Goal: Task Accomplishment & Management: Manage account settings

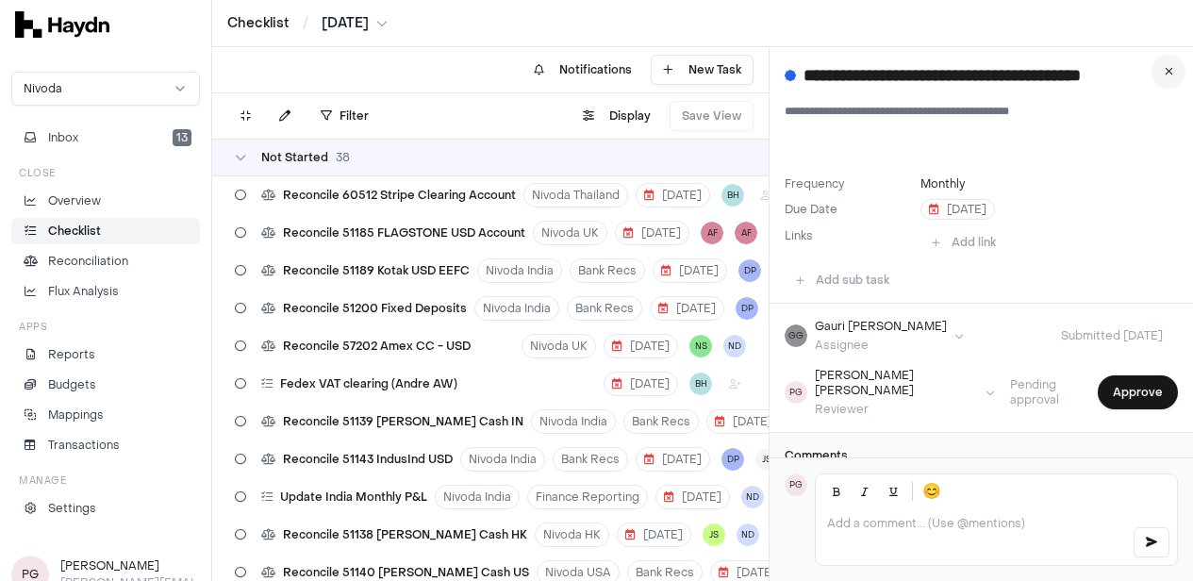
scroll to position [24, 0]
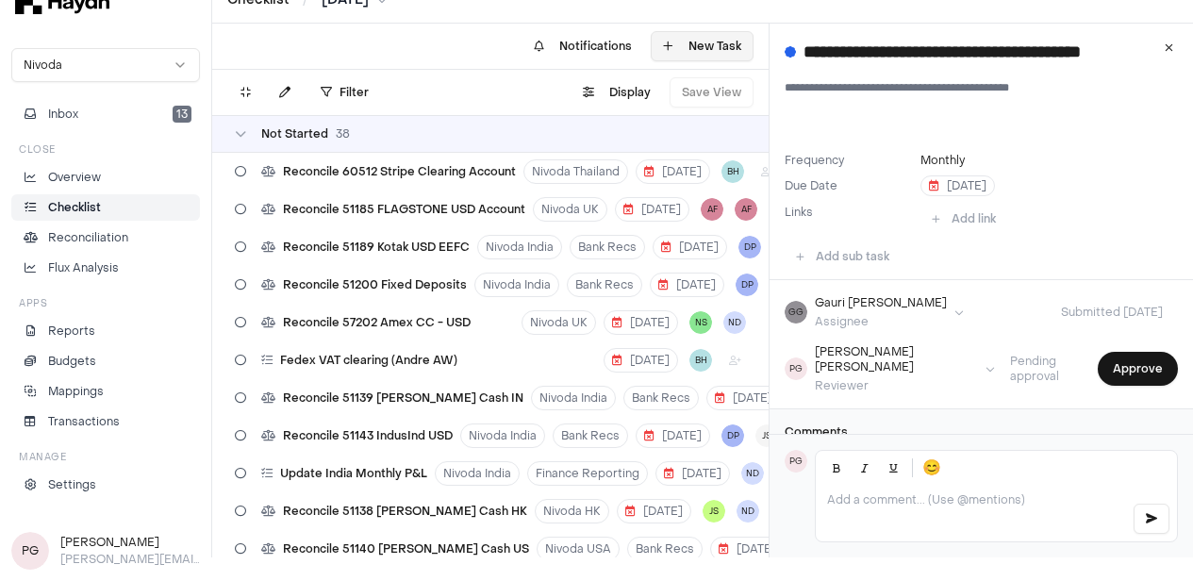
click at [1173, 46] on icon at bounding box center [1169, 47] width 8 height 11
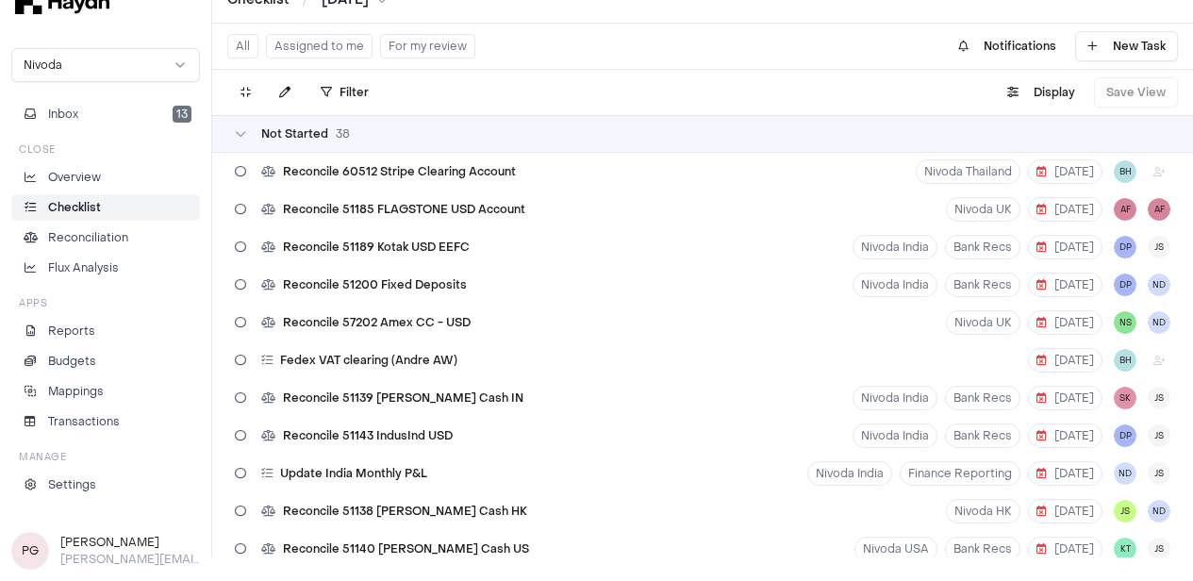
scroll to position [2212, 0]
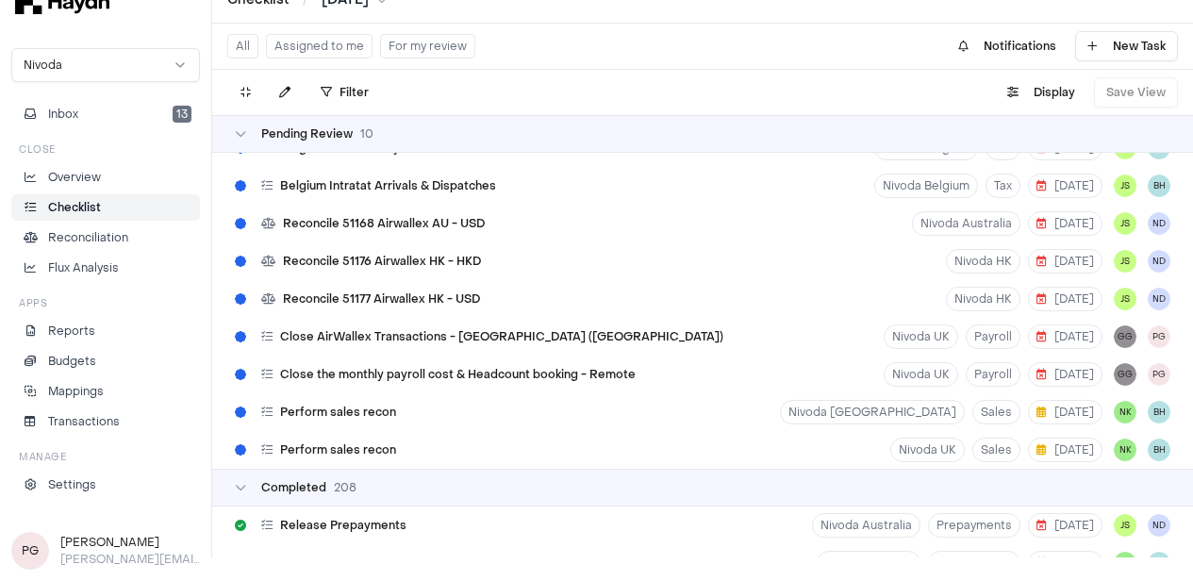
click at [98, 204] on p "Checklist" at bounding box center [74, 207] width 53 height 17
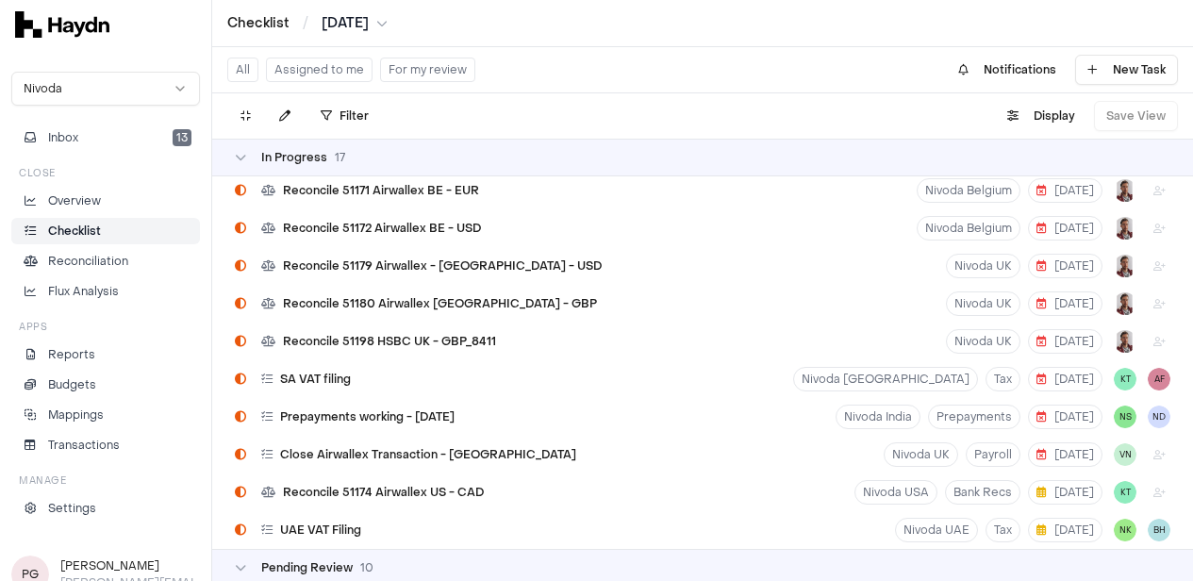
click at [399, 60] on button "For my review" at bounding box center [427, 70] width 95 height 25
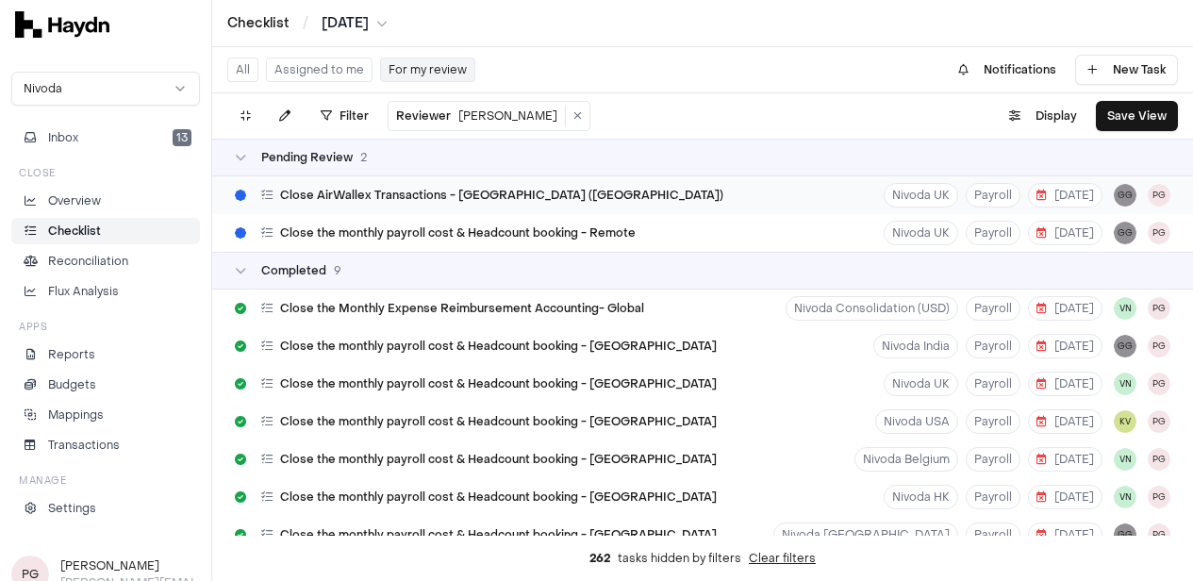
click at [697, 200] on div "Close AirWallex Transactions - [GEOGRAPHIC_DATA] ([GEOGRAPHIC_DATA]) Nivoda UK …" at bounding box center [702, 195] width 981 height 38
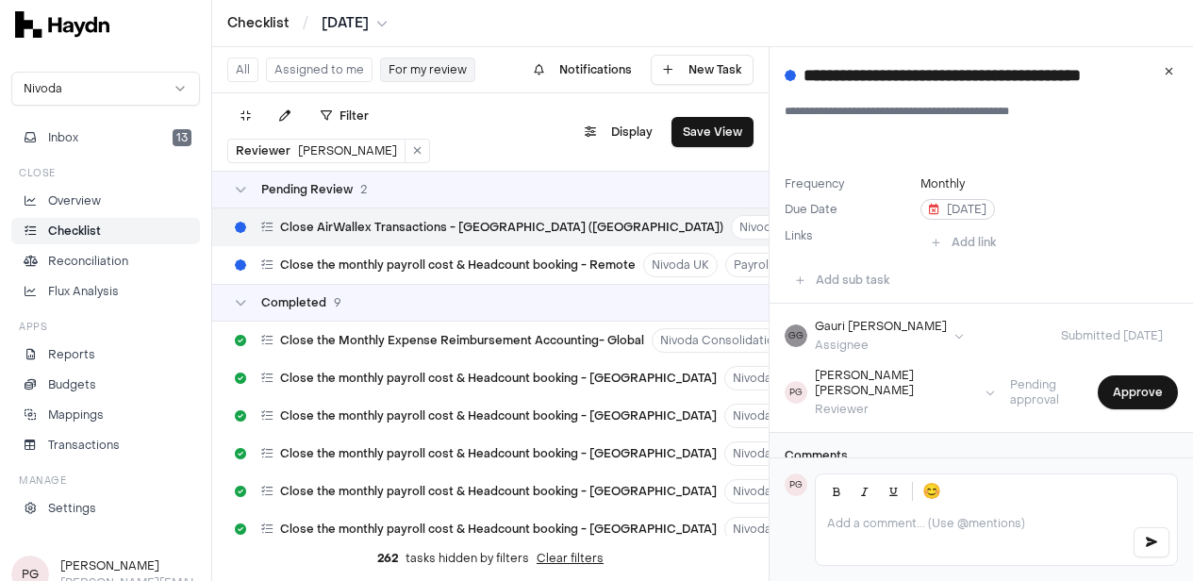
click at [987, 212] on span "[DATE]" at bounding box center [958, 209] width 58 height 15
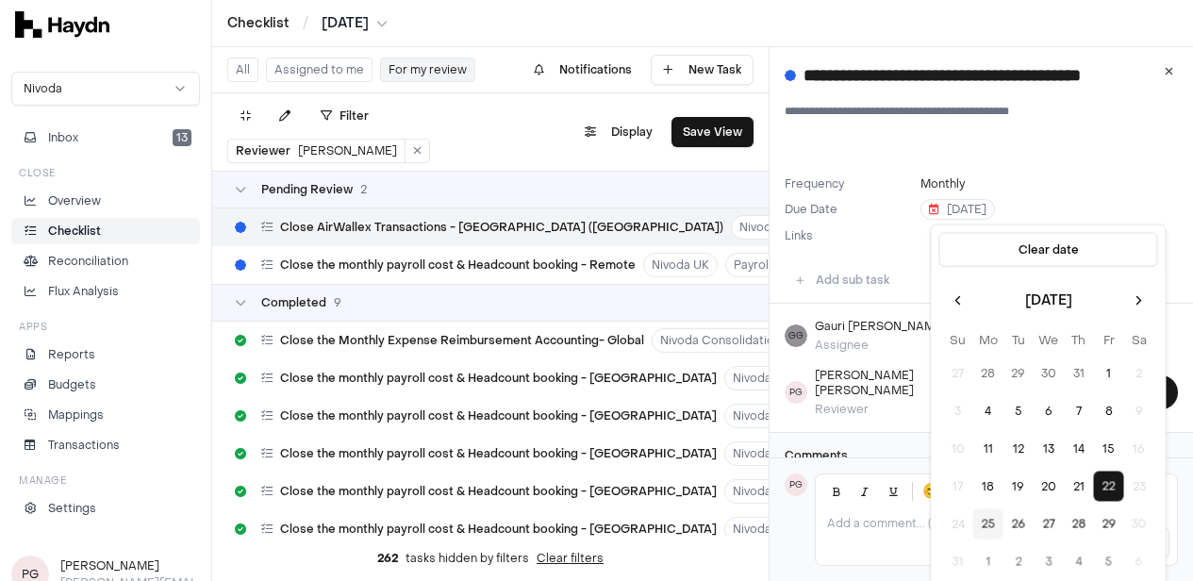
click at [1115, 159] on textarea "**********" at bounding box center [974, 134] width 379 height 60
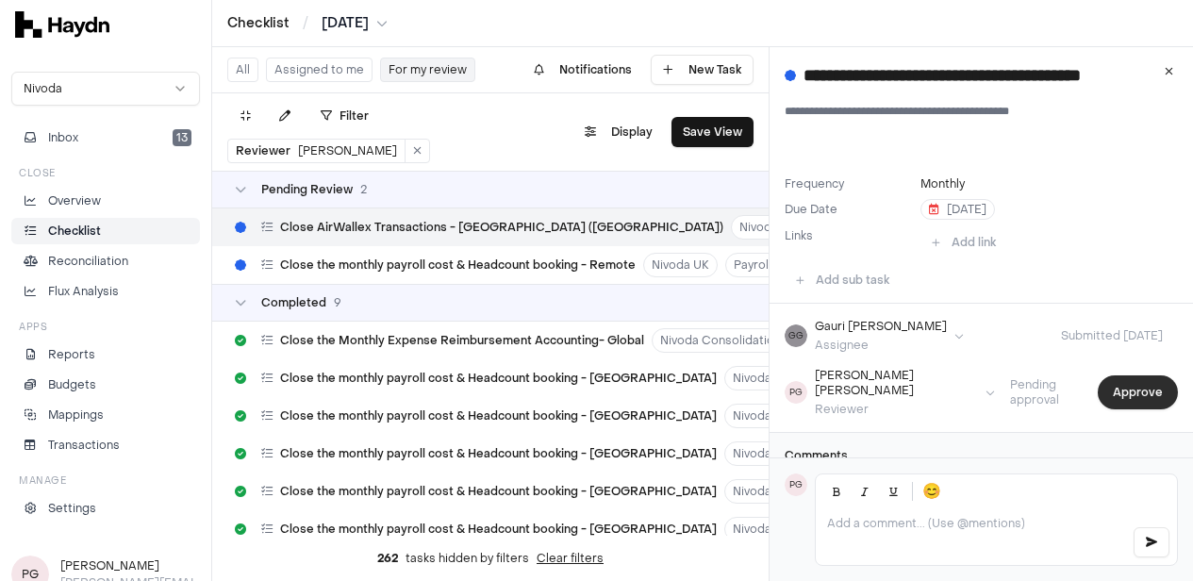
click at [1131, 388] on button "Approve" at bounding box center [1138, 392] width 80 height 34
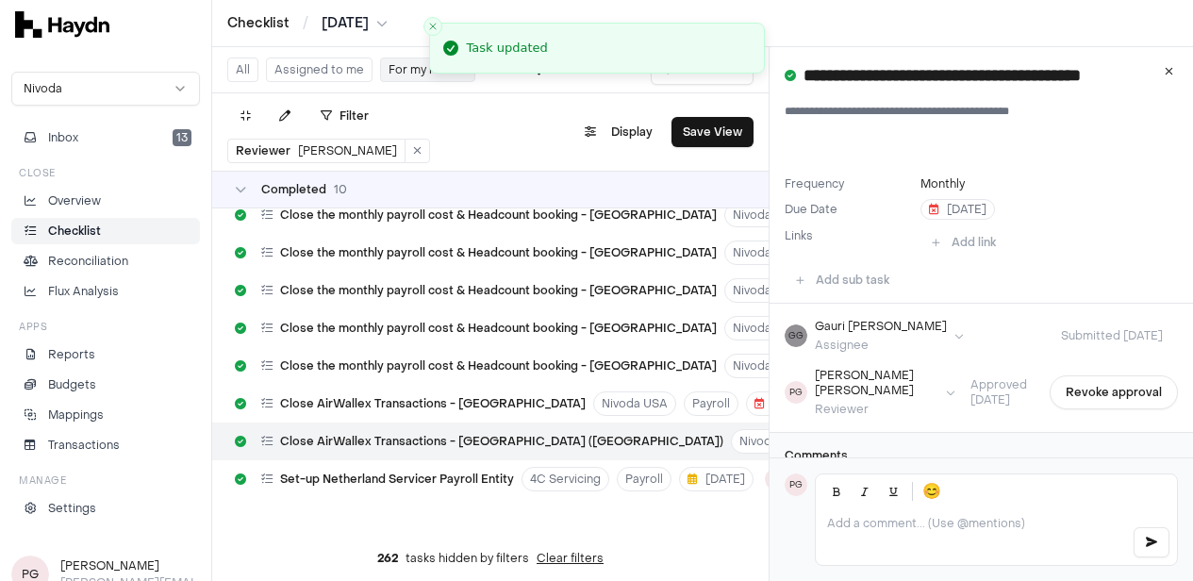
scroll to position [24, 0]
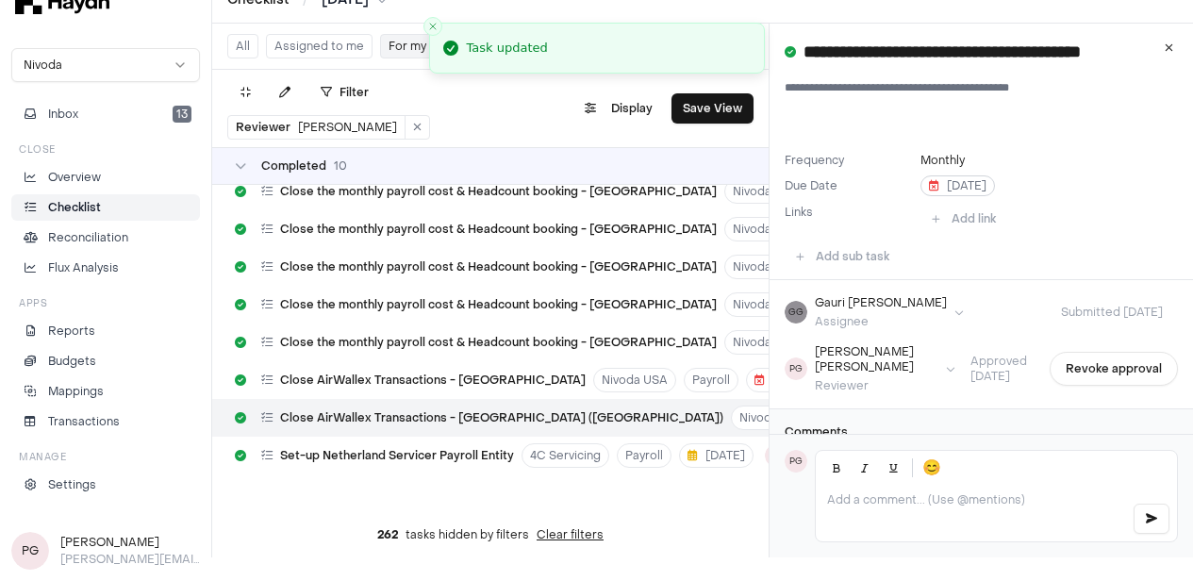
click at [971, 181] on span "[DATE]" at bounding box center [958, 185] width 58 height 15
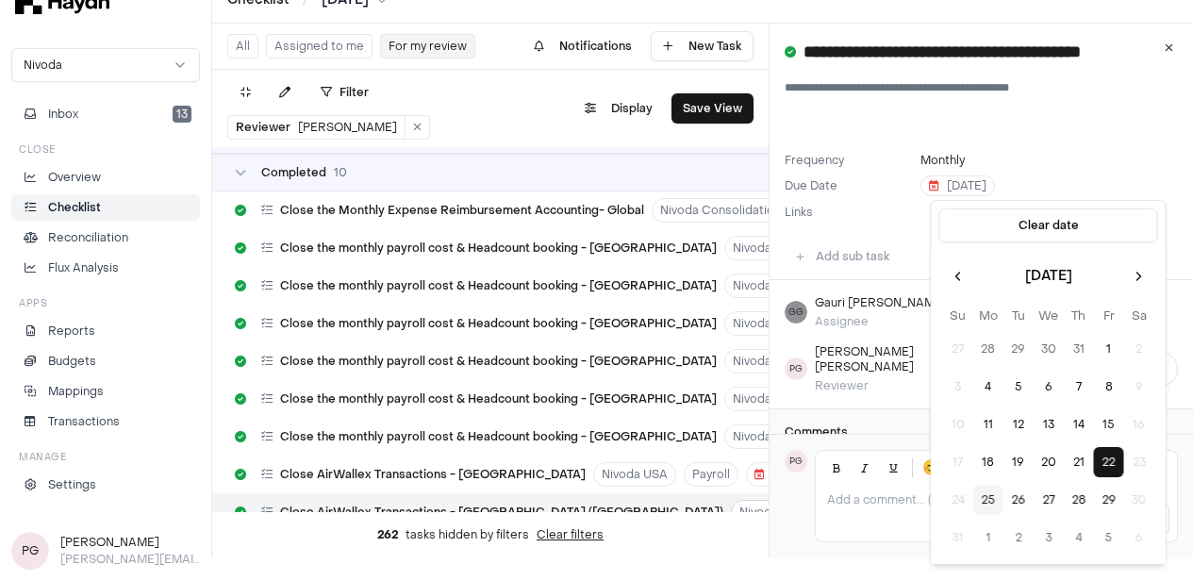
scroll to position [163, 0]
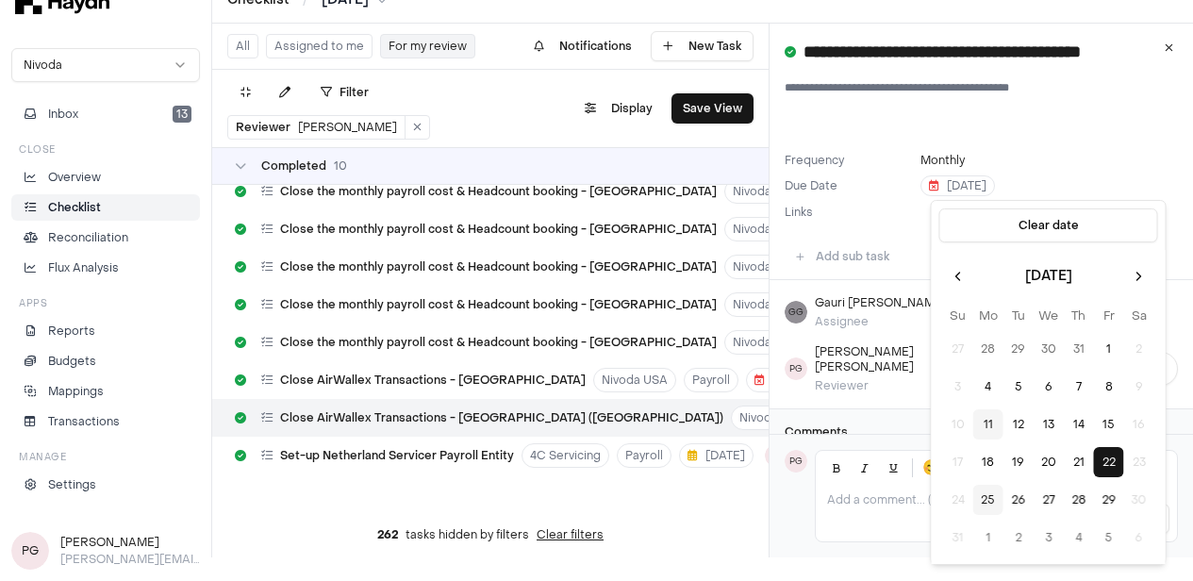
click at [982, 424] on button "11" at bounding box center [988, 424] width 30 height 30
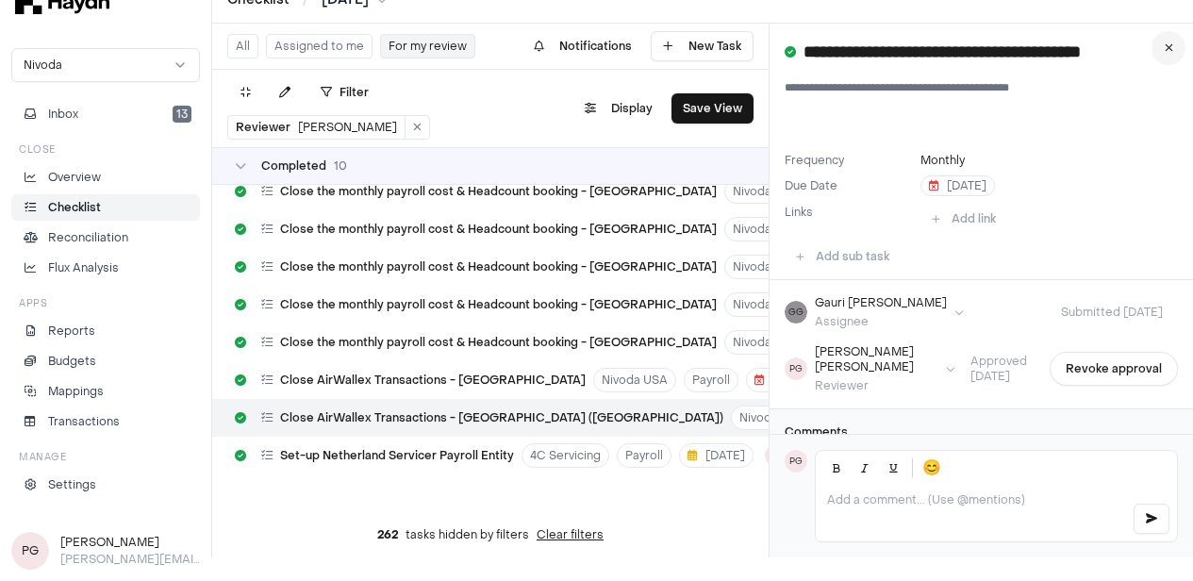
click at [1173, 49] on icon at bounding box center [1169, 47] width 8 height 11
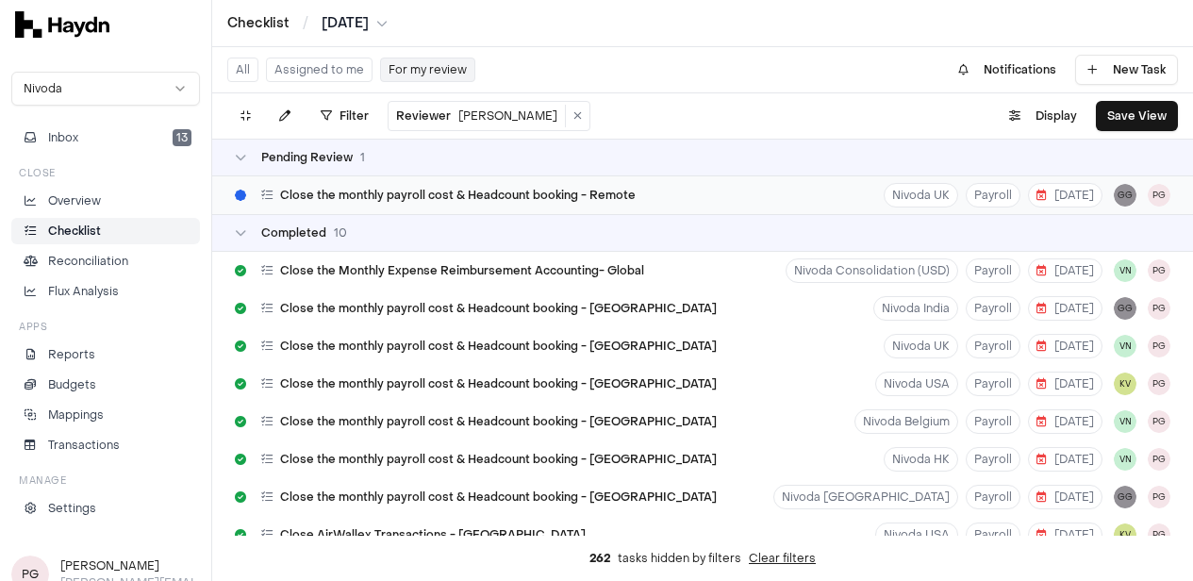
click at [474, 192] on span "Close the monthly payroll cost & Headcount booking - Remote" at bounding box center [458, 195] width 356 height 15
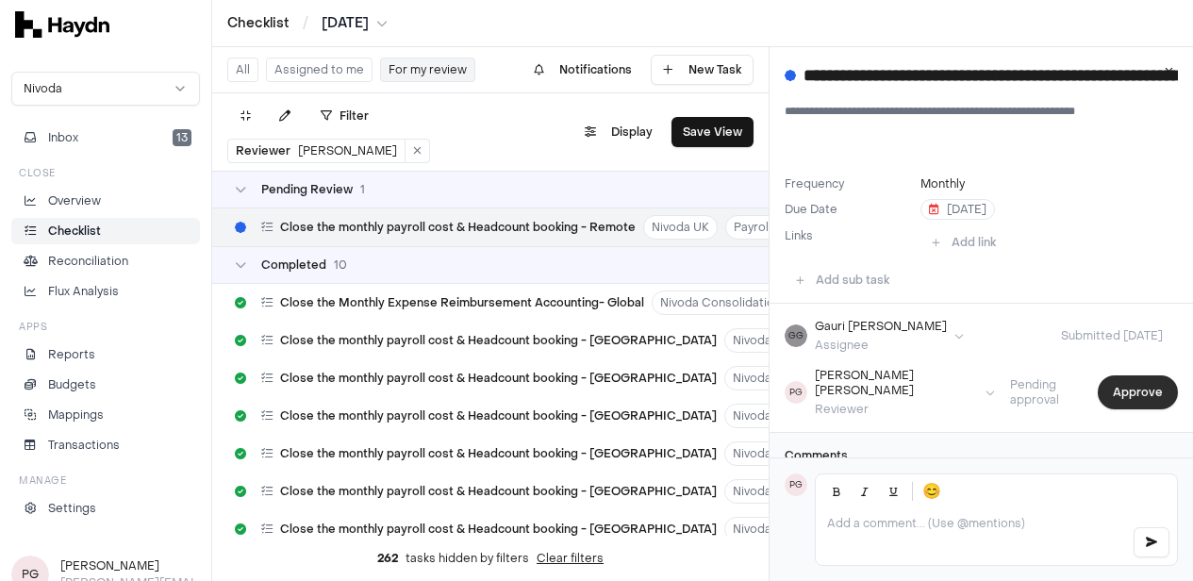
click at [1120, 391] on button "Approve" at bounding box center [1138, 392] width 80 height 34
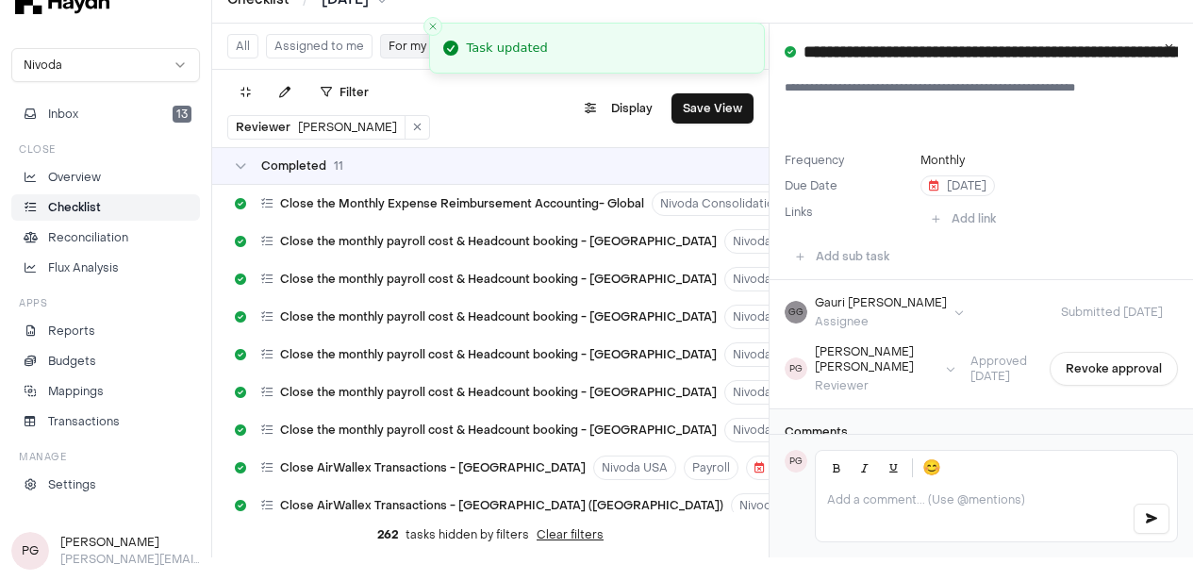
scroll to position [125, 0]
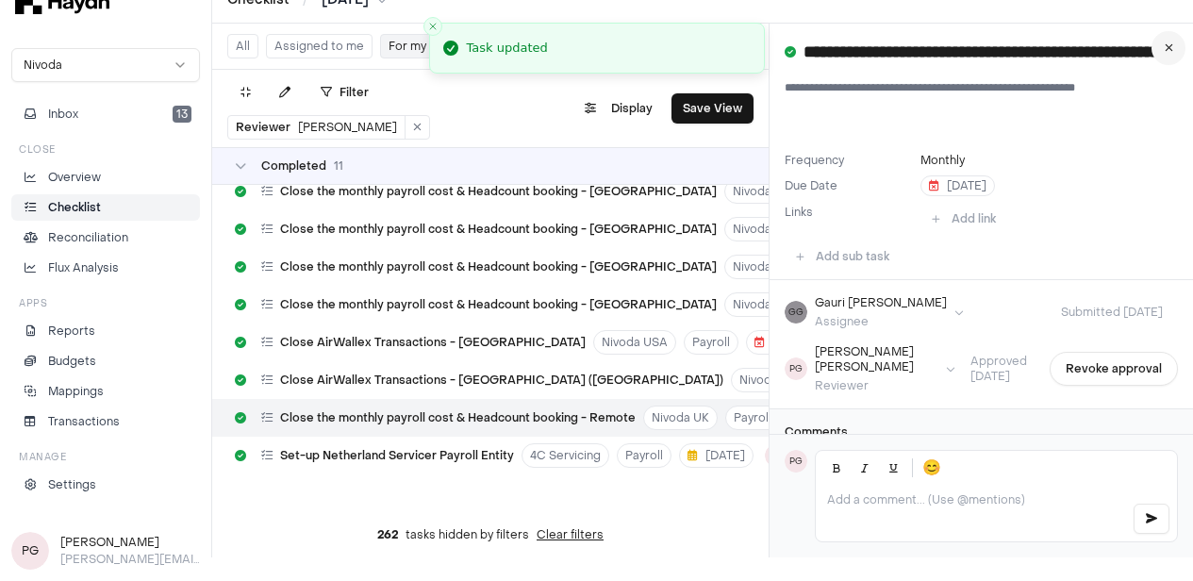
click at [1173, 46] on icon at bounding box center [1169, 47] width 8 height 11
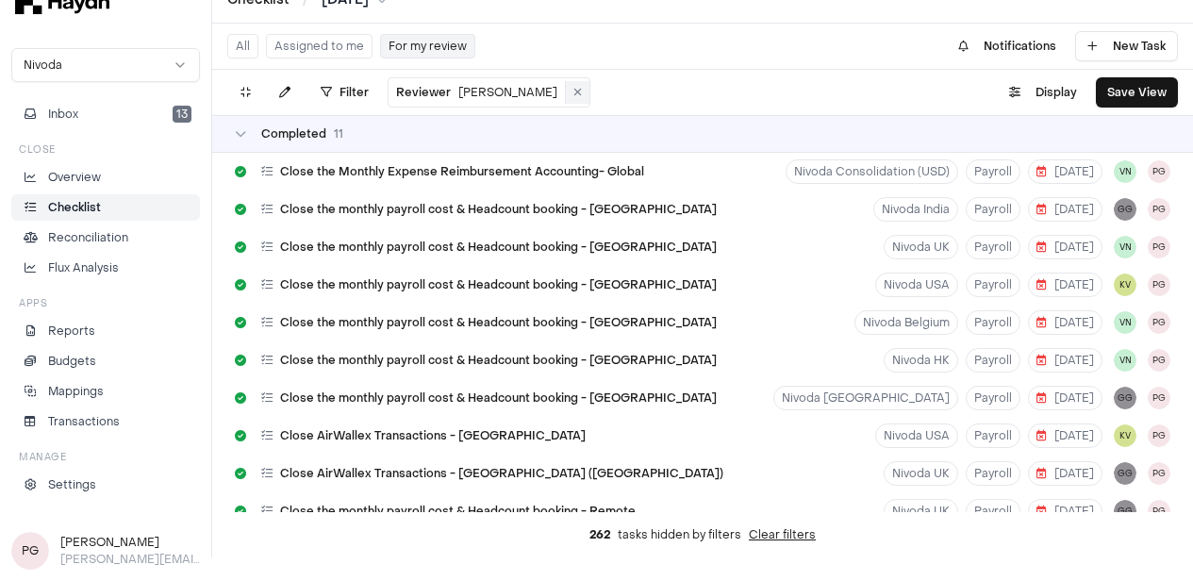
click at [566, 97] on button at bounding box center [578, 92] width 24 height 23
click at [340, 42] on button "Assigned to me" at bounding box center [319, 46] width 107 height 25
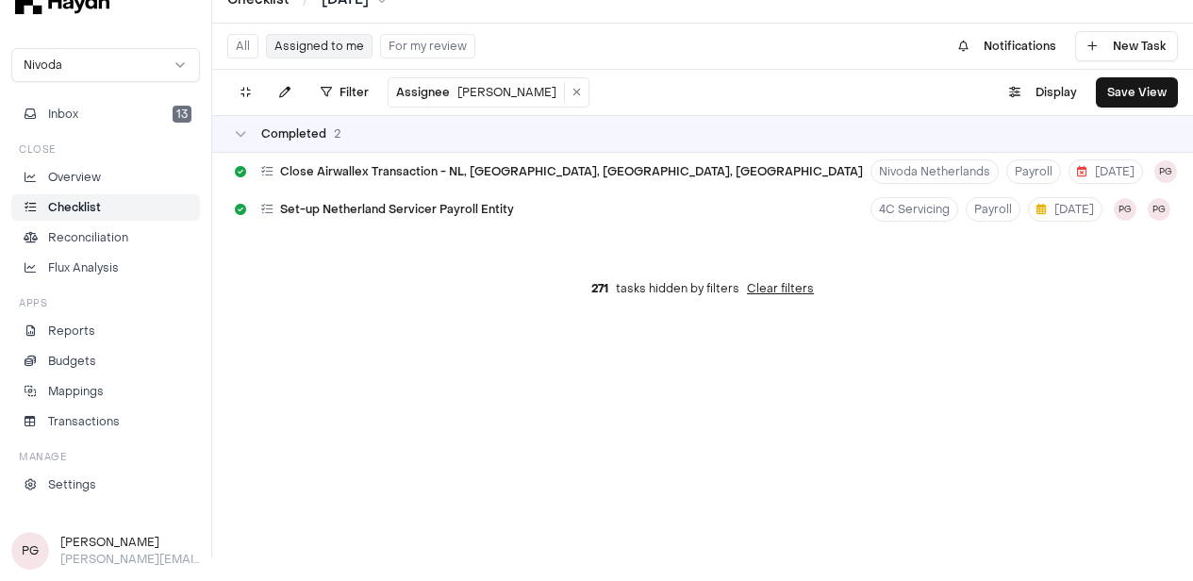
click at [400, 51] on button "For my review" at bounding box center [427, 46] width 95 height 25
click at [261, 45] on div "All Assigned to me For my review" at bounding box center [351, 46] width 248 height 30
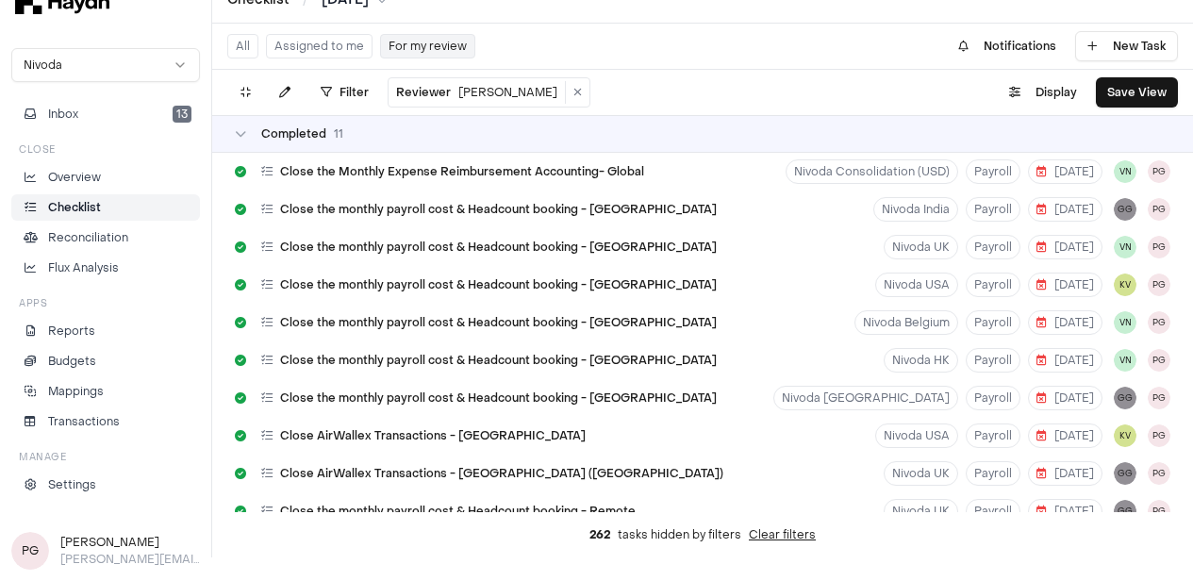
click at [242, 45] on button "All" at bounding box center [242, 46] width 31 height 25
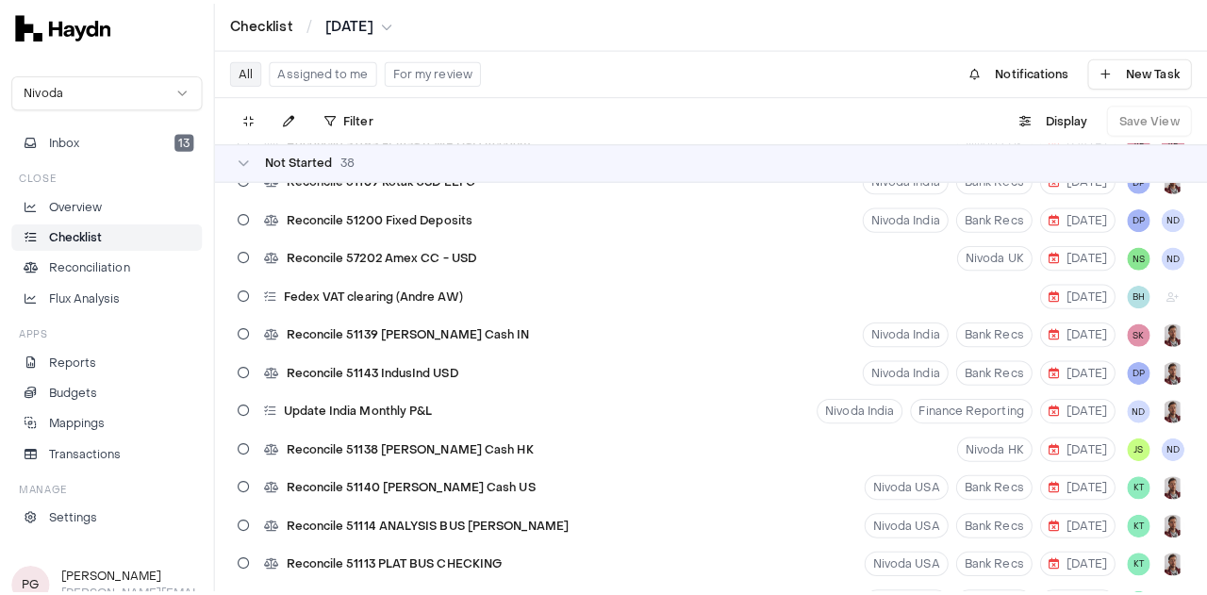
scroll to position [94, 0]
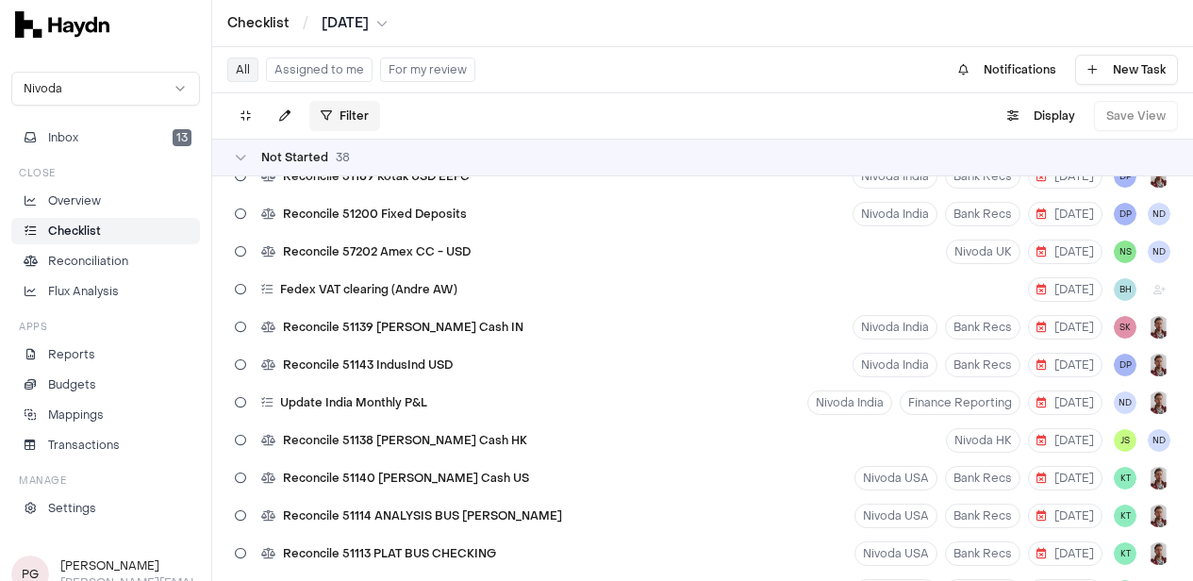
click at [335, 113] on html "Checklist / [DATE] Nivoda Inbox 13 Close Overview Checklist Reconciliation Flux…" at bounding box center [596, 290] width 1193 height 581
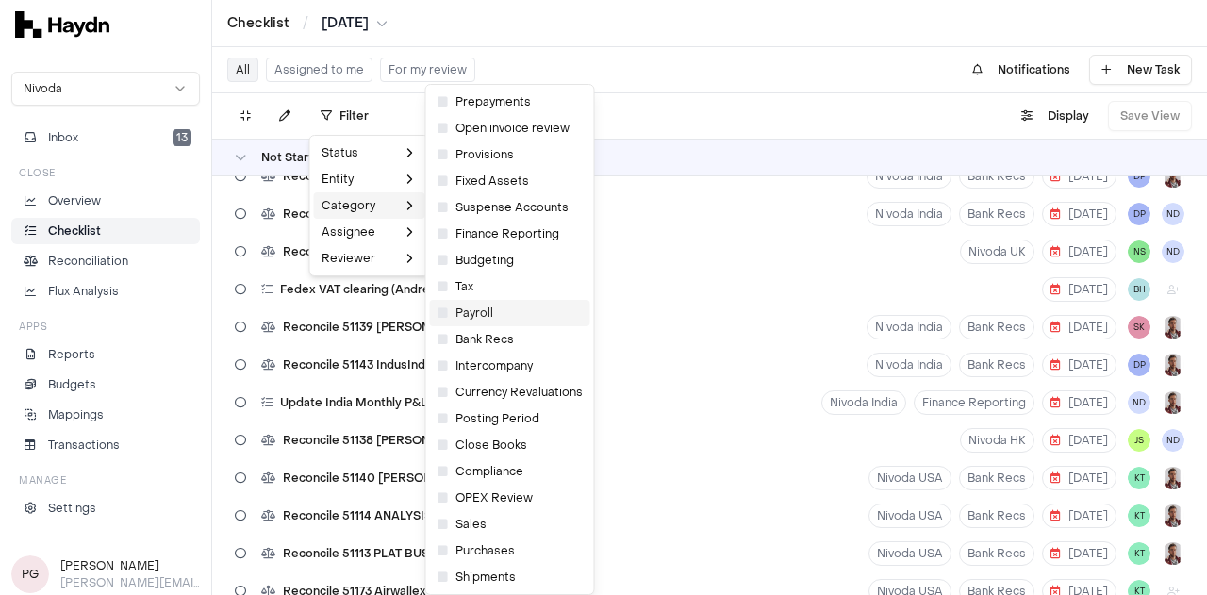
click at [459, 315] on span "Payroll" at bounding box center [466, 313] width 56 height 15
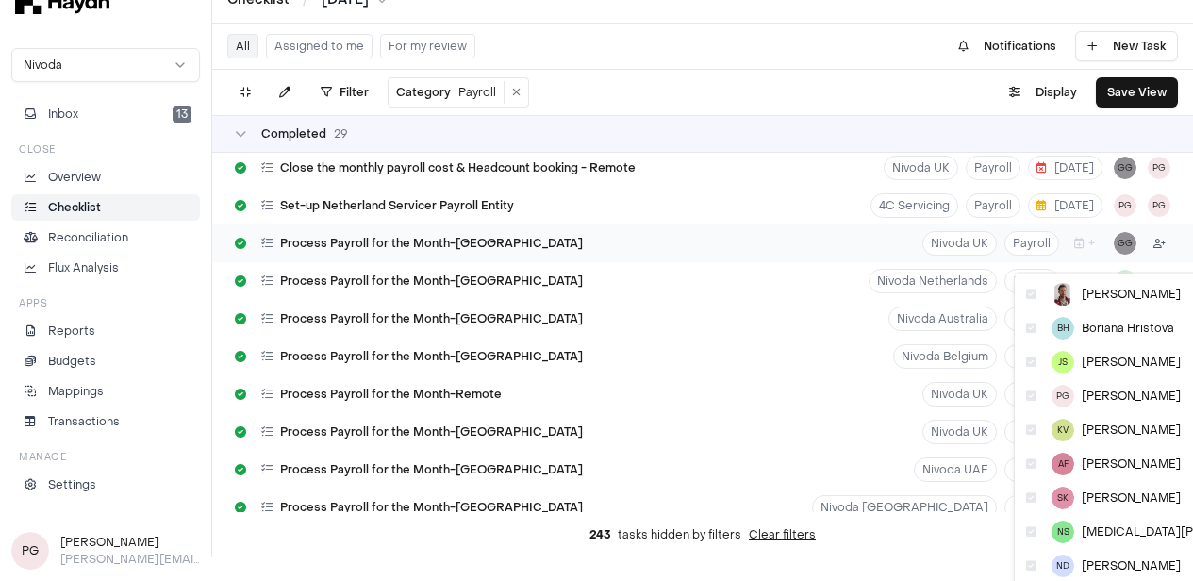
scroll to position [9, 0]
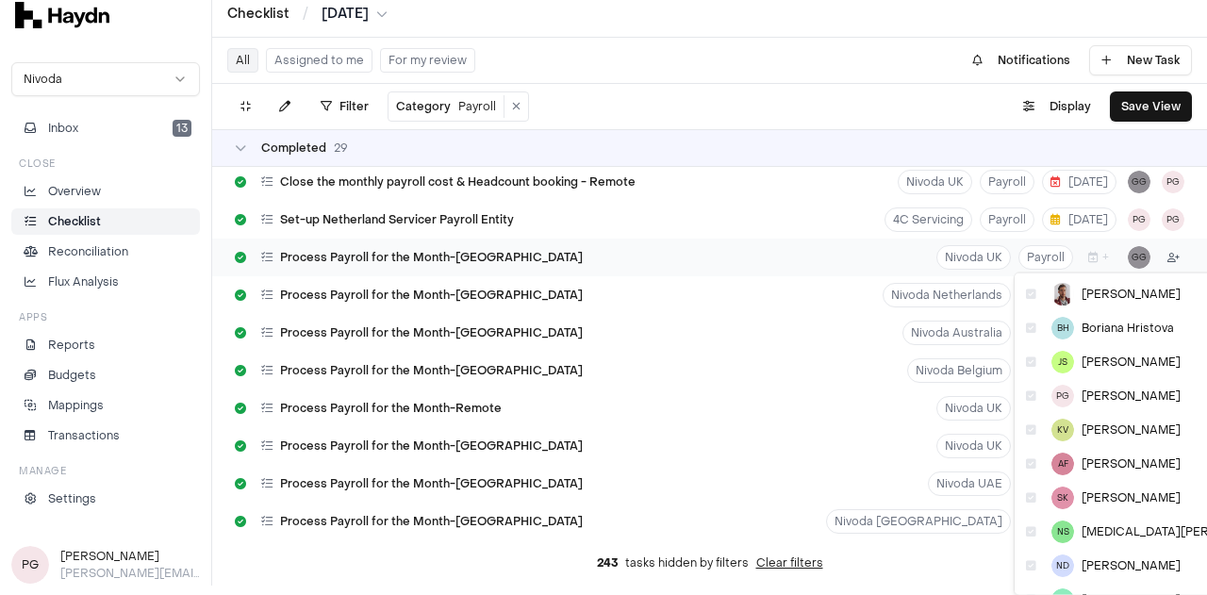
click at [1156, 245] on html "Checklist / [DATE] Nivoda Inbox 13 Close Overview Checklist Reconciliation Flux…" at bounding box center [603, 288] width 1207 height 595
click at [1062, 397] on span "PG" at bounding box center [1063, 396] width 23 height 23
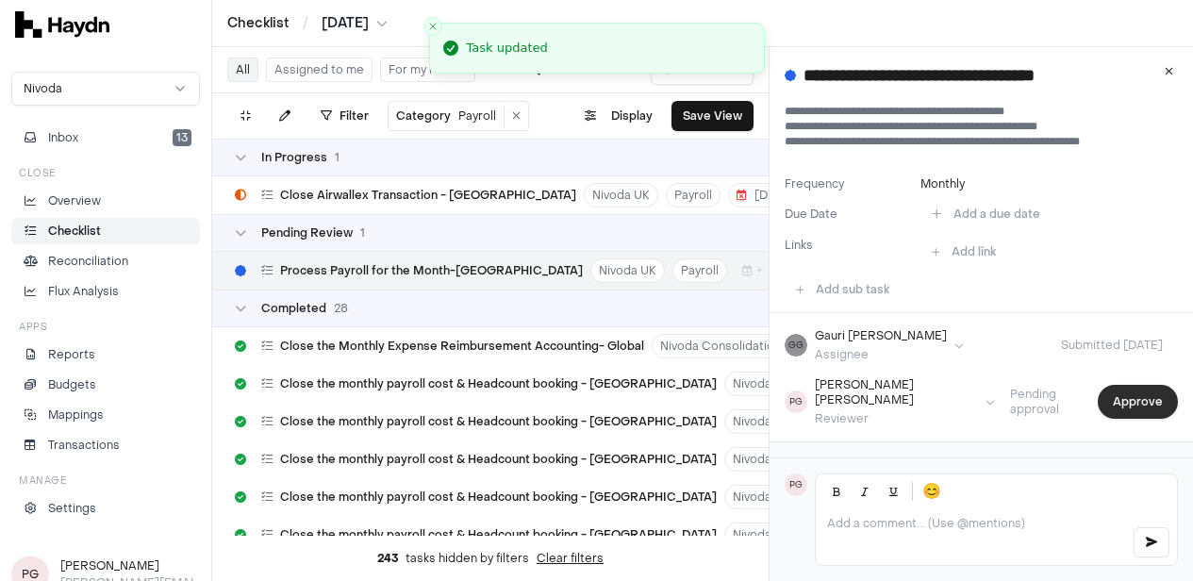
click at [1143, 397] on button "Approve" at bounding box center [1138, 402] width 80 height 34
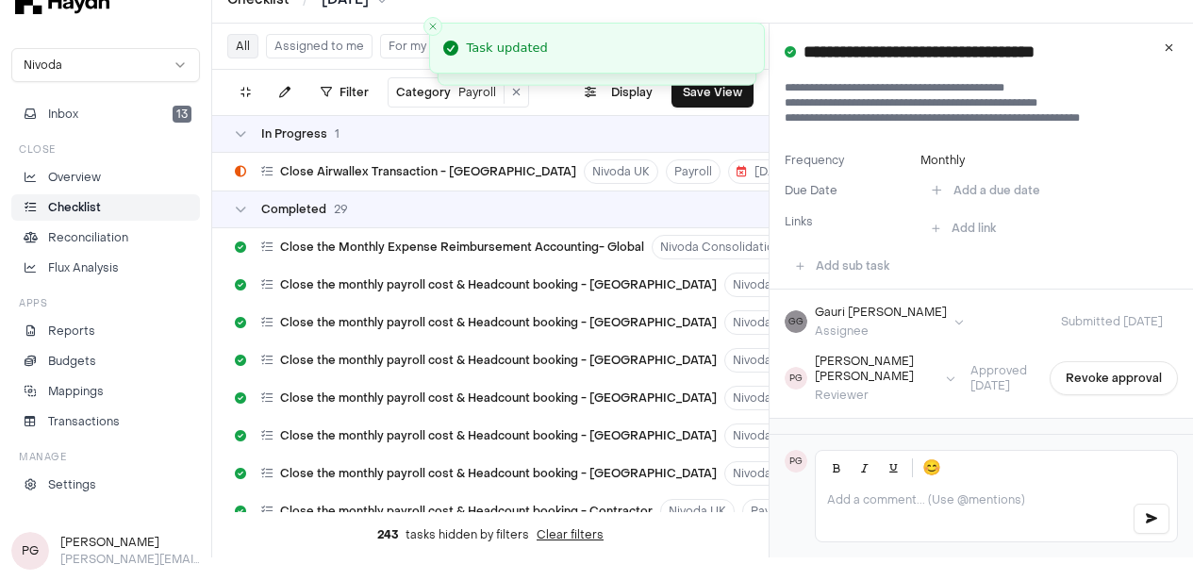
scroll to position [574, 0]
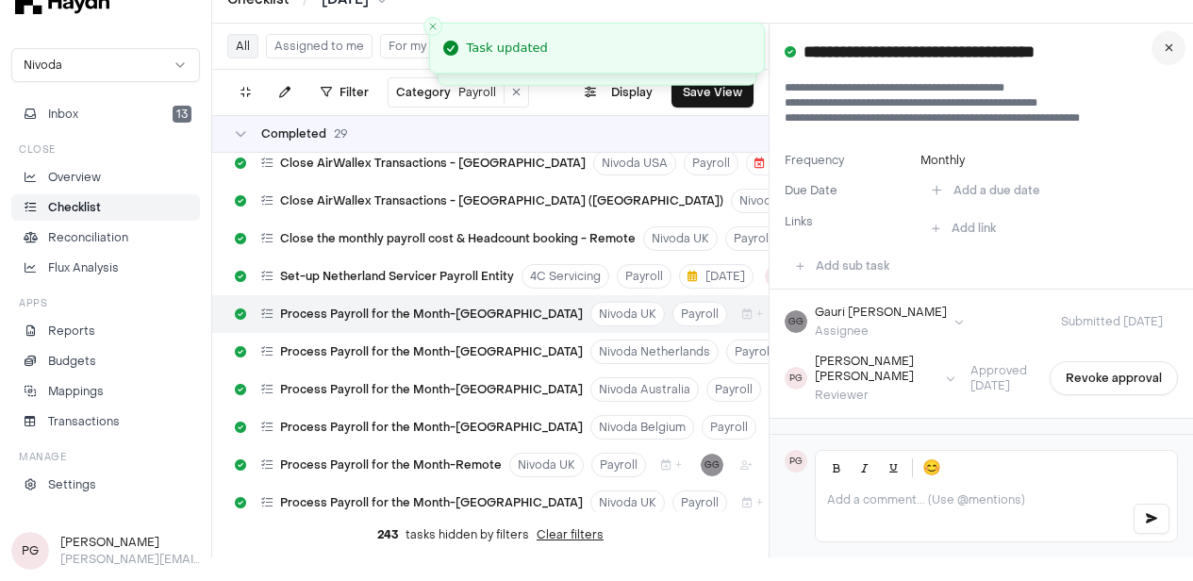
click at [1173, 46] on icon at bounding box center [1169, 47] width 8 height 11
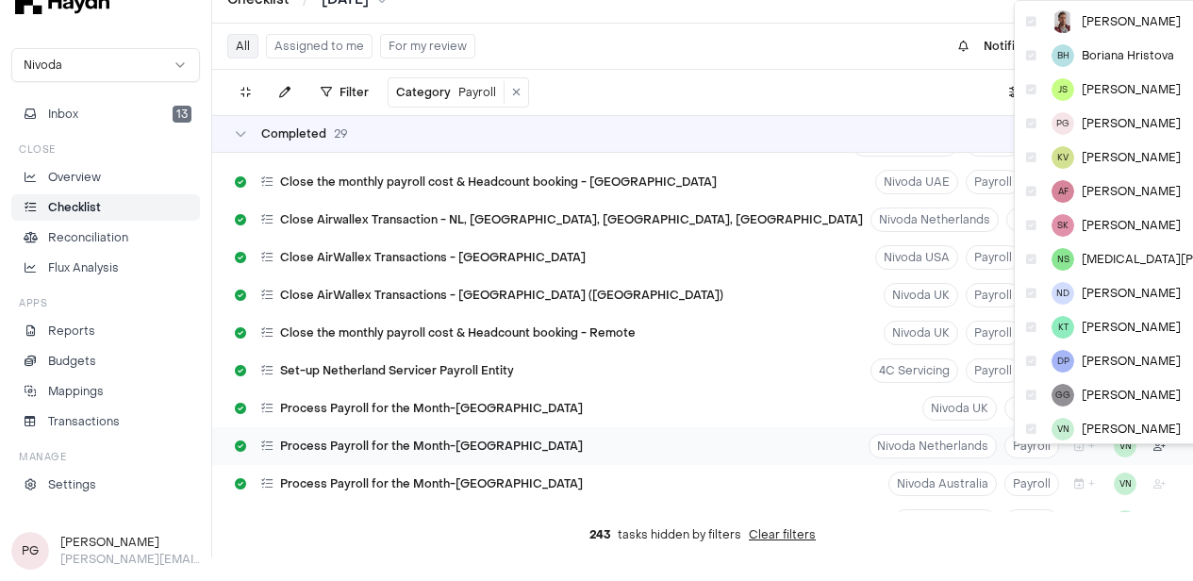
scroll to position [9, 0]
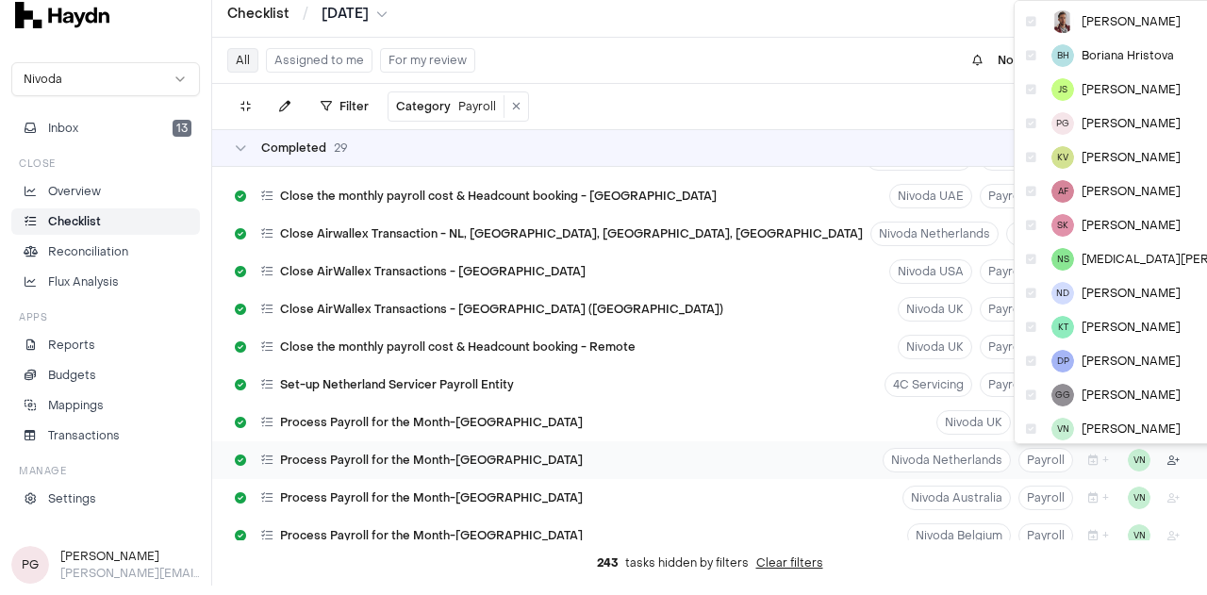
click at [1155, 445] on body "Checklist / [DATE] Nivoda Inbox 13 Close Overview Checklist Reconciliation Flux…" at bounding box center [596, 288] width 1193 height 595
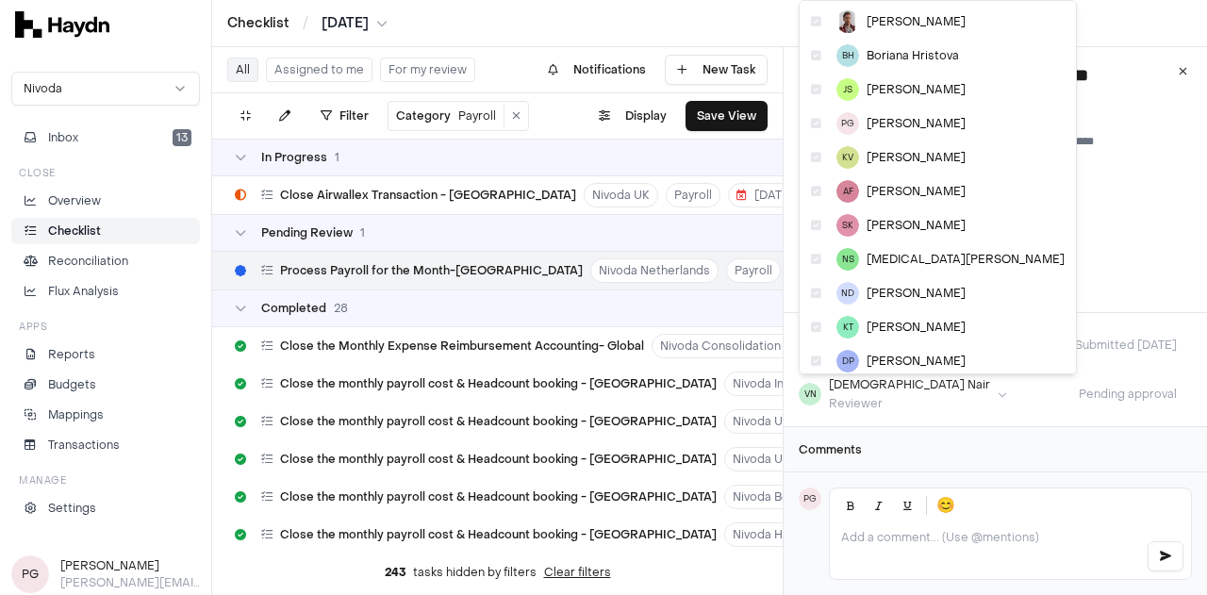
click at [893, 395] on html "Checklist / [DATE] Nivoda Inbox 13 Close Overview Checklist Reconciliation Flux…" at bounding box center [603, 297] width 1207 height 595
click at [1139, 38] on html "Checklist / [DATE] Nivoda Inbox 13 Close Overview Checklist Reconciliation Flux…" at bounding box center [603, 297] width 1207 height 595
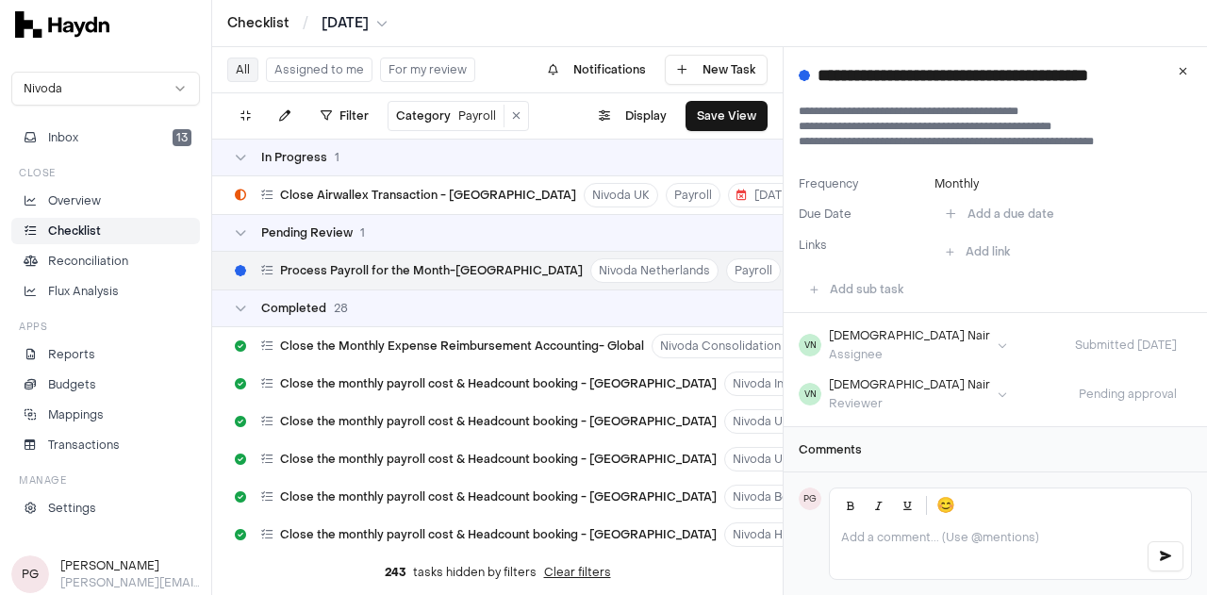
click at [897, 394] on html "Checklist / [DATE] Nivoda Inbox 13 Close Overview Checklist Reconciliation Flux…" at bounding box center [603, 297] width 1207 height 595
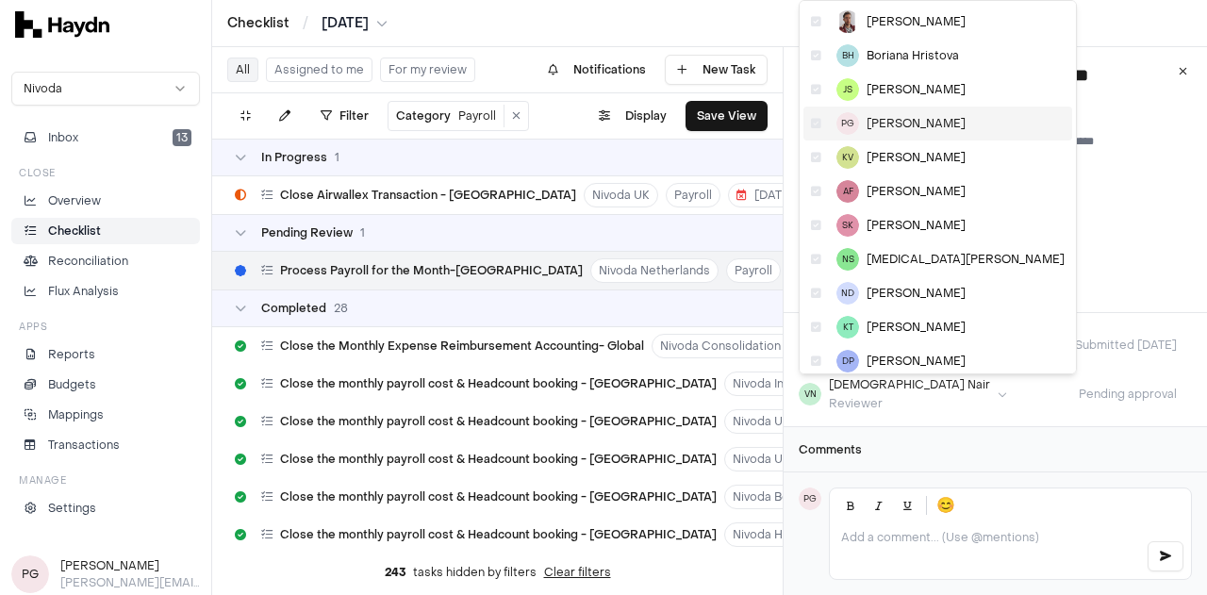
click at [884, 120] on span "[PERSON_NAME]" at bounding box center [916, 123] width 99 height 15
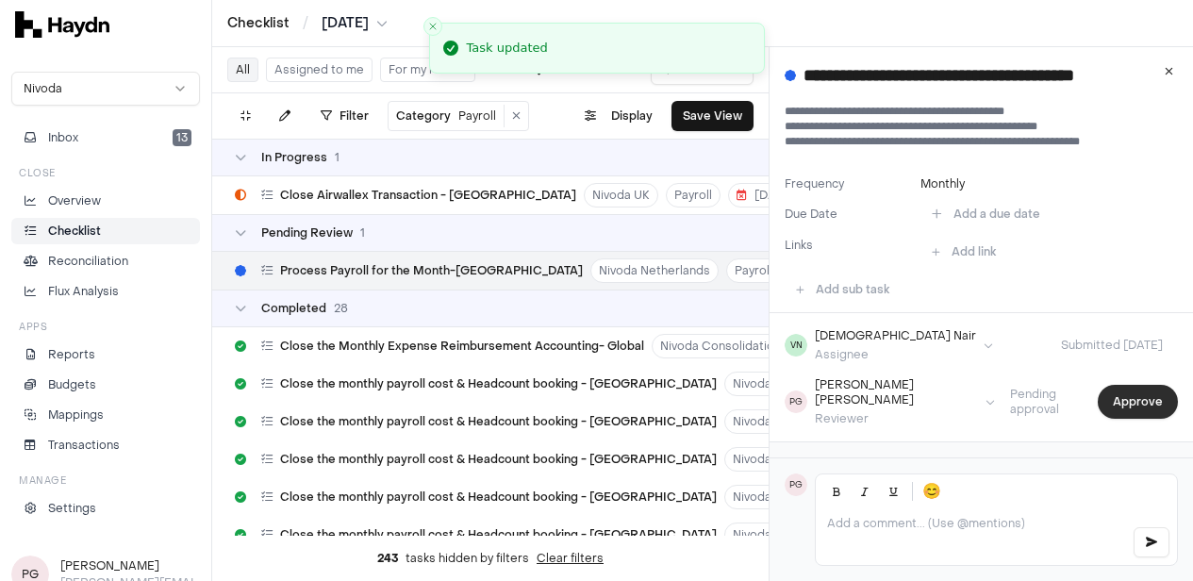
click at [1142, 390] on button "Approve" at bounding box center [1138, 402] width 80 height 34
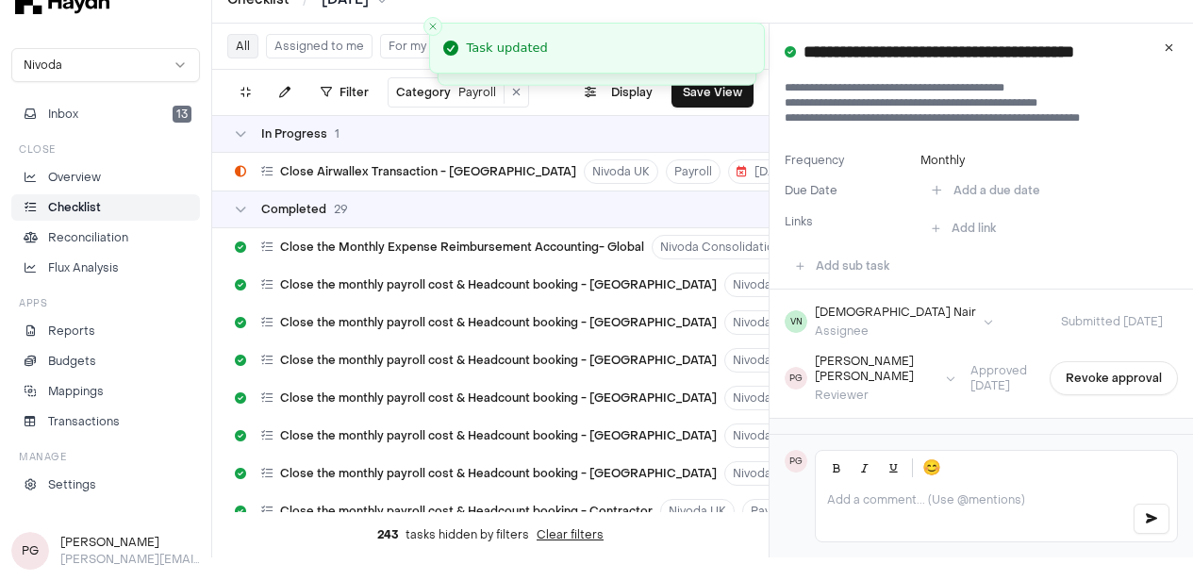
scroll to position [612, 0]
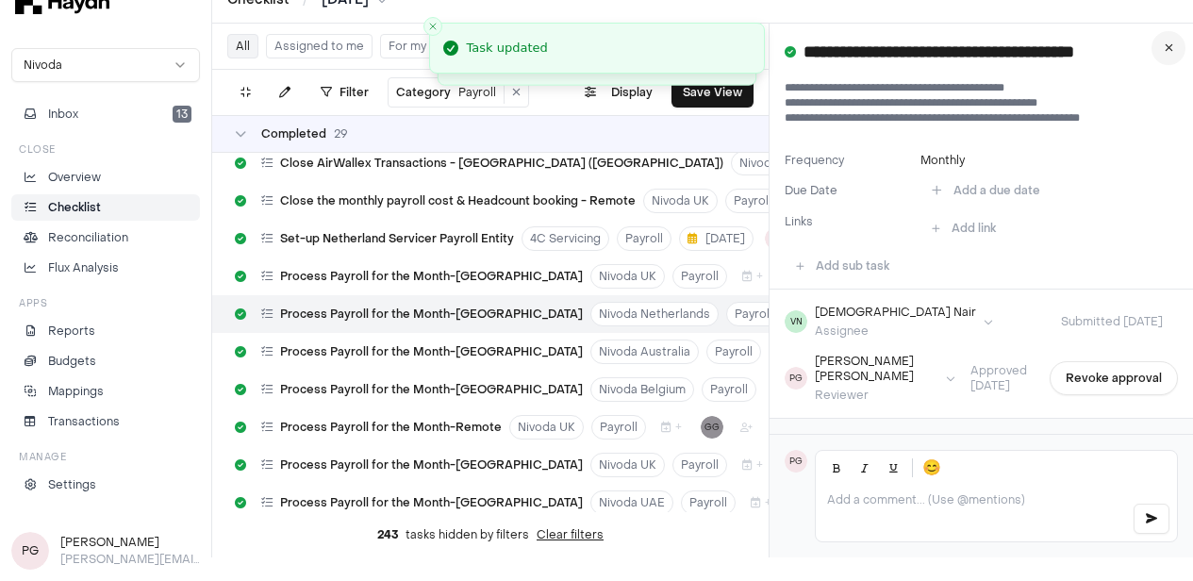
click at [1176, 43] on button at bounding box center [1169, 48] width 34 height 34
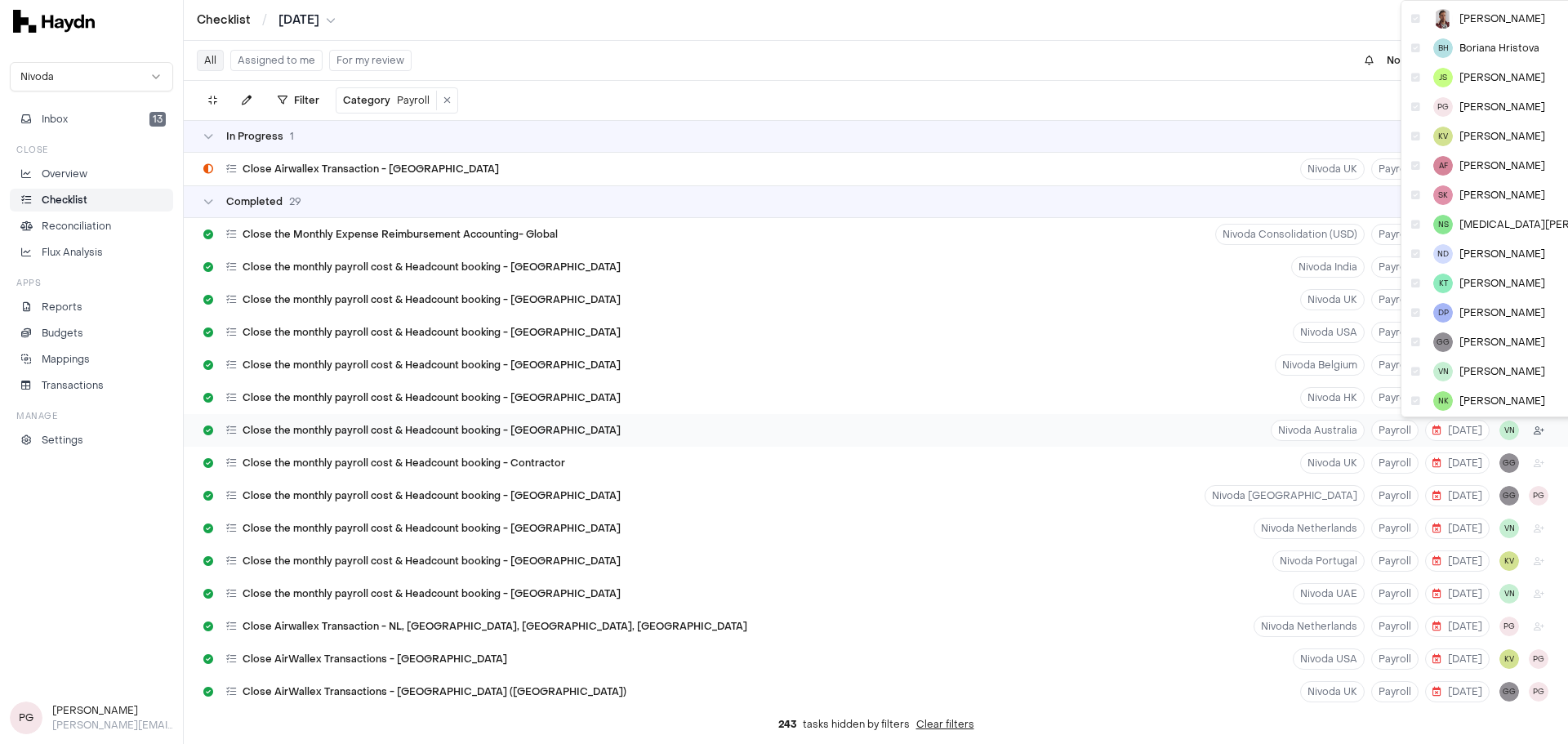
click at [1044, 432] on html "Checklist / [DATE] Nivoda Inbox 13 Close Overview Checklist Reconciliation Flux…" at bounding box center [784, 372] width 1568 height 744
click at [1044, 112] on span "[PERSON_NAME]" at bounding box center [1502, 107] width 86 height 13
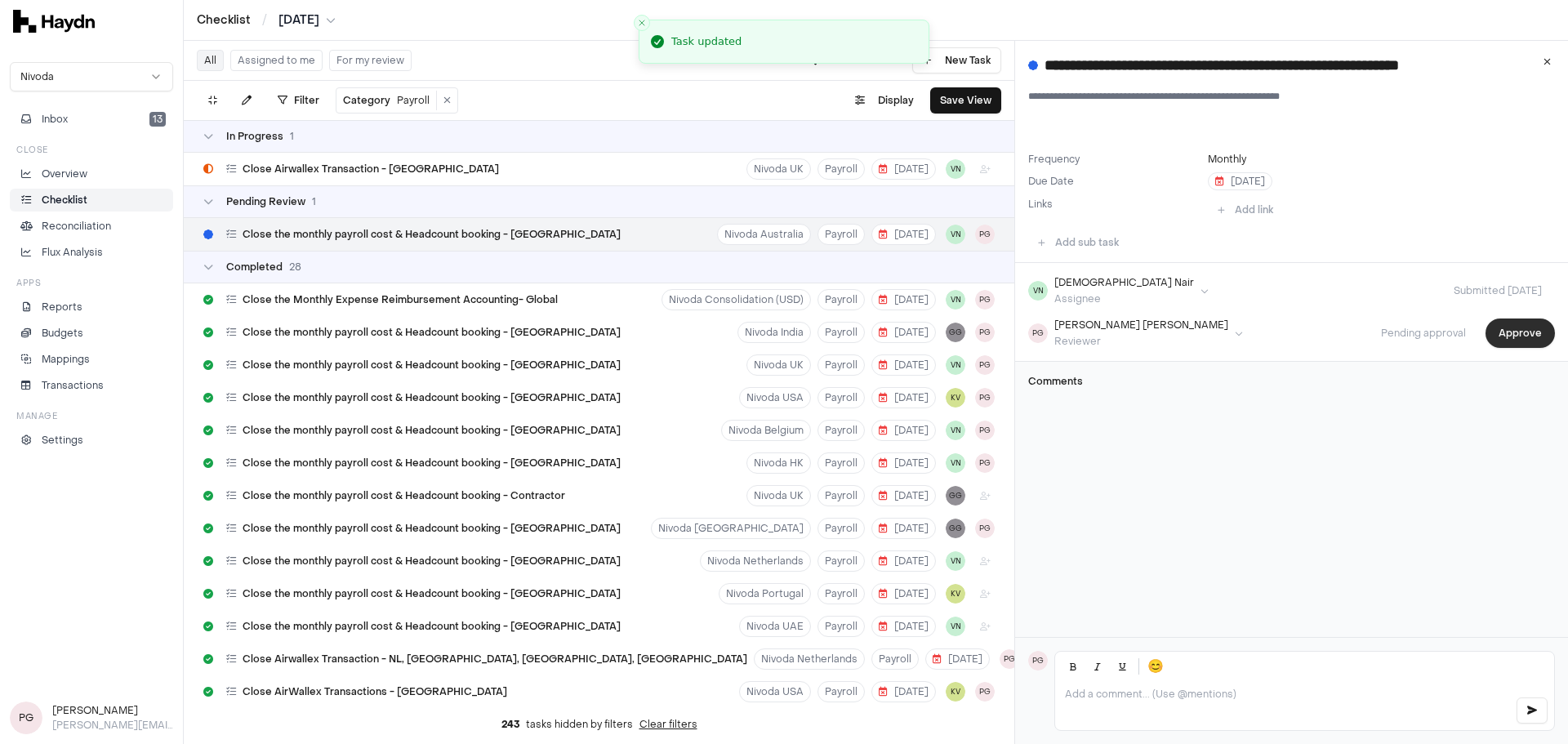
click at [1044, 335] on button "Approve" at bounding box center [1520, 333] width 69 height 29
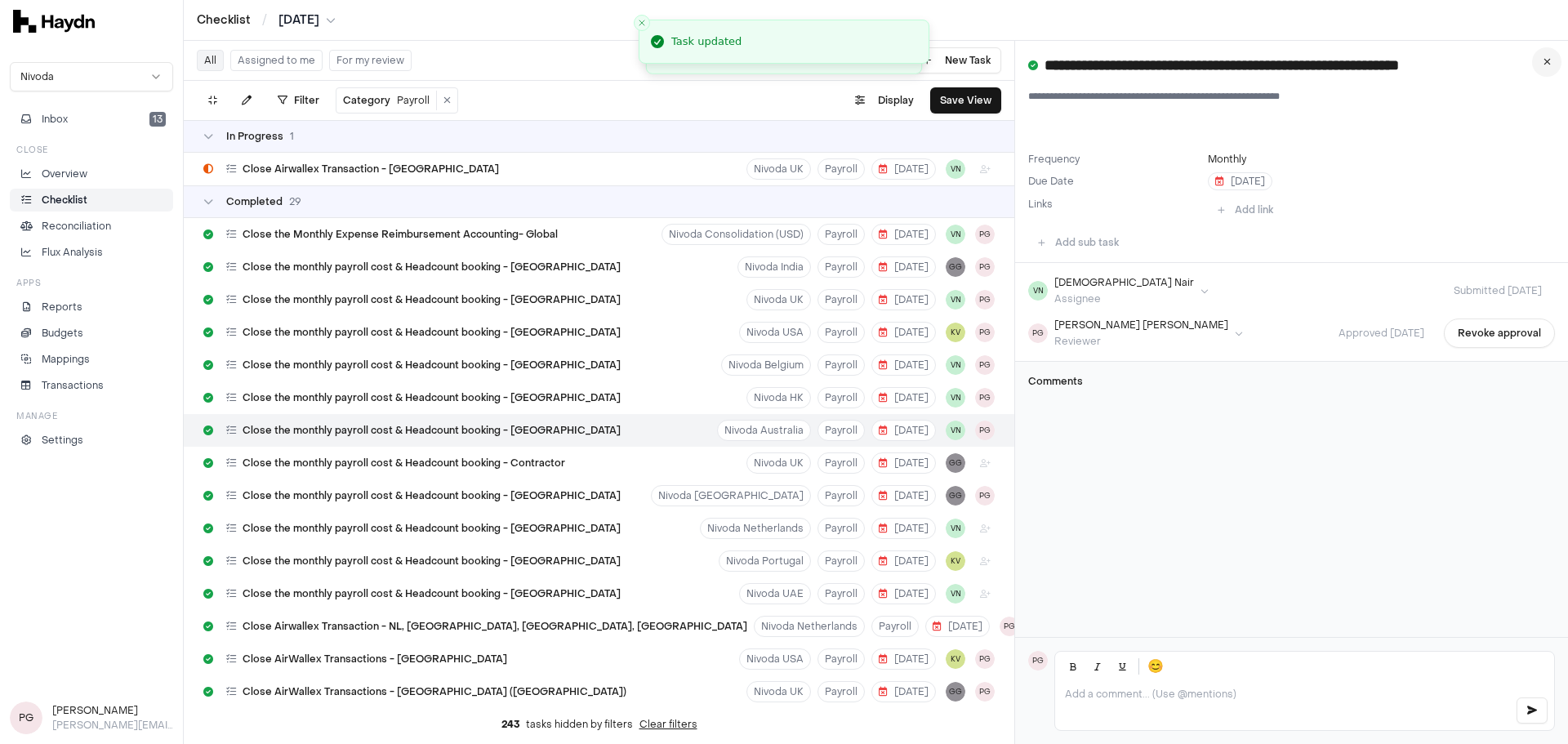
click at [1044, 67] on button at bounding box center [1546, 62] width 29 height 29
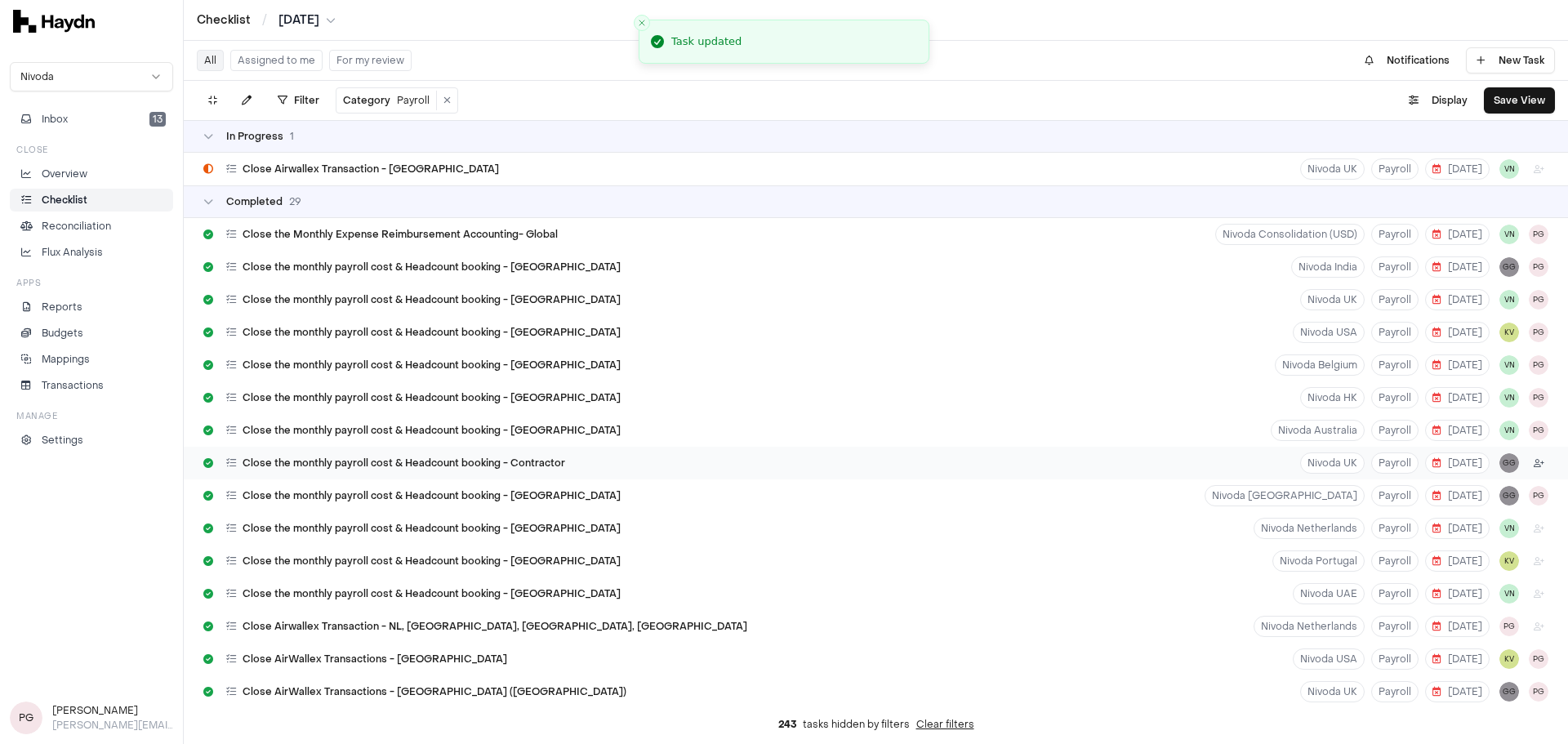
click at [1044, 463] on html "Checklist / [DATE] Nivoda Inbox 13 Close Overview Checklist Reconciliation Flux…" at bounding box center [784, 372] width 1568 height 744
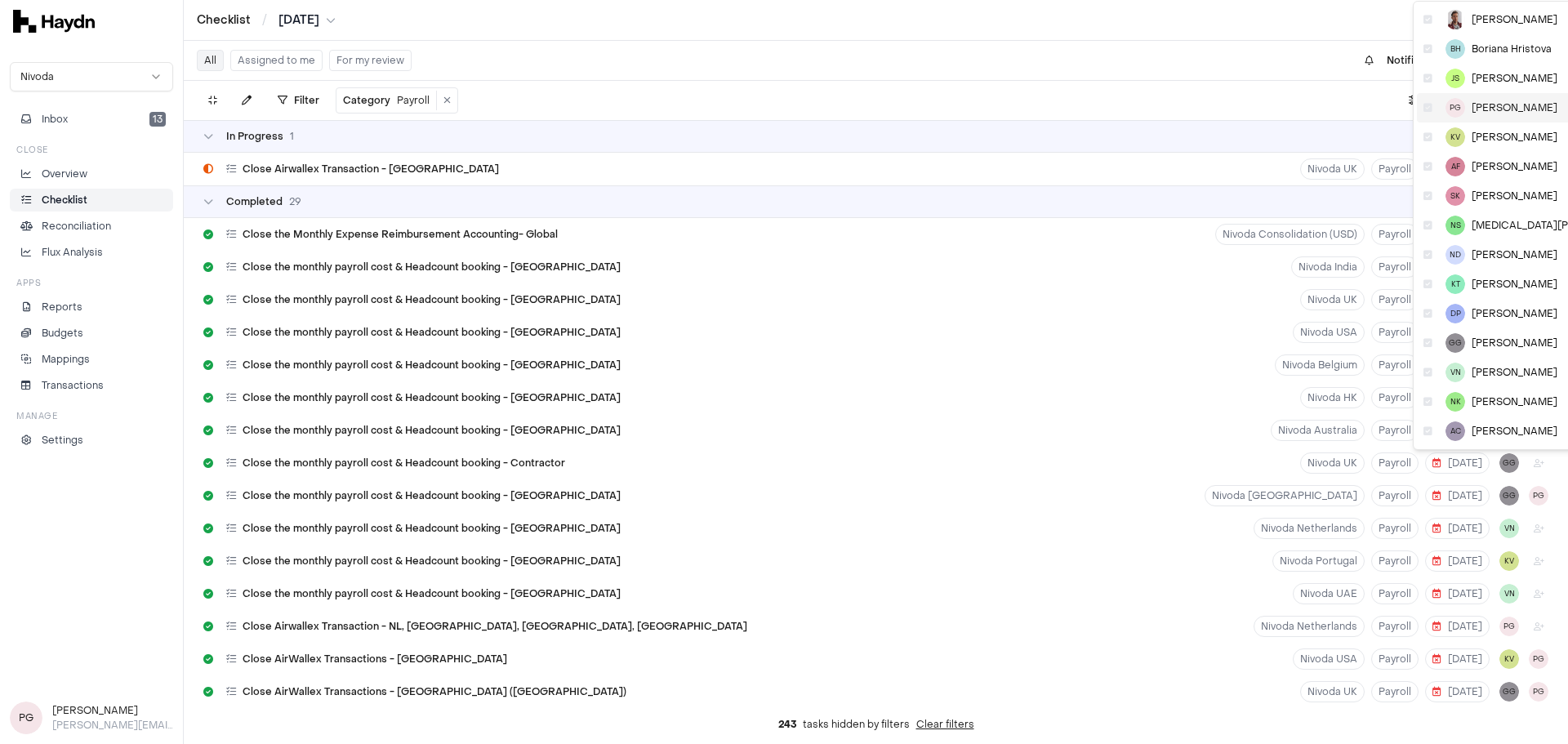
click at [1044, 104] on span "[PERSON_NAME]" at bounding box center [1514, 107] width 86 height 13
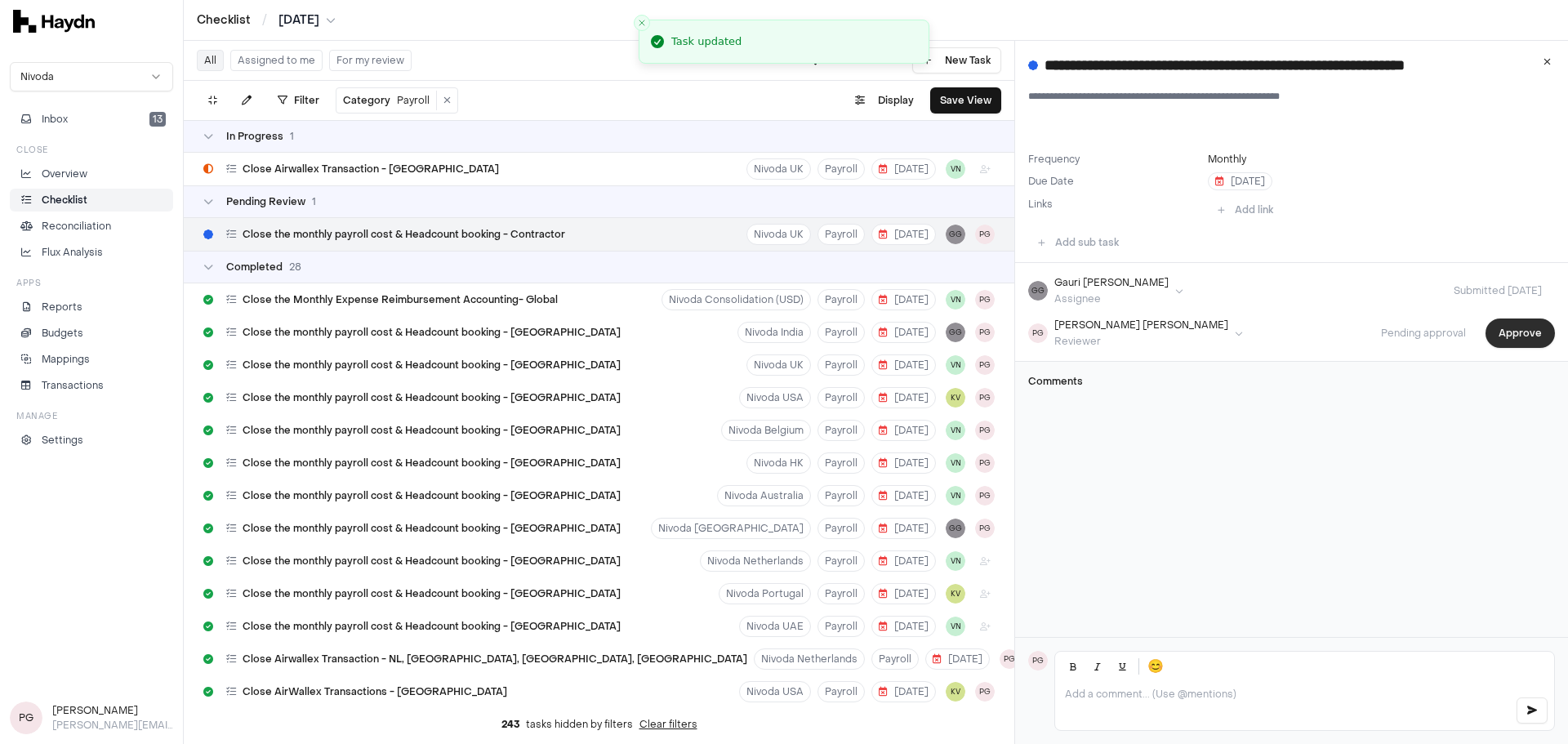
click at [1044, 322] on button "Approve" at bounding box center [1520, 333] width 69 height 29
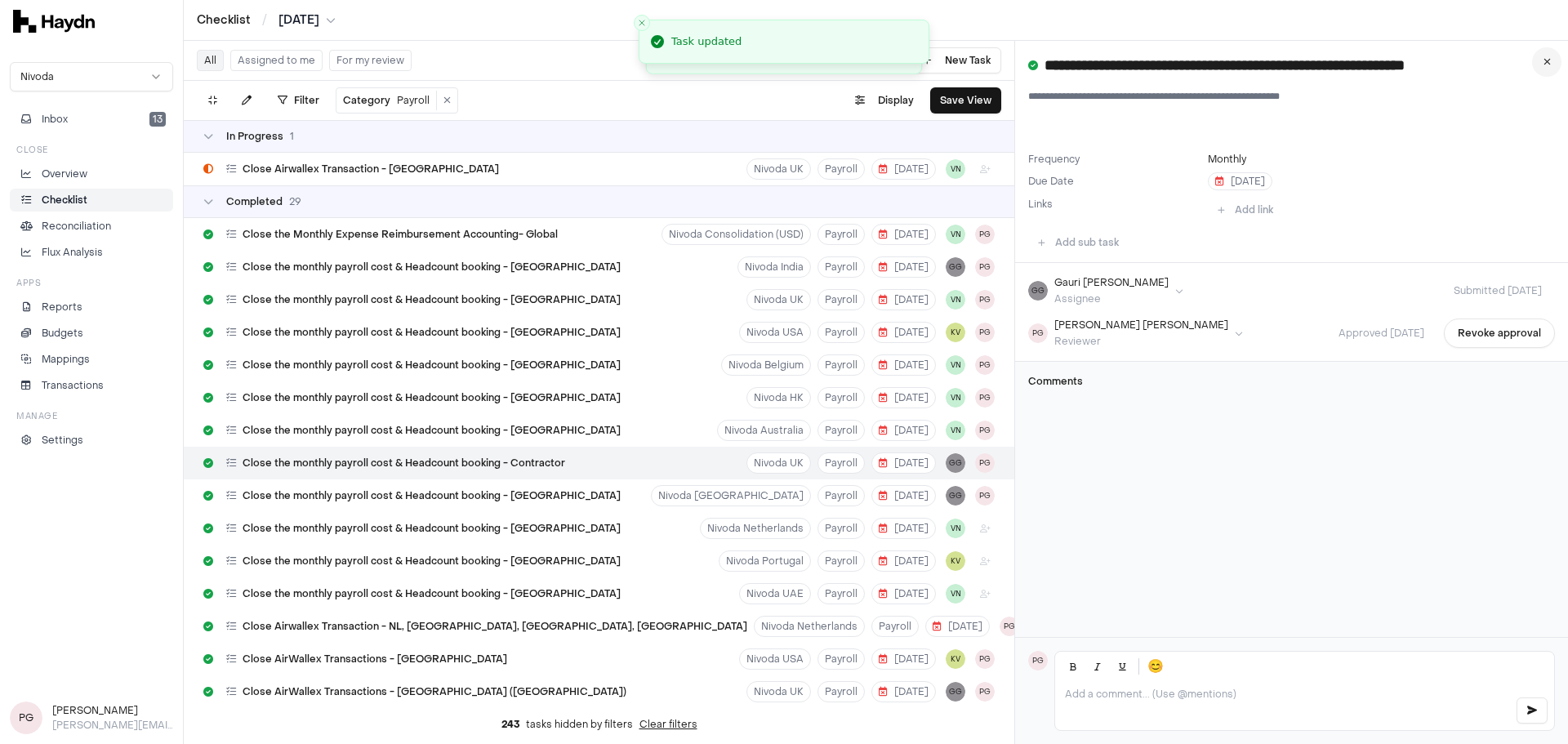
click at [1044, 58] on icon at bounding box center [1547, 61] width 7 height 10
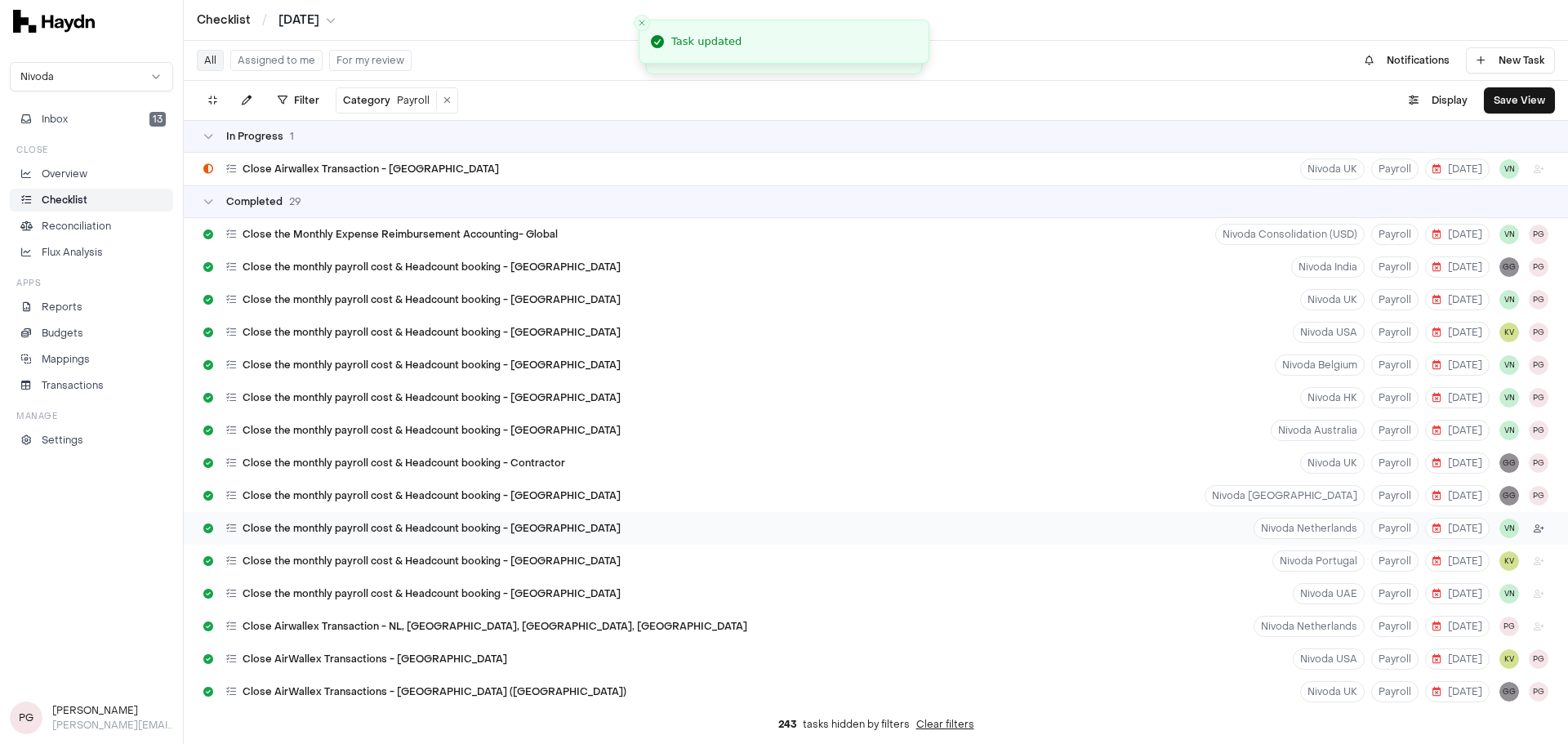
click at [1044, 514] on html "Checklist / [DATE] Nivoda Inbox 13 Close Overview Checklist Reconciliation Flux…" at bounding box center [784, 372] width 1568 height 744
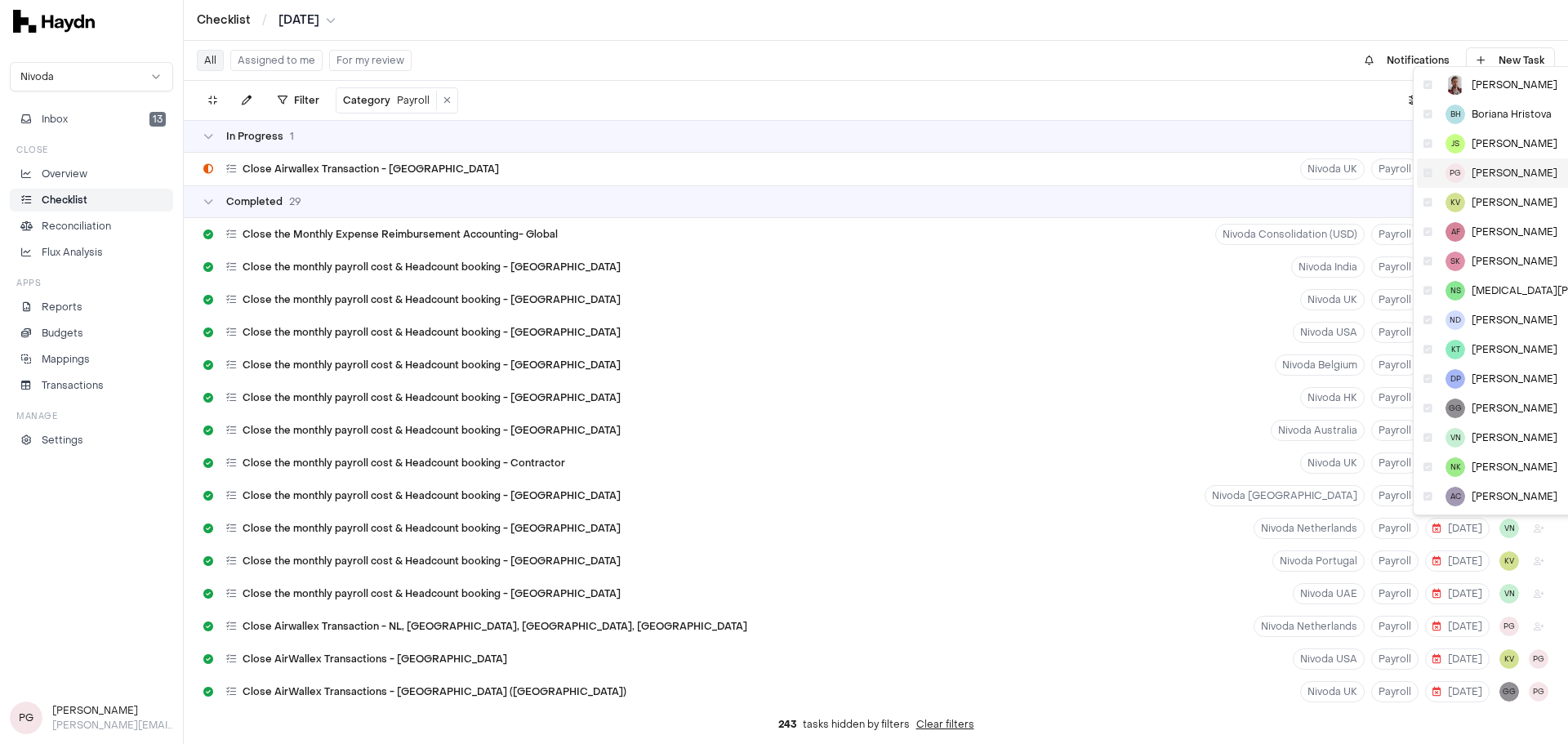
click at [1044, 186] on div "PG [PERSON_NAME]" at bounding box center [1533, 173] width 233 height 29
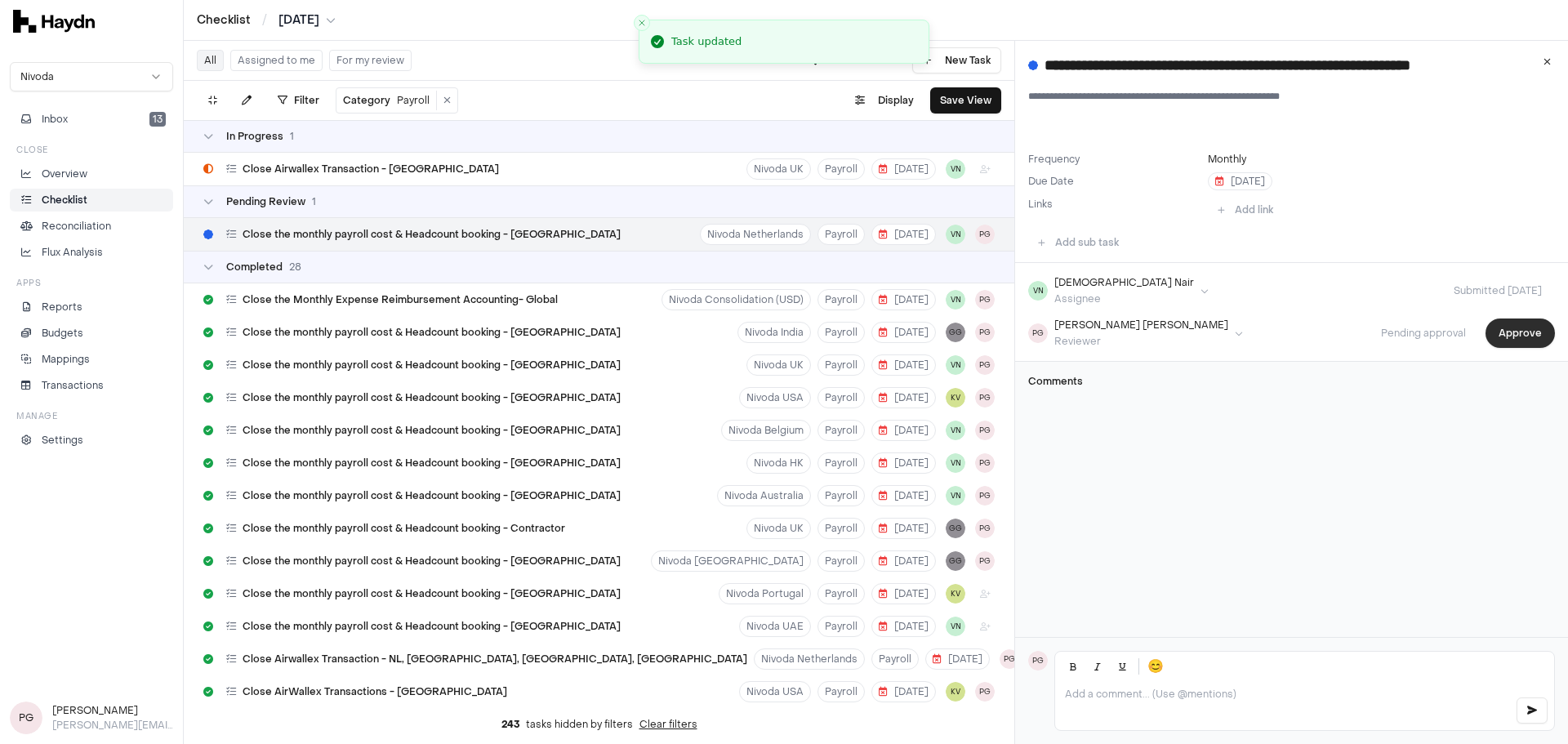
click at [1044, 335] on button "Approve" at bounding box center [1520, 333] width 69 height 29
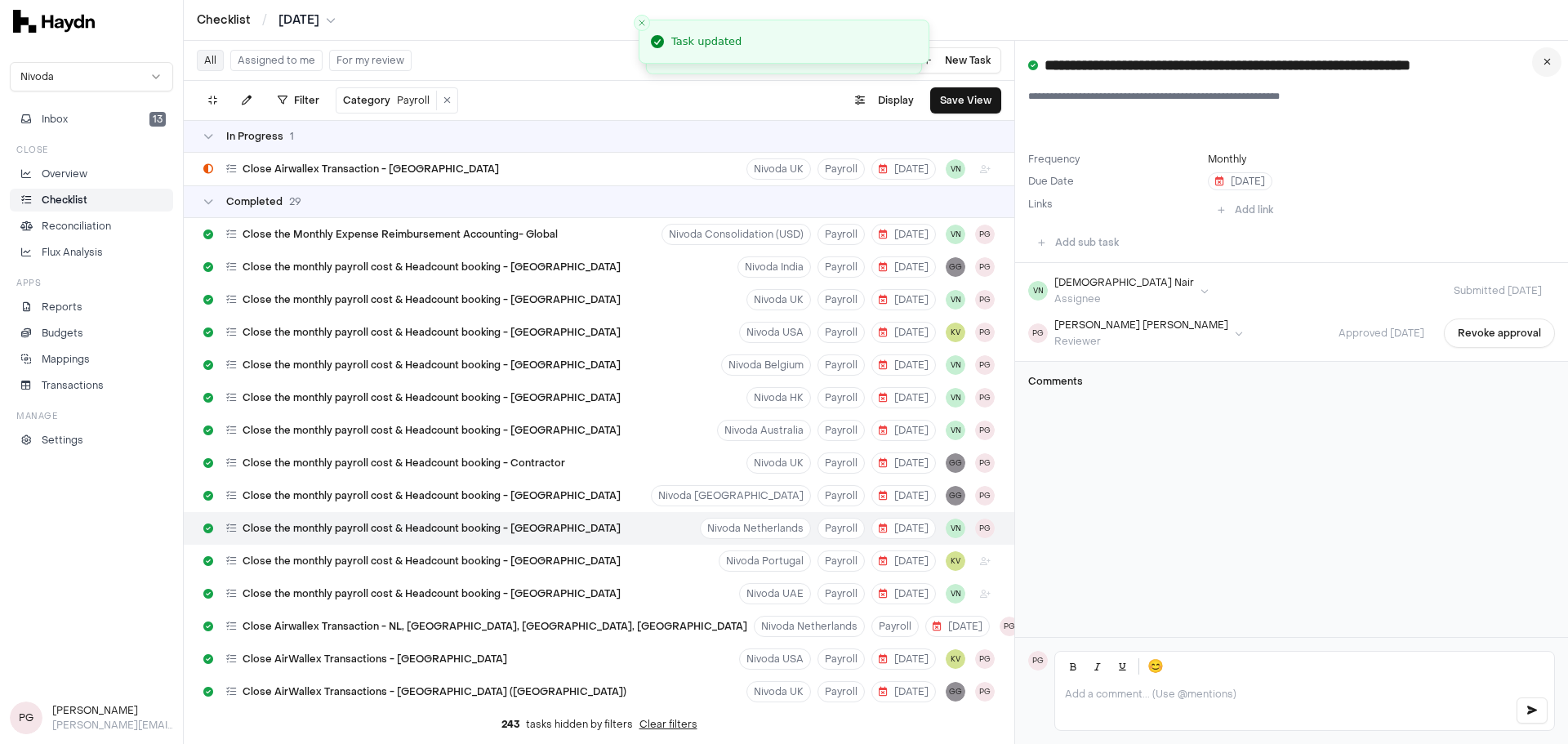
click at [1044, 65] on icon at bounding box center [1547, 61] width 7 height 10
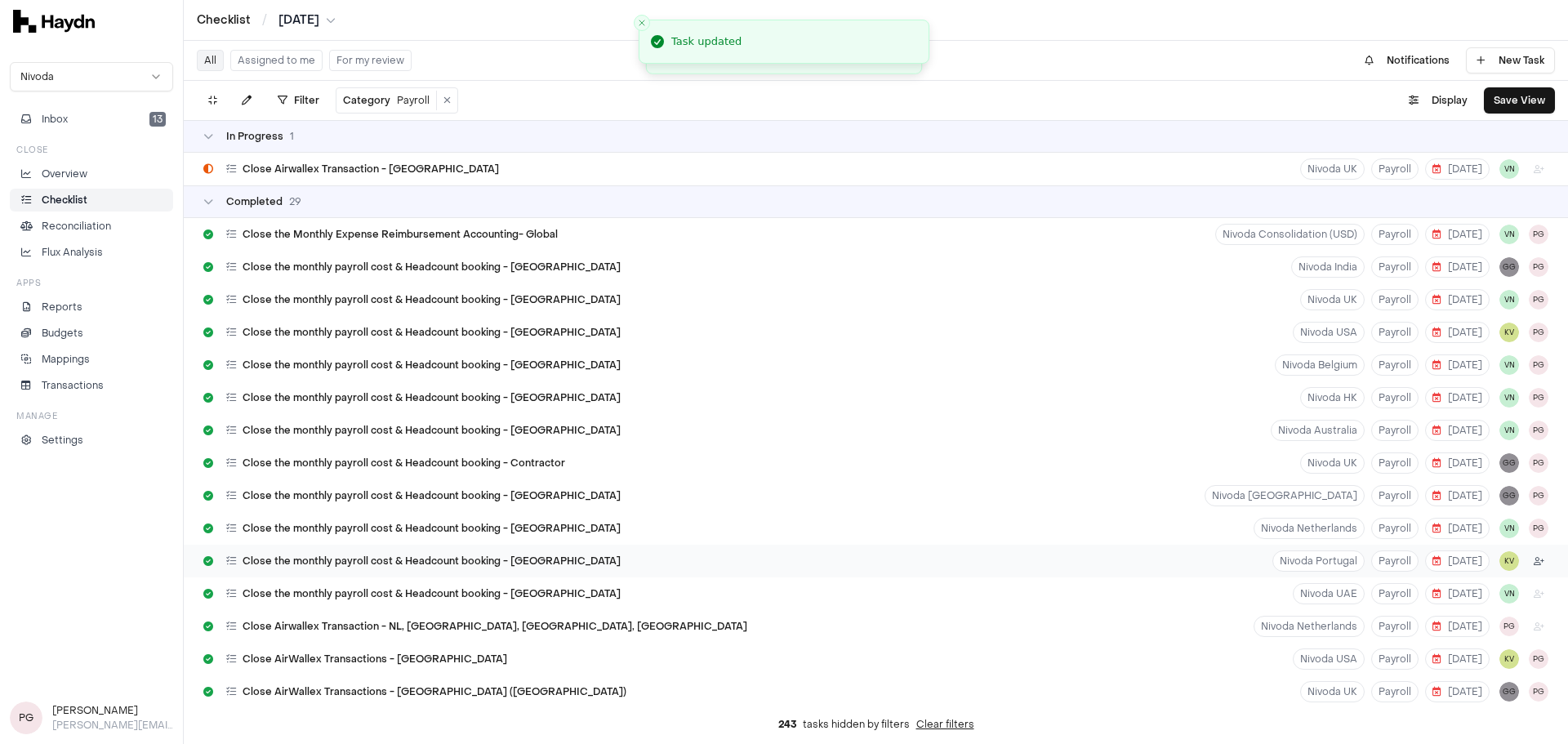
click at [1044, 514] on html "Checklist / [DATE] Nivoda Inbox 13 Close Overview Checklist Reconciliation Flux…" at bounding box center [784, 372] width 1568 height 744
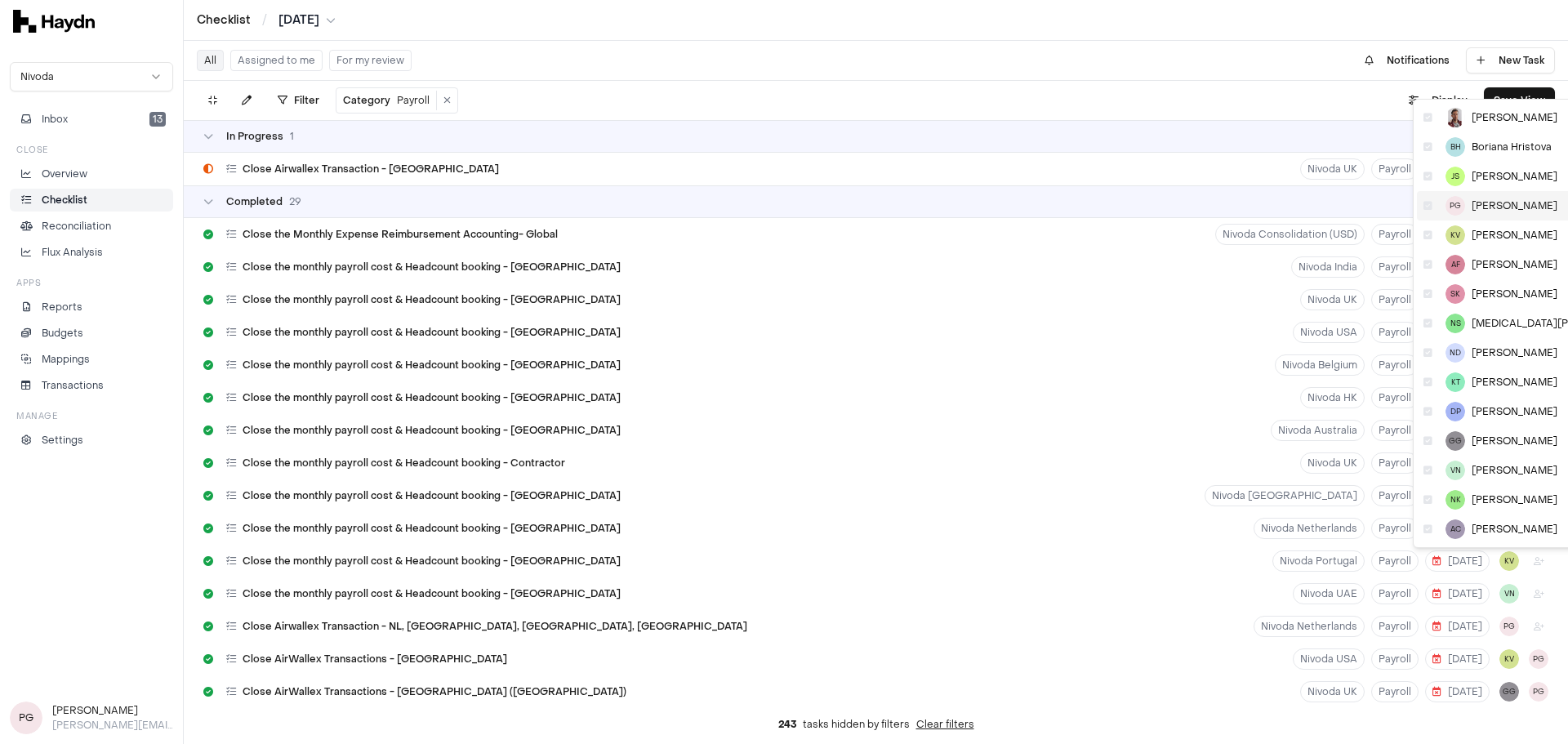
click at [1044, 200] on span "[PERSON_NAME]" at bounding box center [1514, 205] width 86 height 13
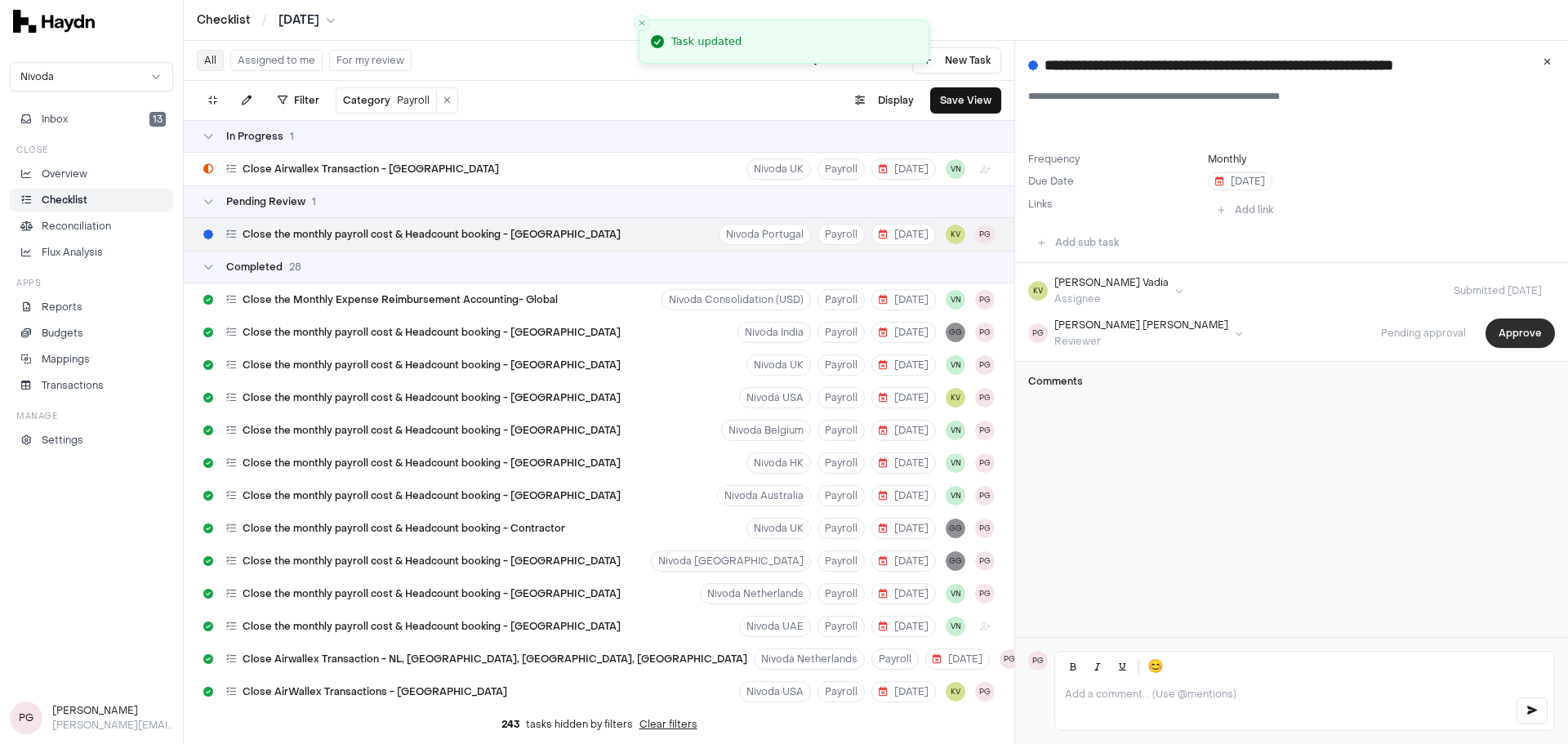
click at [1044, 332] on button "Approve" at bounding box center [1520, 333] width 69 height 29
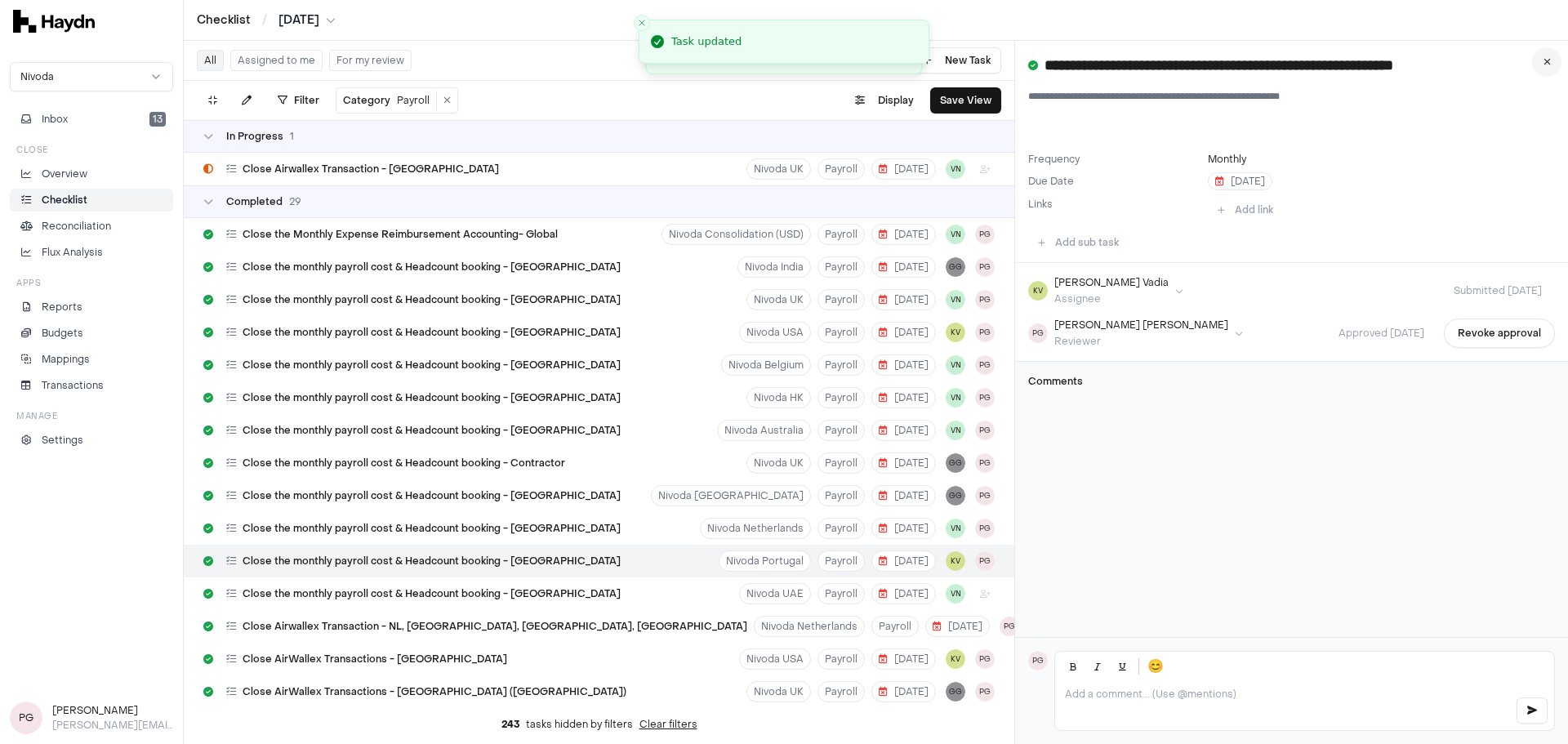
click at [1044, 65] on icon at bounding box center [1547, 61] width 7 height 10
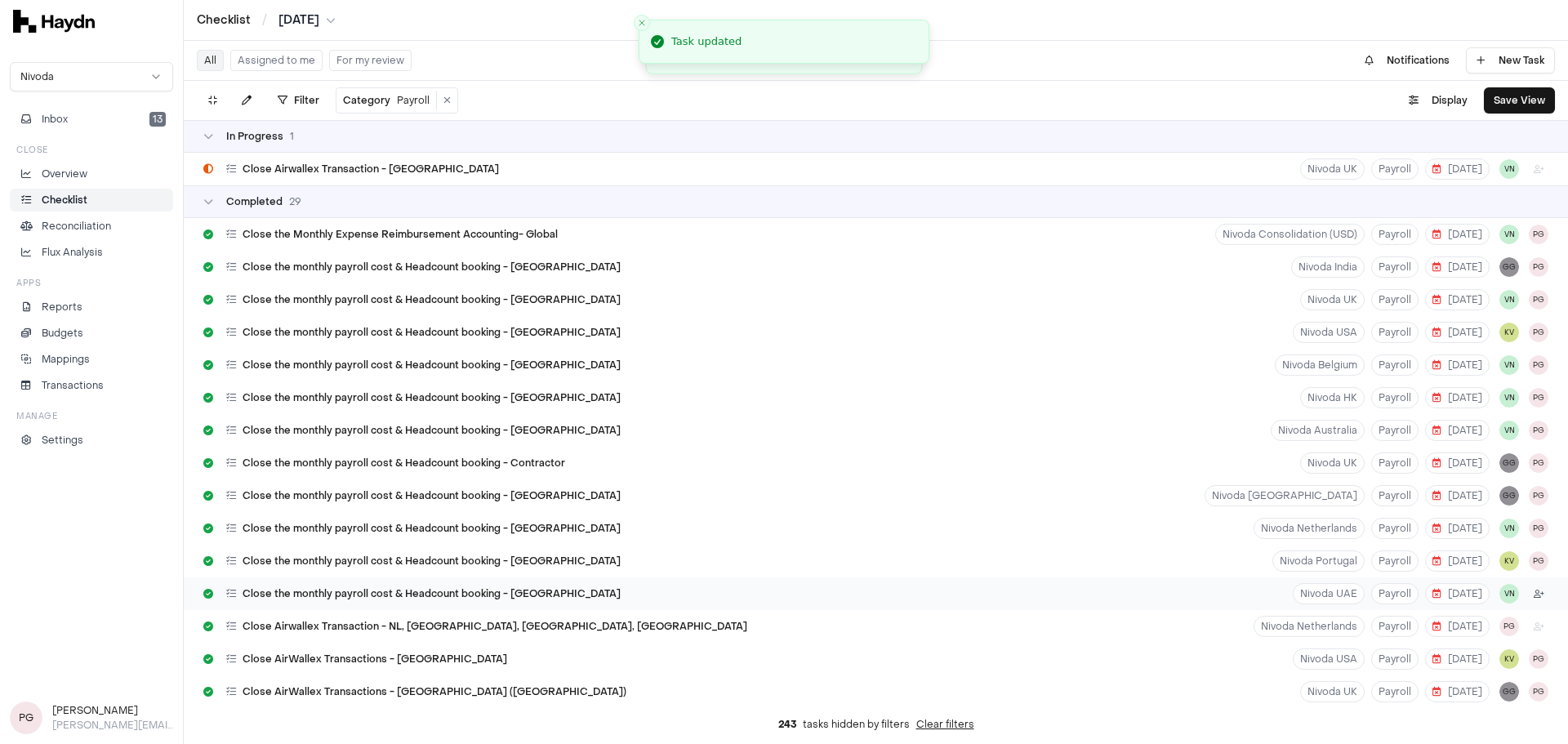
click at [1044, 514] on html "Checklist / [DATE] Nivoda Inbox 13 Close Overview Checklist Reconciliation Flux…" at bounding box center [784, 372] width 1568 height 744
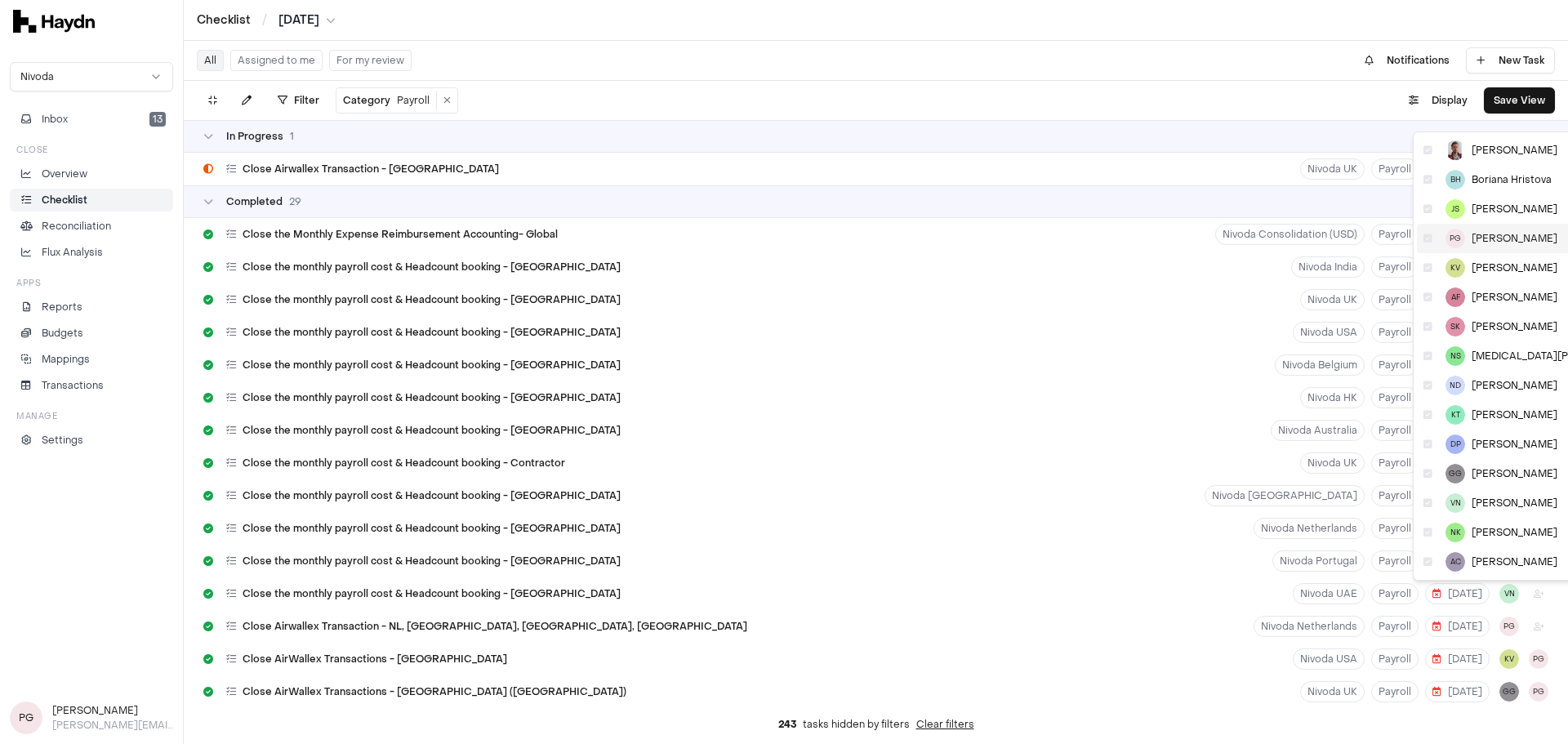
click at [1044, 237] on span "[PERSON_NAME]" at bounding box center [1514, 238] width 86 height 13
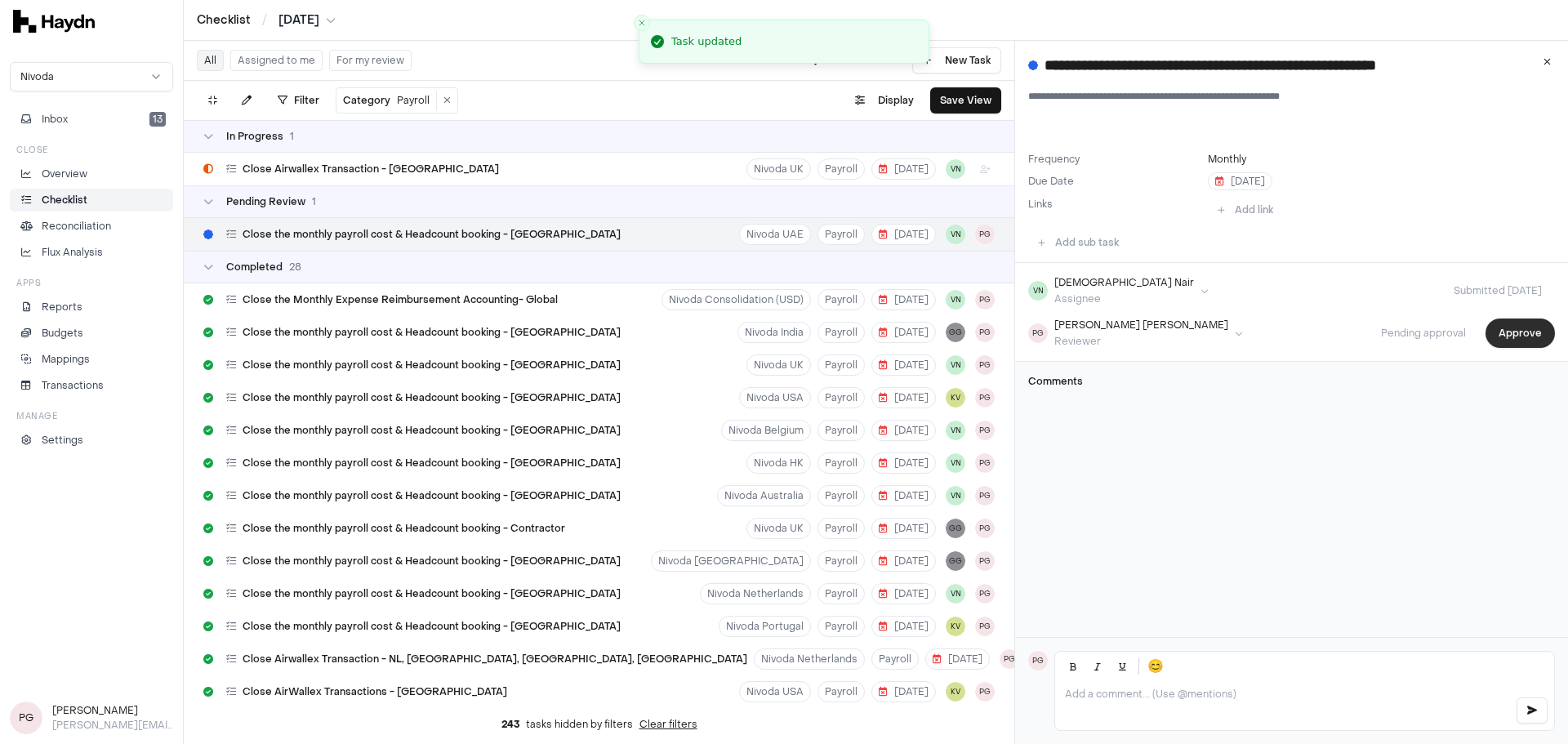
click at [1044, 340] on button "Approve" at bounding box center [1520, 333] width 69 height 29
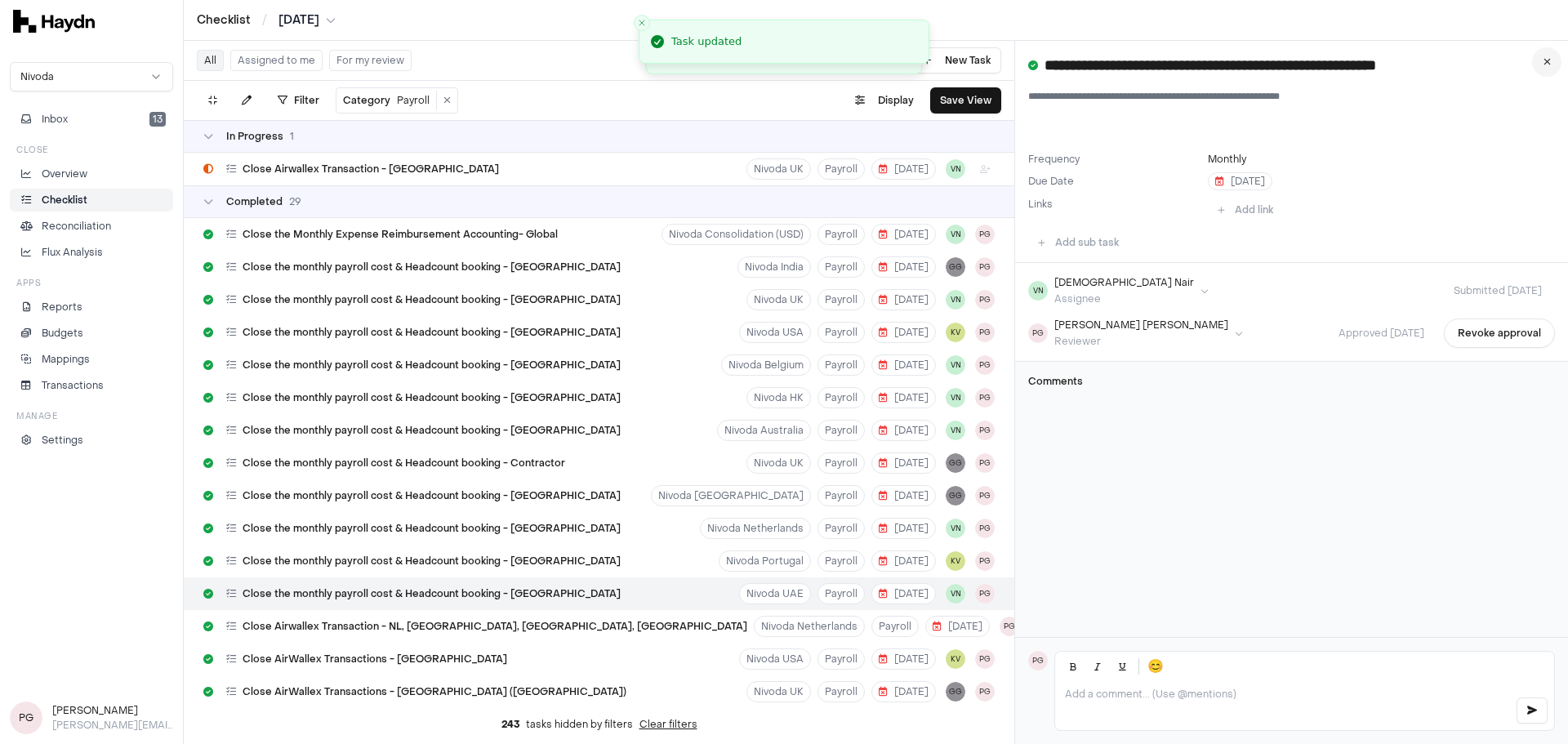
click at [1044, 64] on icon at bounding box center [1547, 61] width 7 height 10
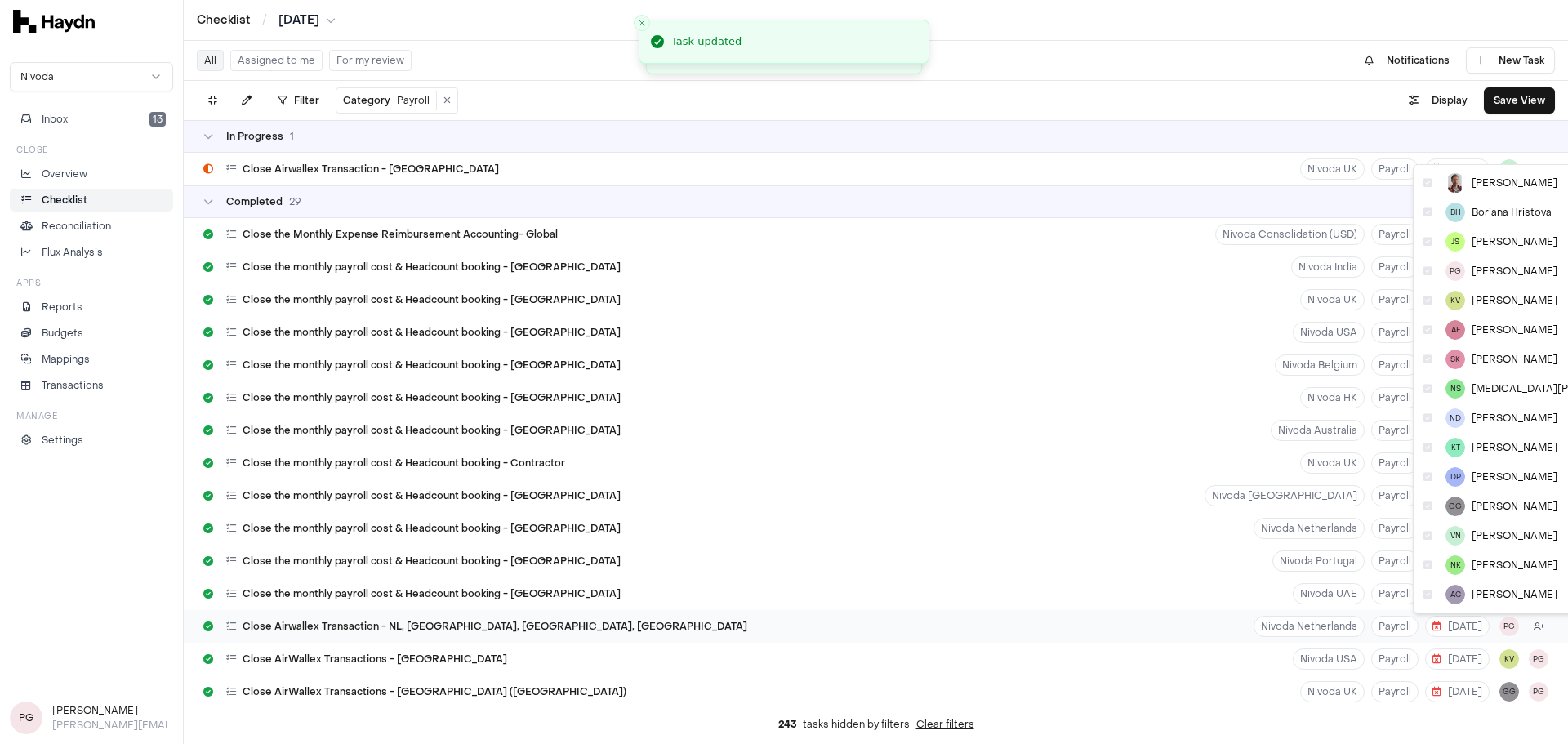
click at [1044, 514] on html "Checklist / [DATE] Nivoda Inbox 13 Close Overview Checklist Reconciliation Flux…" at bounding box center [784, 372] width 1568 height 744
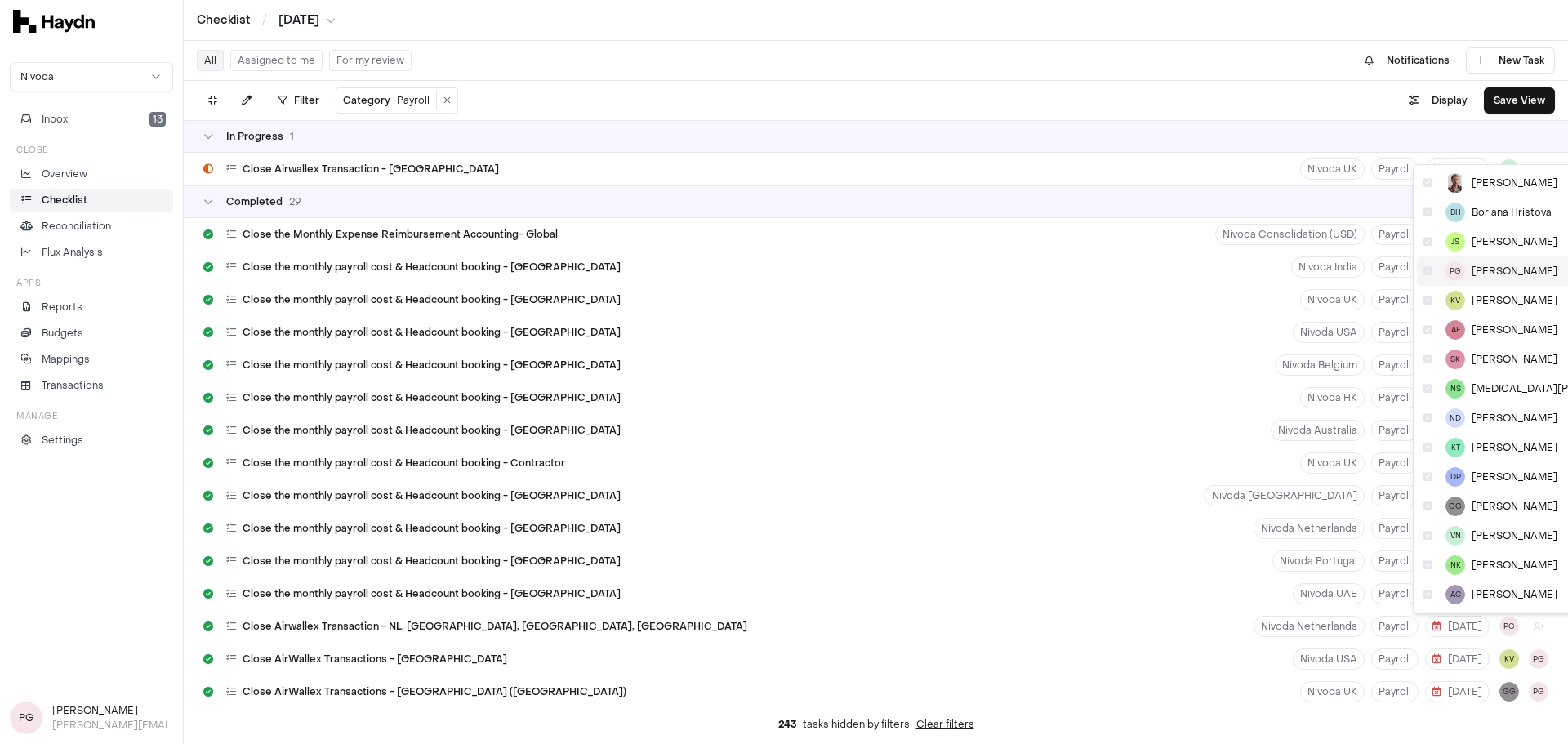
click at [1044, 269] on span "[PERSON_NAME]" at bounding box center [1514, 271] width 86 height 13
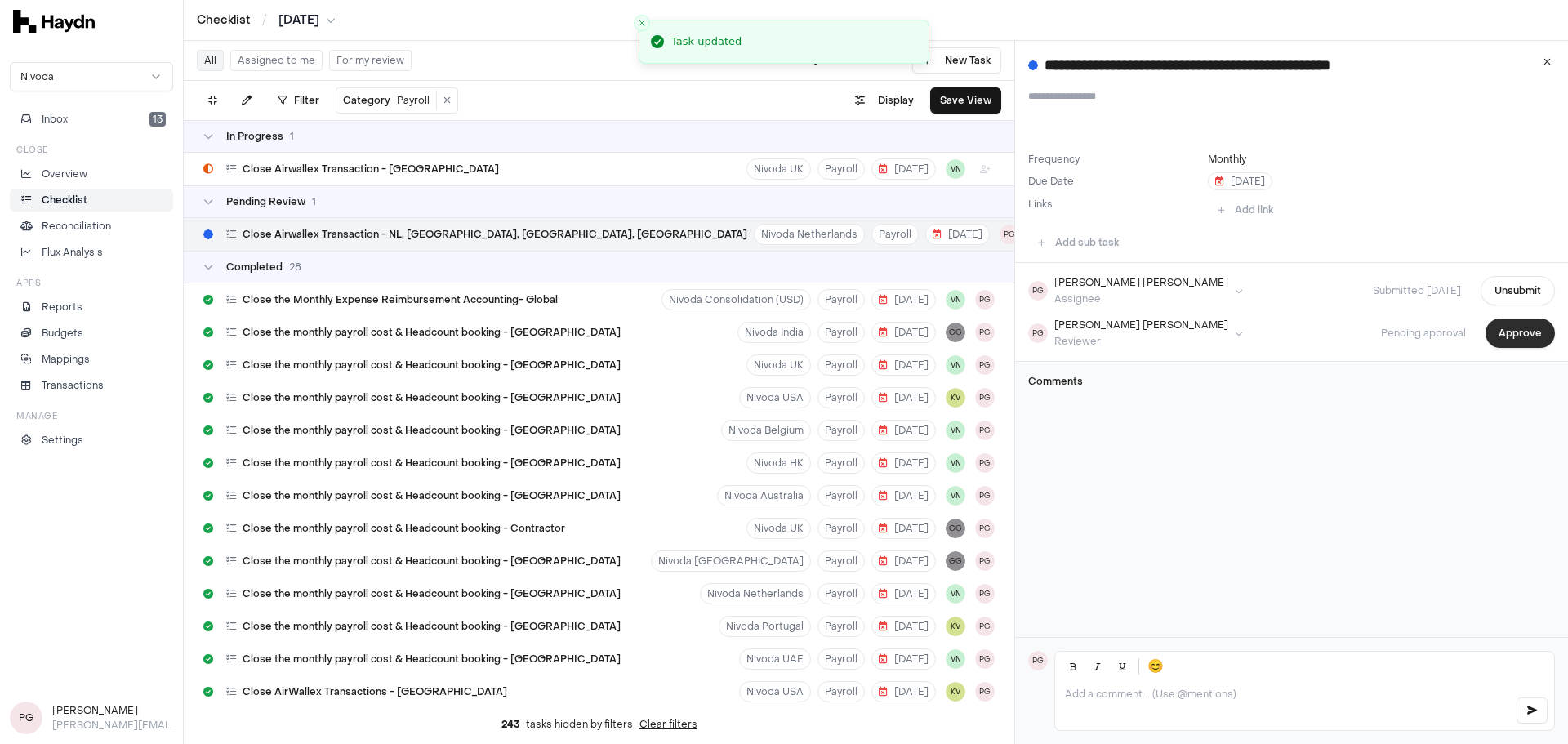
click at [1044, 331] on button "Approve" at bounding box center [1520, 333] width 69 height 29
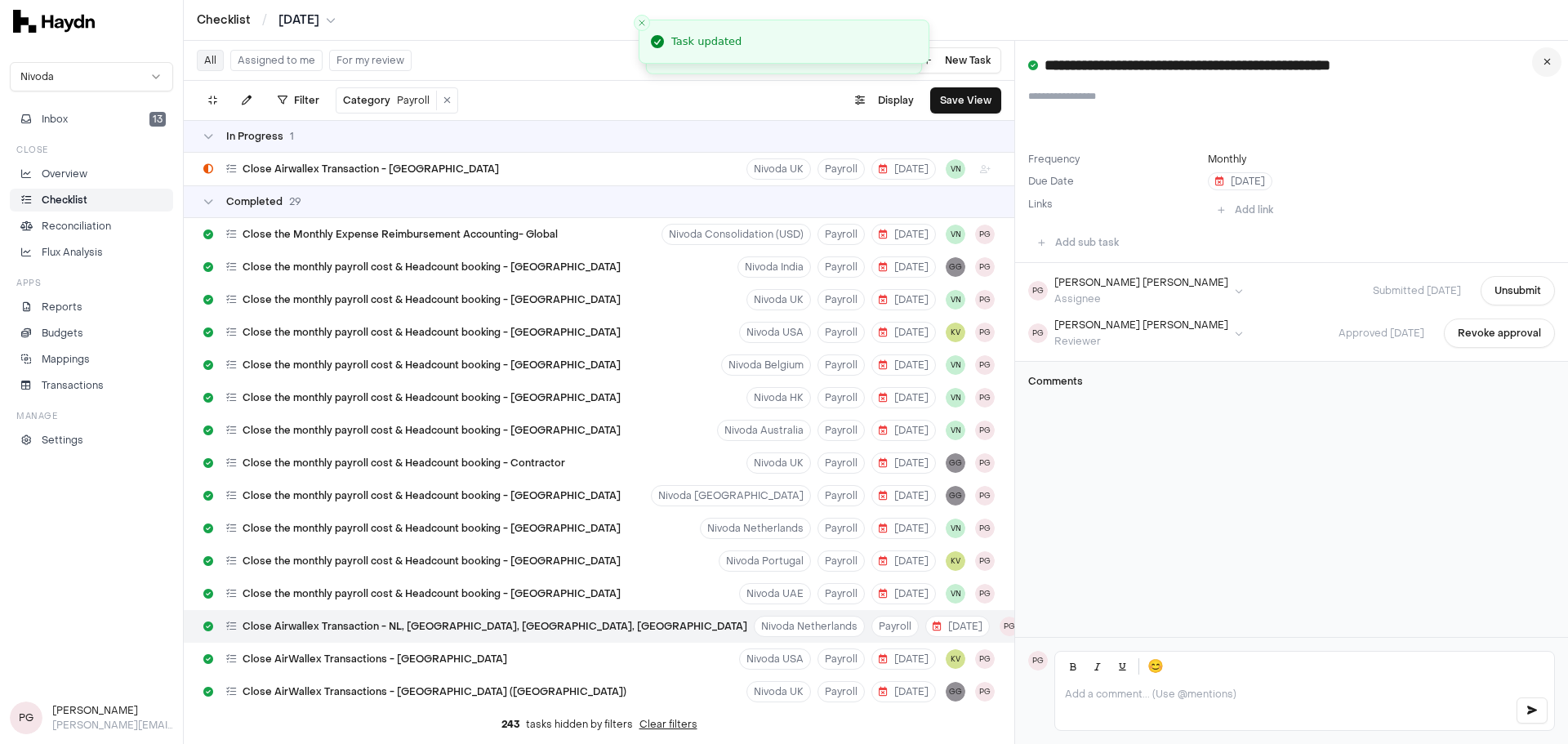
click at [1044, 62] on icon at bounding box center [1547, 61] width 7 height 10
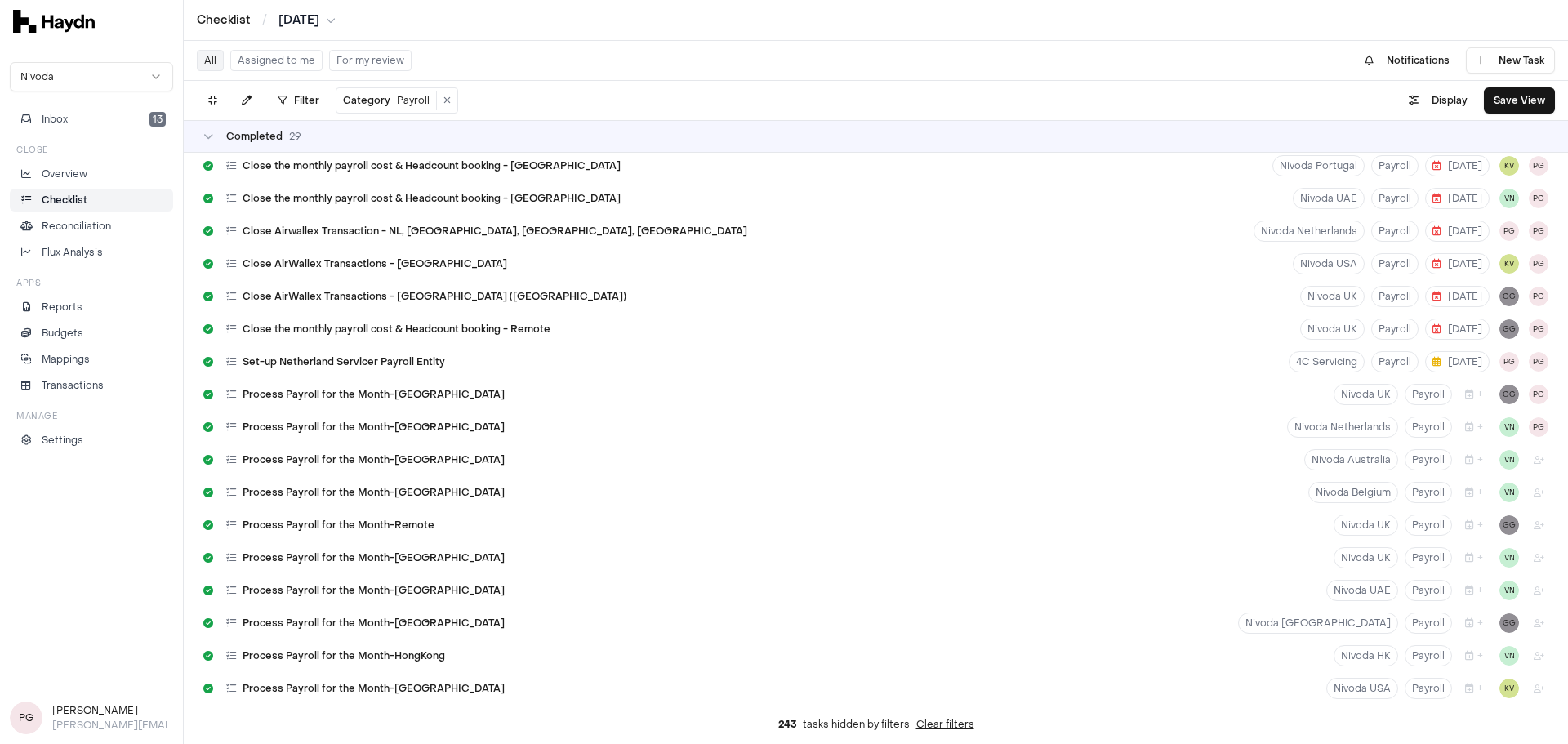
scroll to position [494, 0]
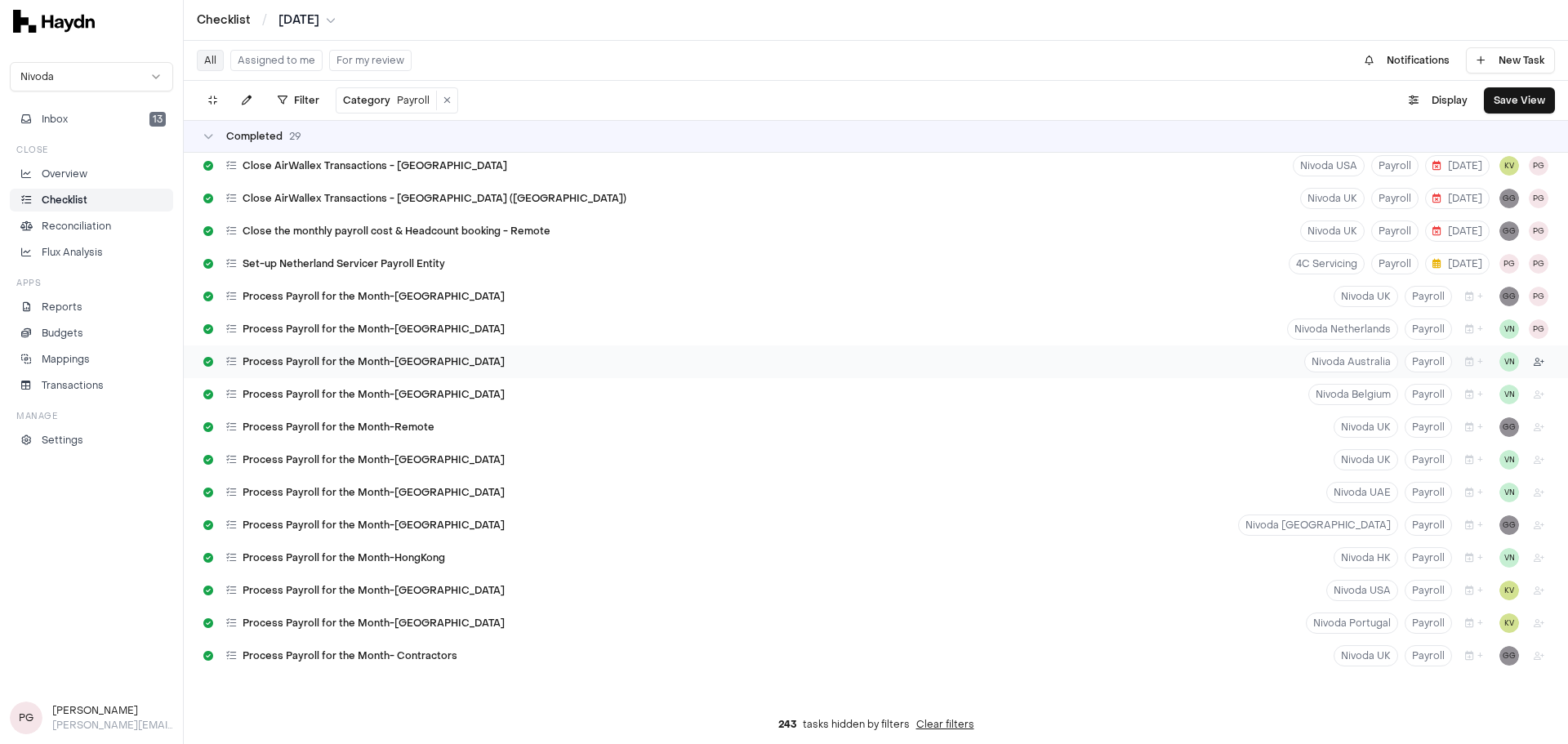
click at [1044, 363] on html "Checklist / [DATE] Nivoda Inbox 13 Close Overview Checklist Reconciliation Flux…" at bounding box center [784, 372] width 1568 height 744
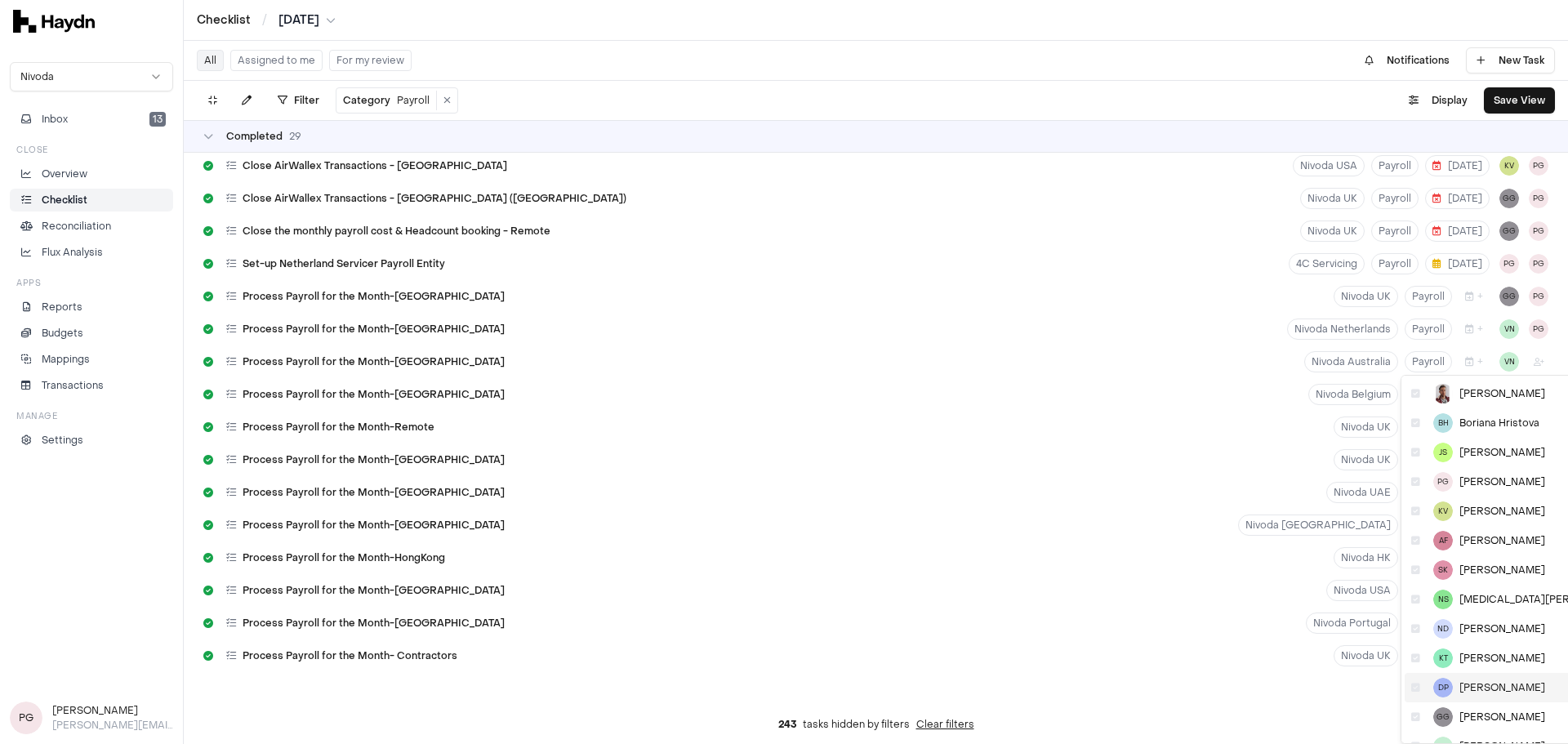
scroll to position [80, 0]
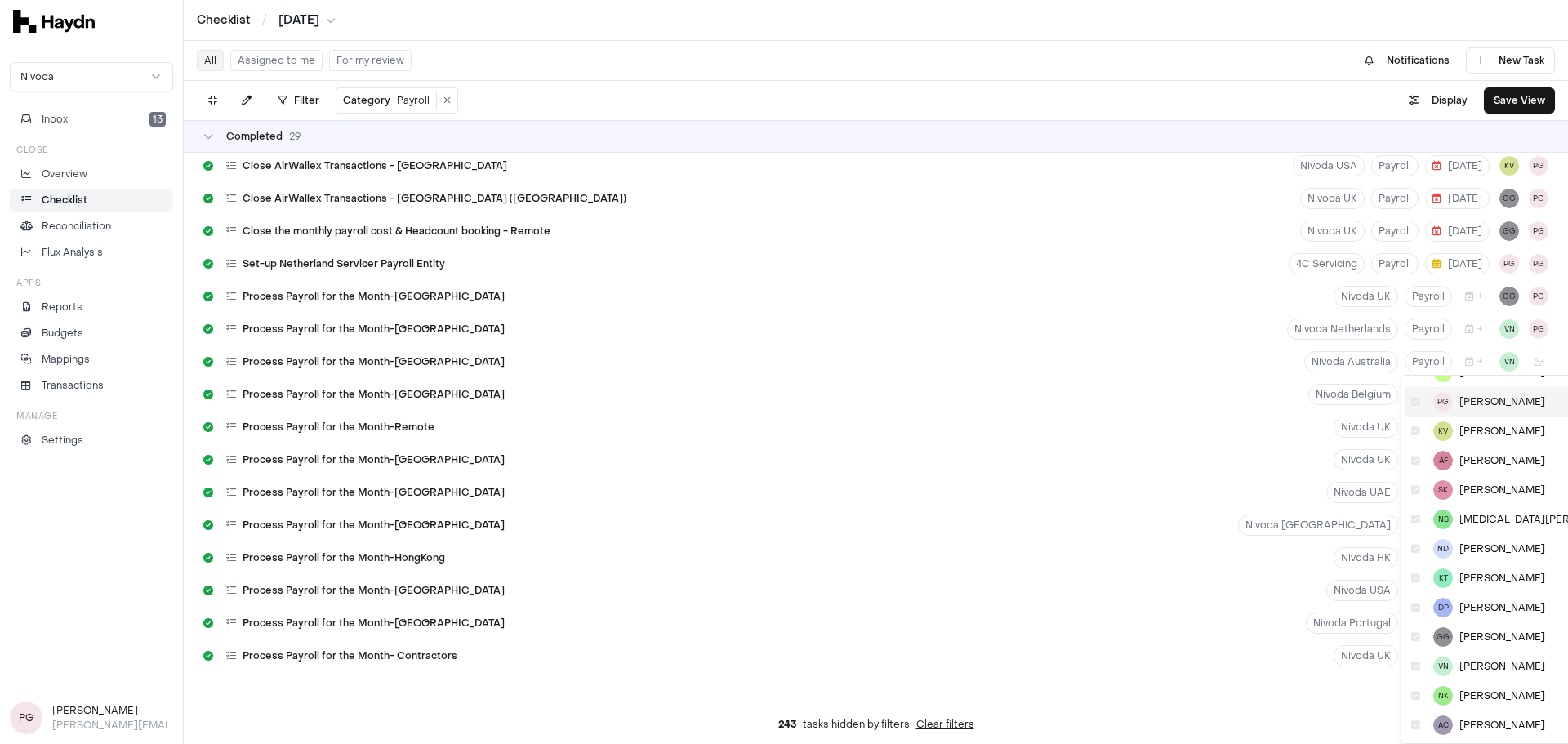
click at [1044, 403] on span "[PERSON_NAME]" at bounding box center [1502, 402] width 86 height 13
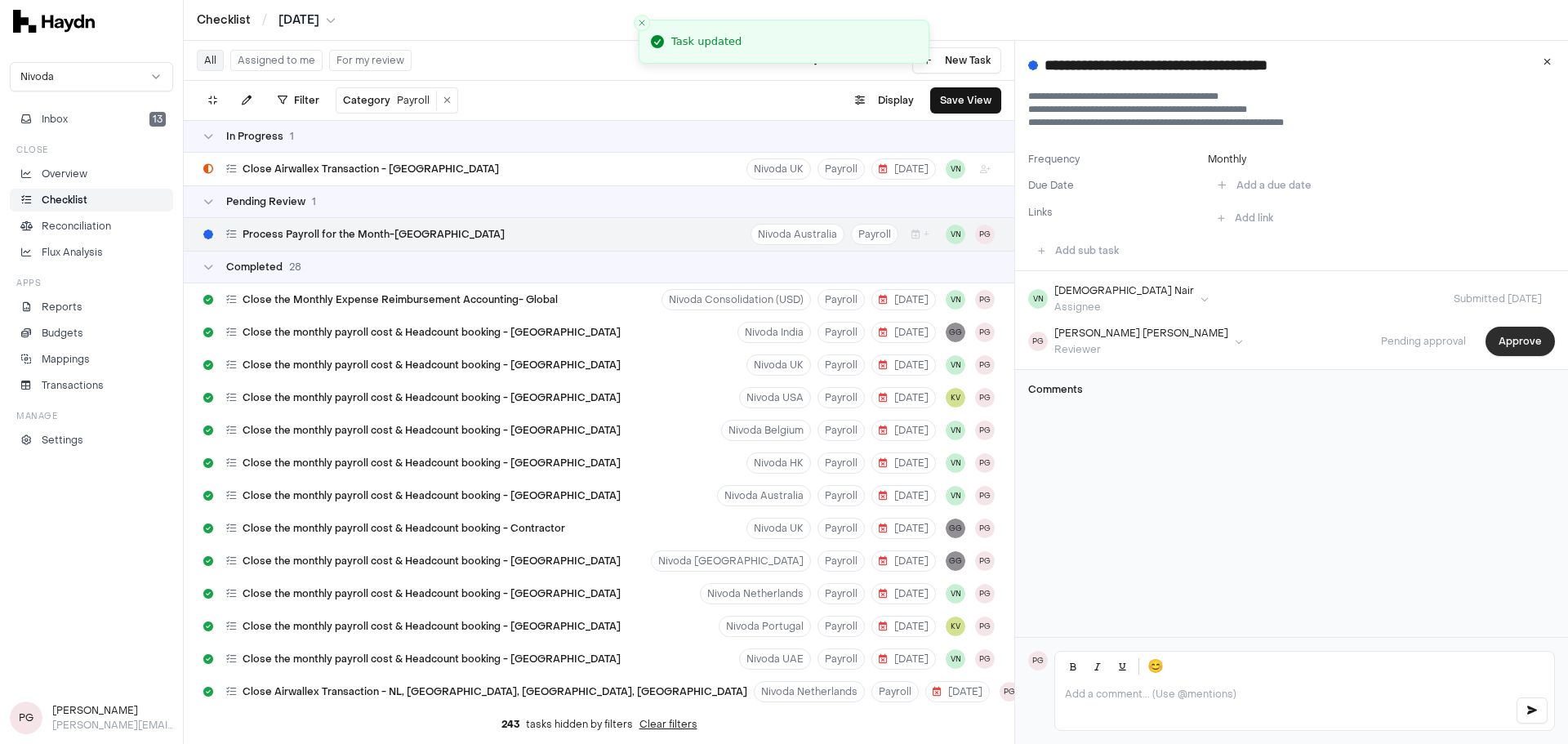
click at [1044, 339] on button "Approve" at bounding box center [1520, 341] width 69 height 29
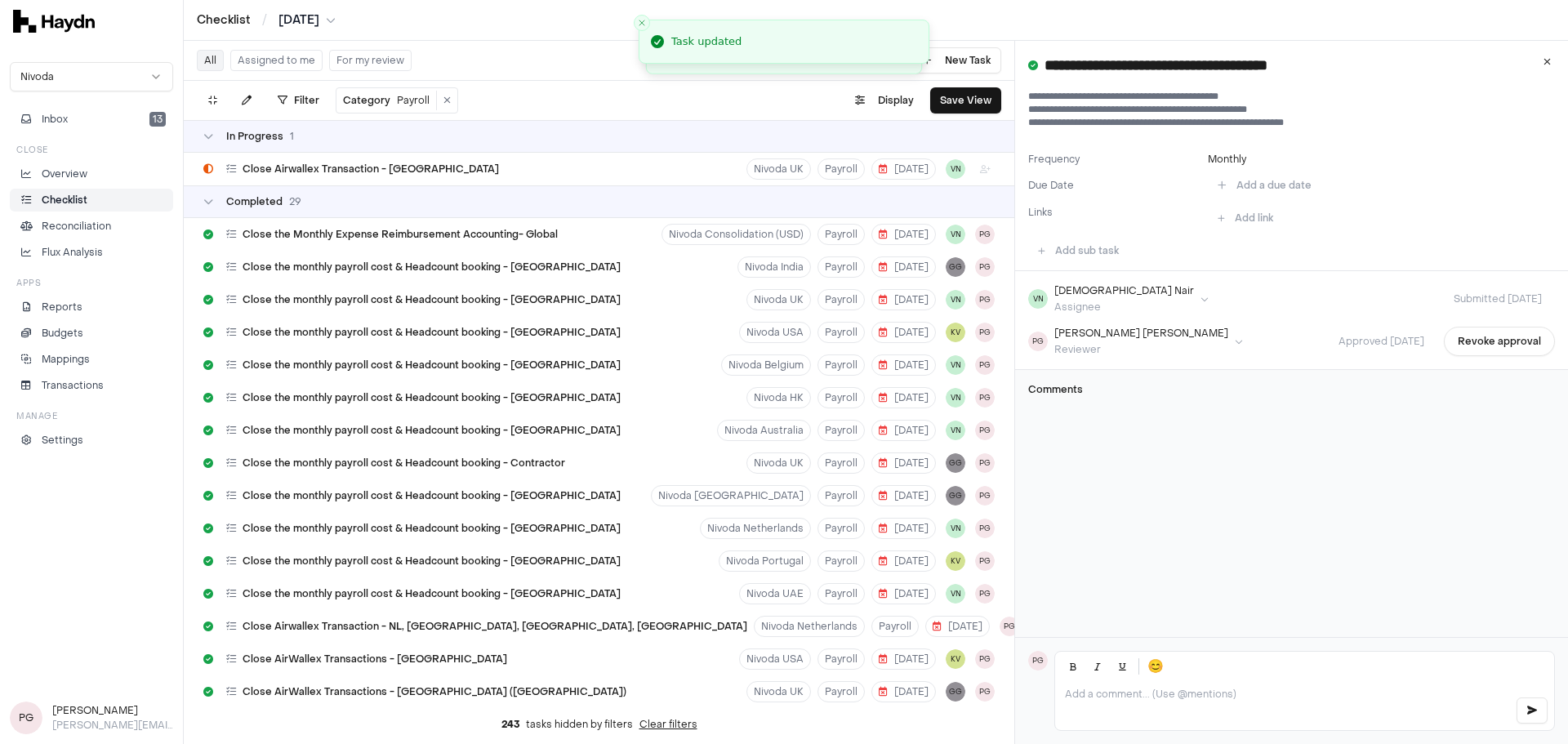
scroll to position [443, 0]
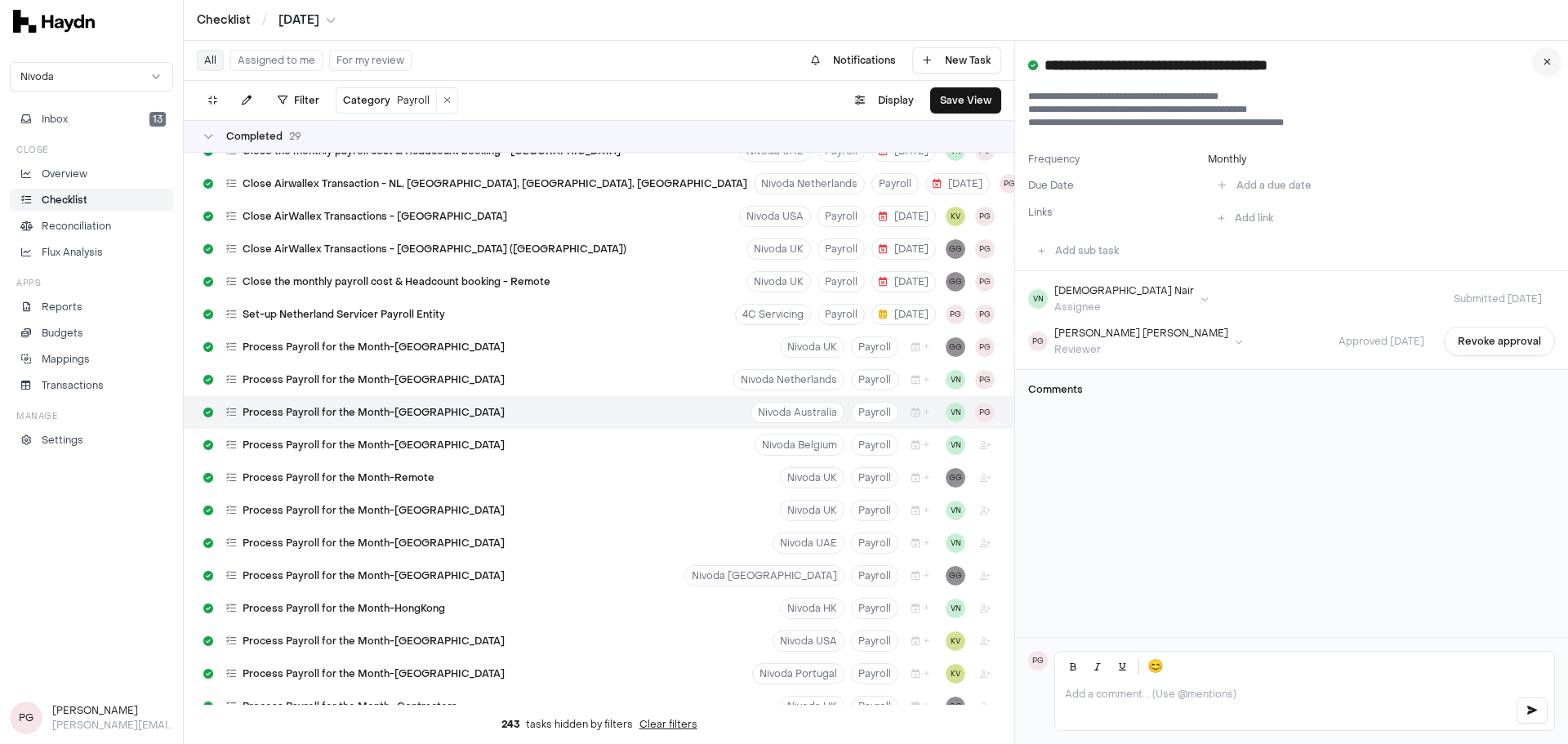
click at [1044, 64] on icon at bounding box center [1547, 61] width 7 height 10
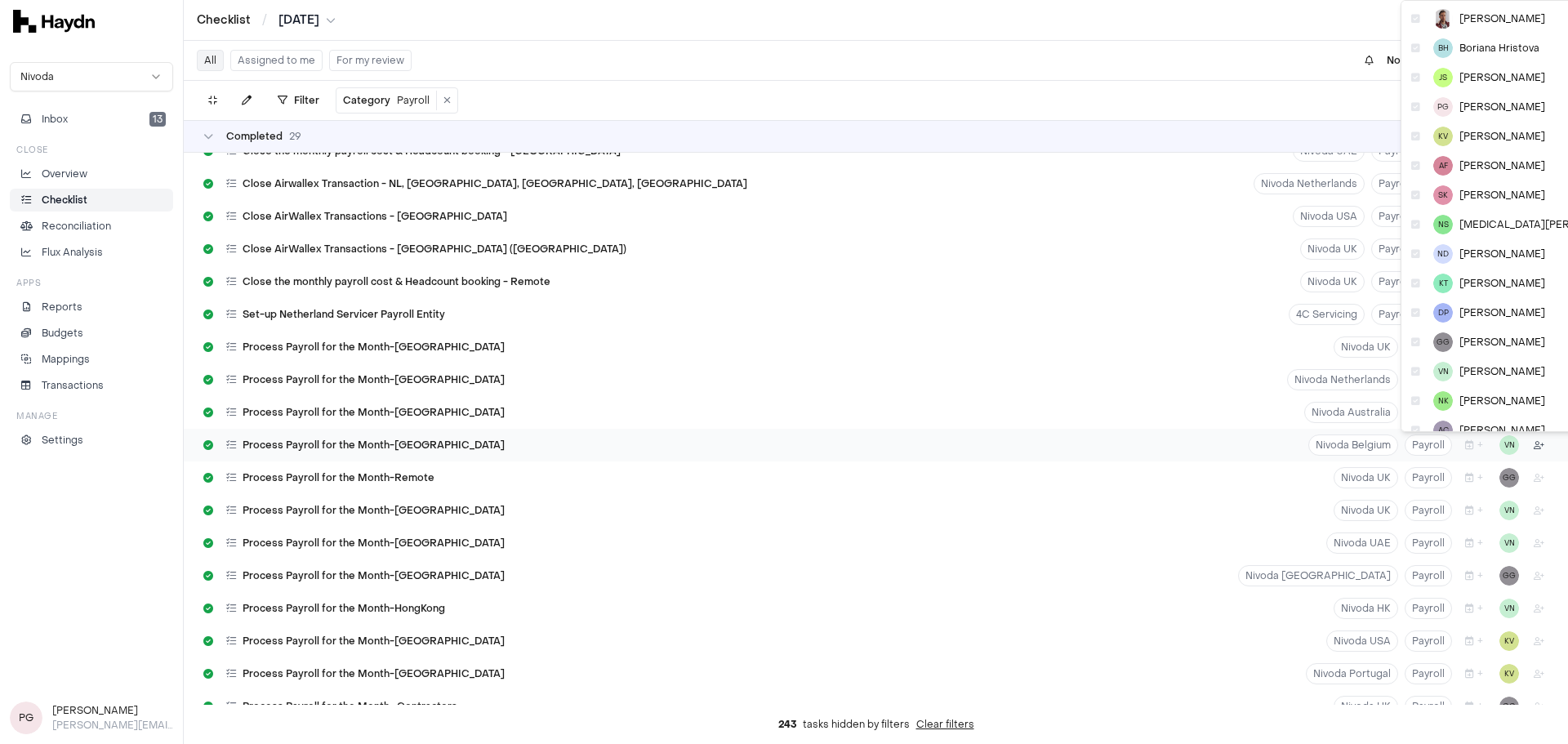
click at [1044, 447] on html "Checklist / [DATE] Nivoda Inbox 13 Close Overview Checklist Reconciliation Flux…" at bounding box center [784, 372] width 1568 height 744
click at [1044, 102] on span "[PERSON_NAME]" at bounding box center [1502, 107] width 86 height 13
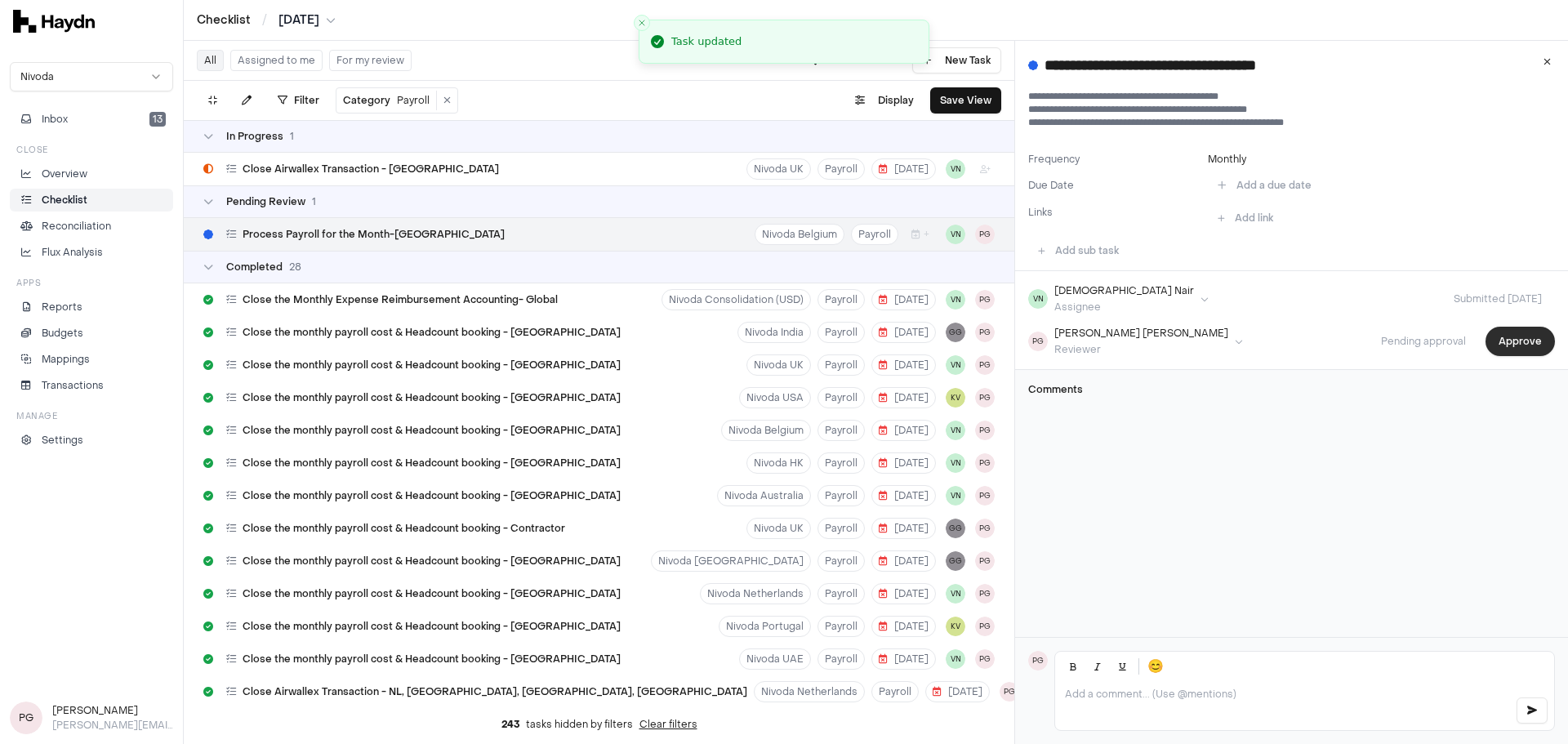
click at [1044, 338] on button "Approve" at bounding box center [1520, 341] width 69 height 29
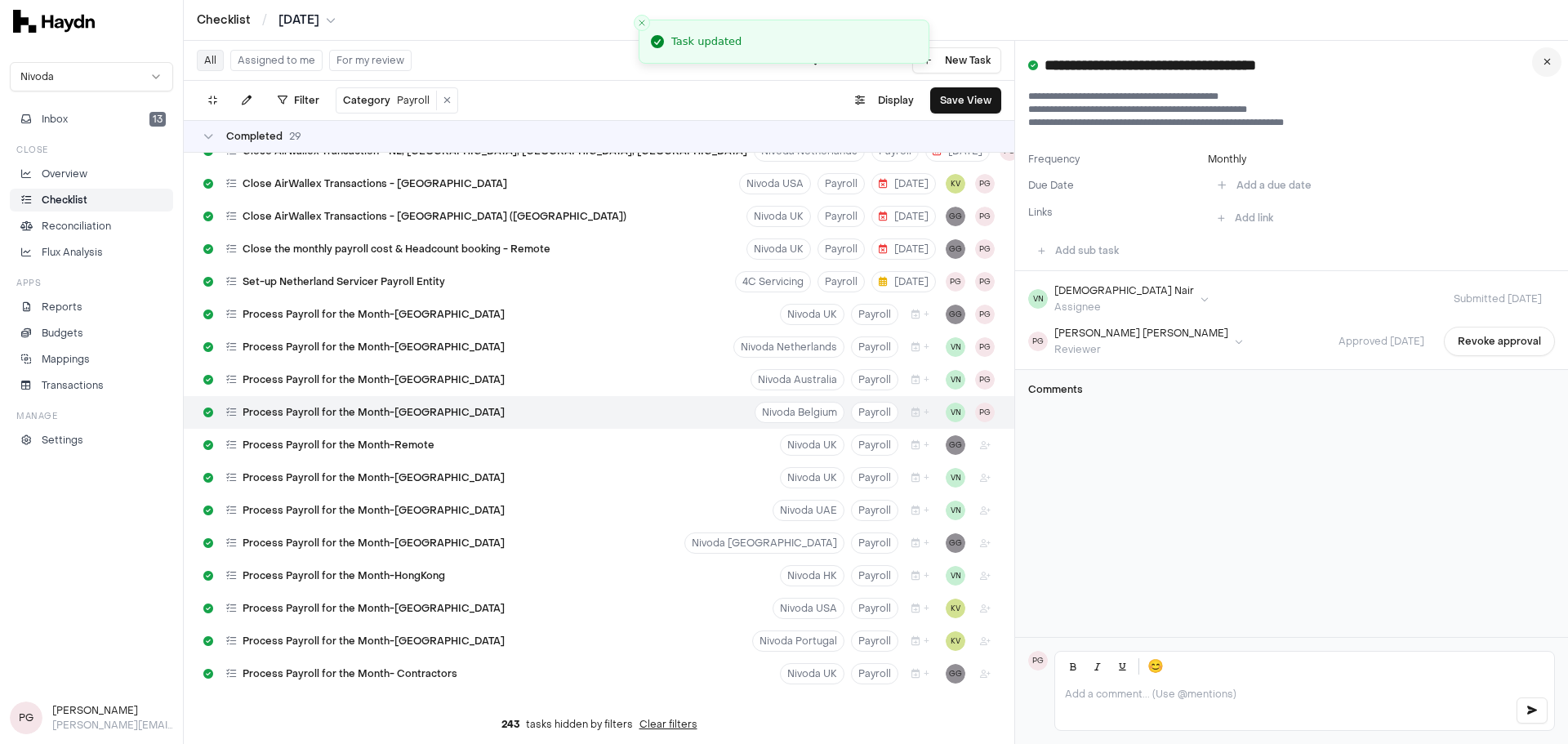
click at [1044, 63] on icon at bounding box center [1547, 61] width 7 height 10
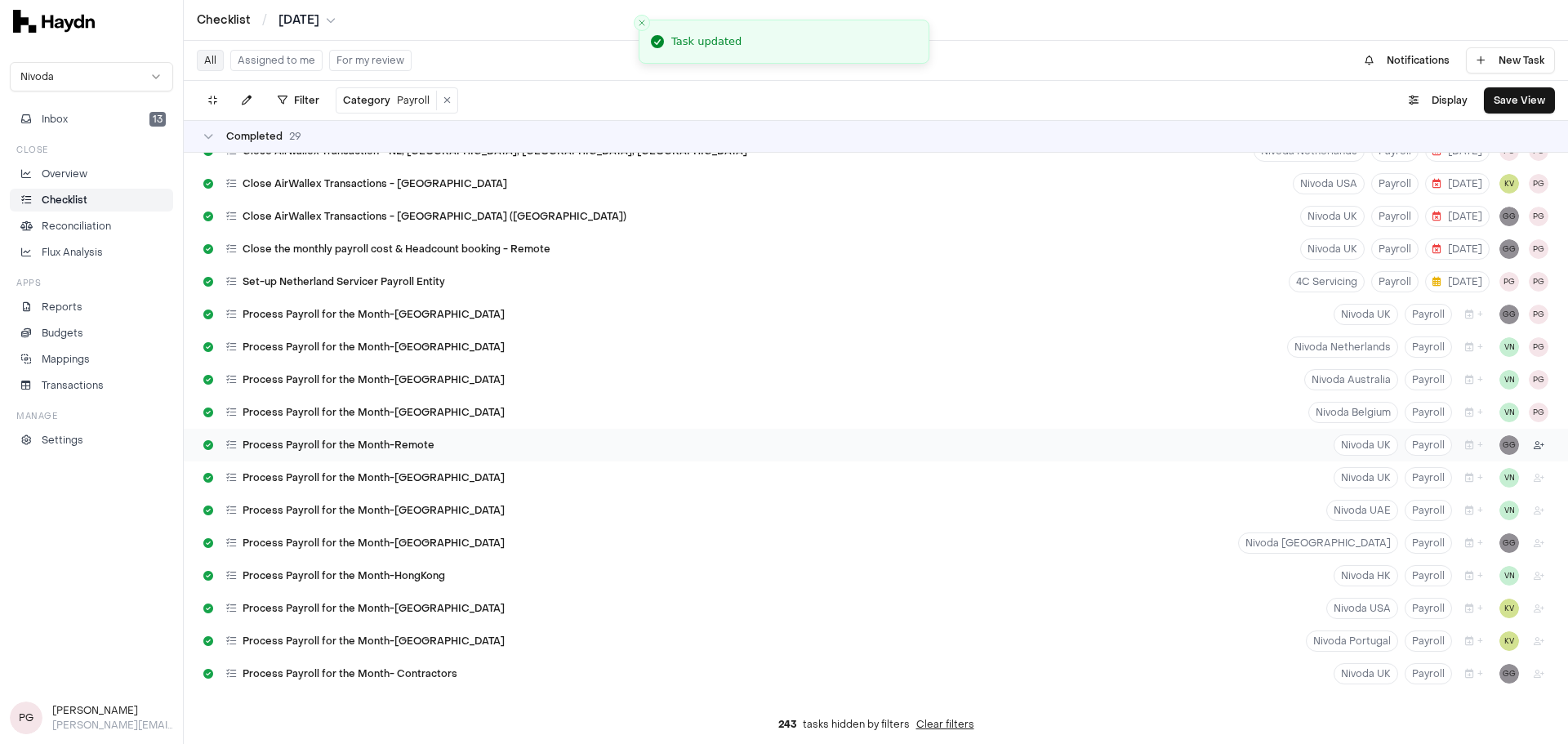
click at [1044, 453] on html "Checklist / [DATE] Nivoda Inbox 13 Close Overview Checklist Reconciliation Flux…" at bounding box center [784, 372] width 1568 height 744
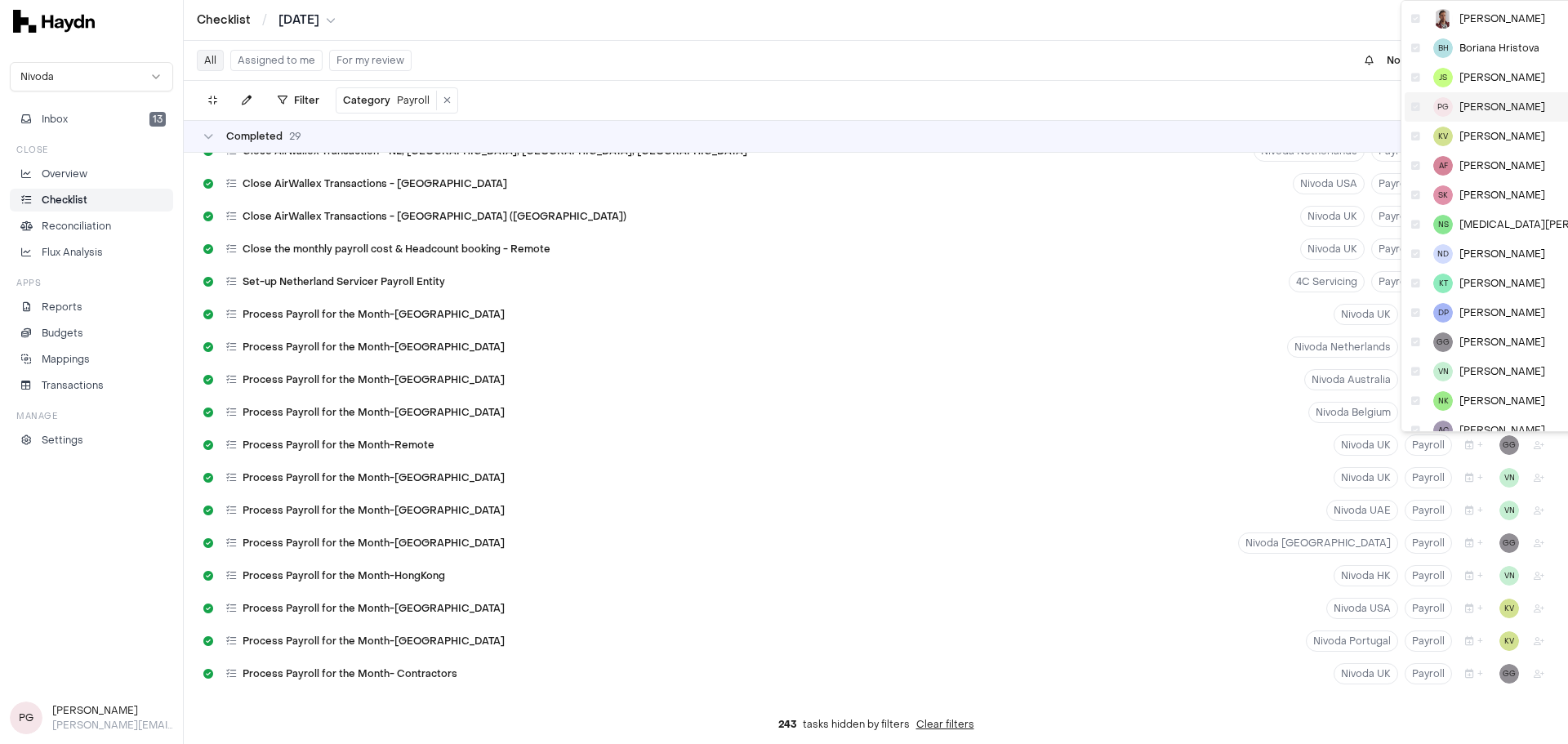
click at [1044, 108] on span "[PERSON_NAME]" at bounding box center [1502, 107] width 86 height 13
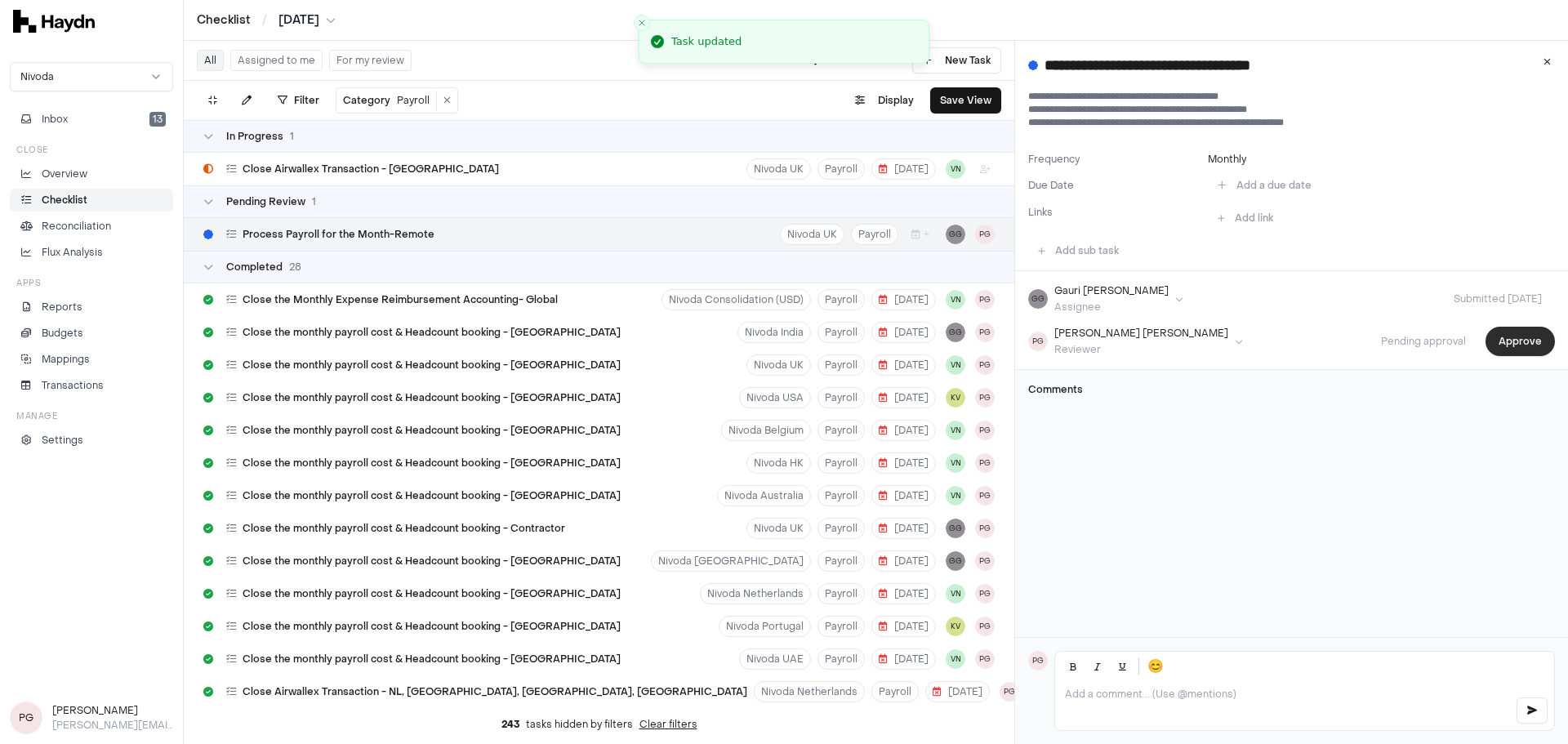
click at [1044, 342] on button "Approve" at bounding box center [1520, 341] width 69 height 29
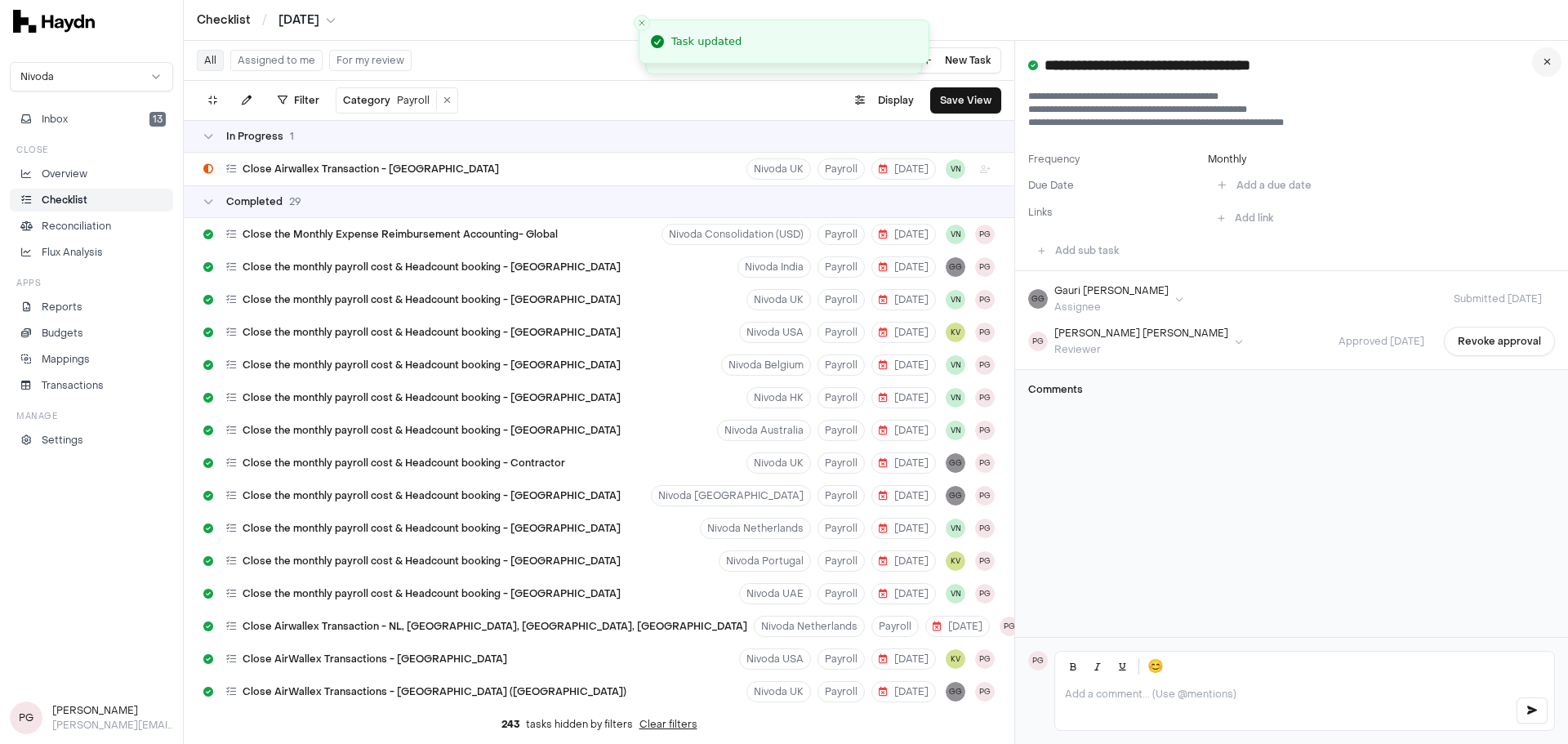
scroll to position [494, 0]
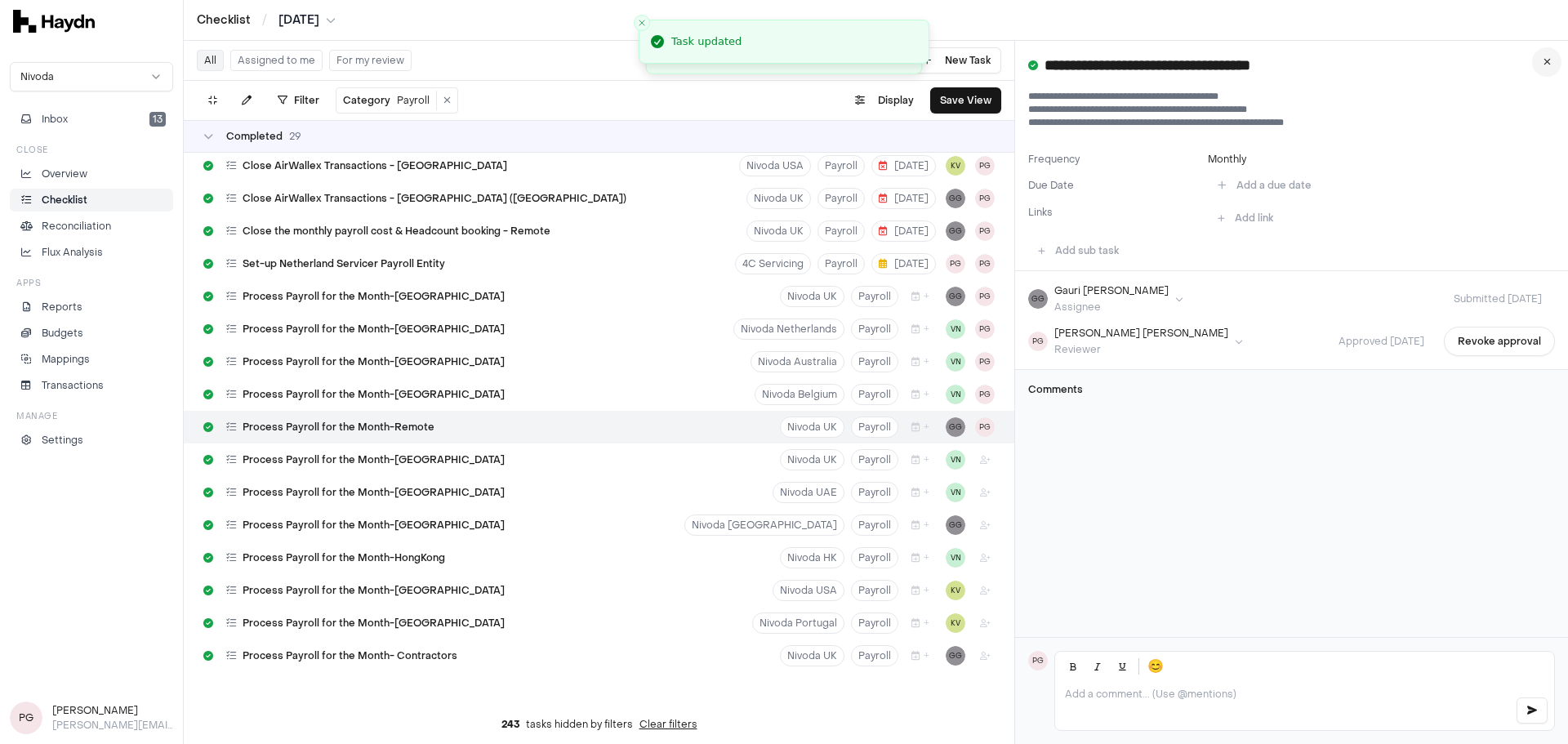
click at [1044, 56] on button at bounding box center [1546, 62] width 29 height 29
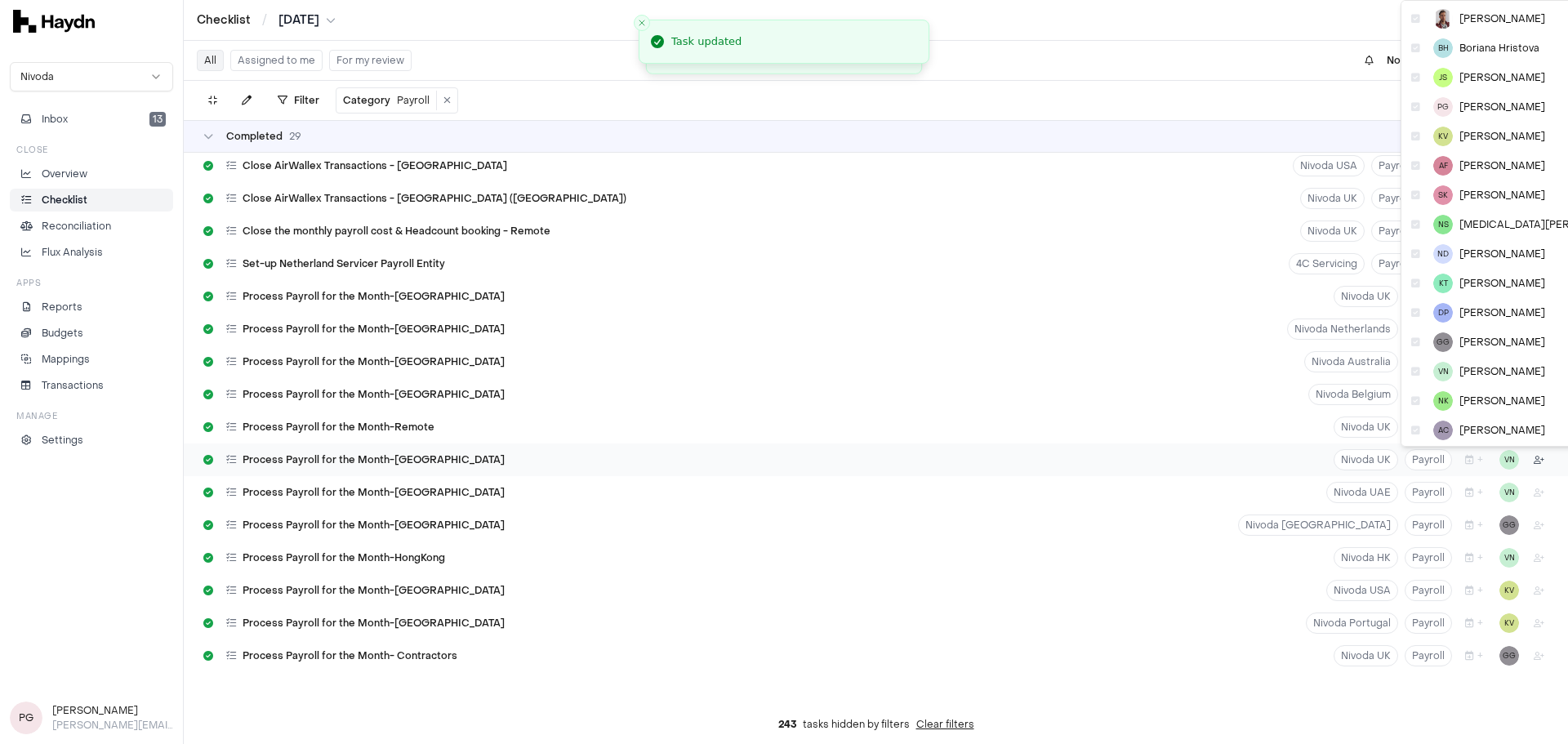
click at [1044, 461] on html "Checklist / [DATE] Nivoda Inbox 13 Close Overview Checklist Reconciliation Flux…" at bounding box center [784, 372] width 1568 height 744
click at [1044, 108] on span "[PERSON_NAME]" at bounding box center [1502, 107] width 86 height 13
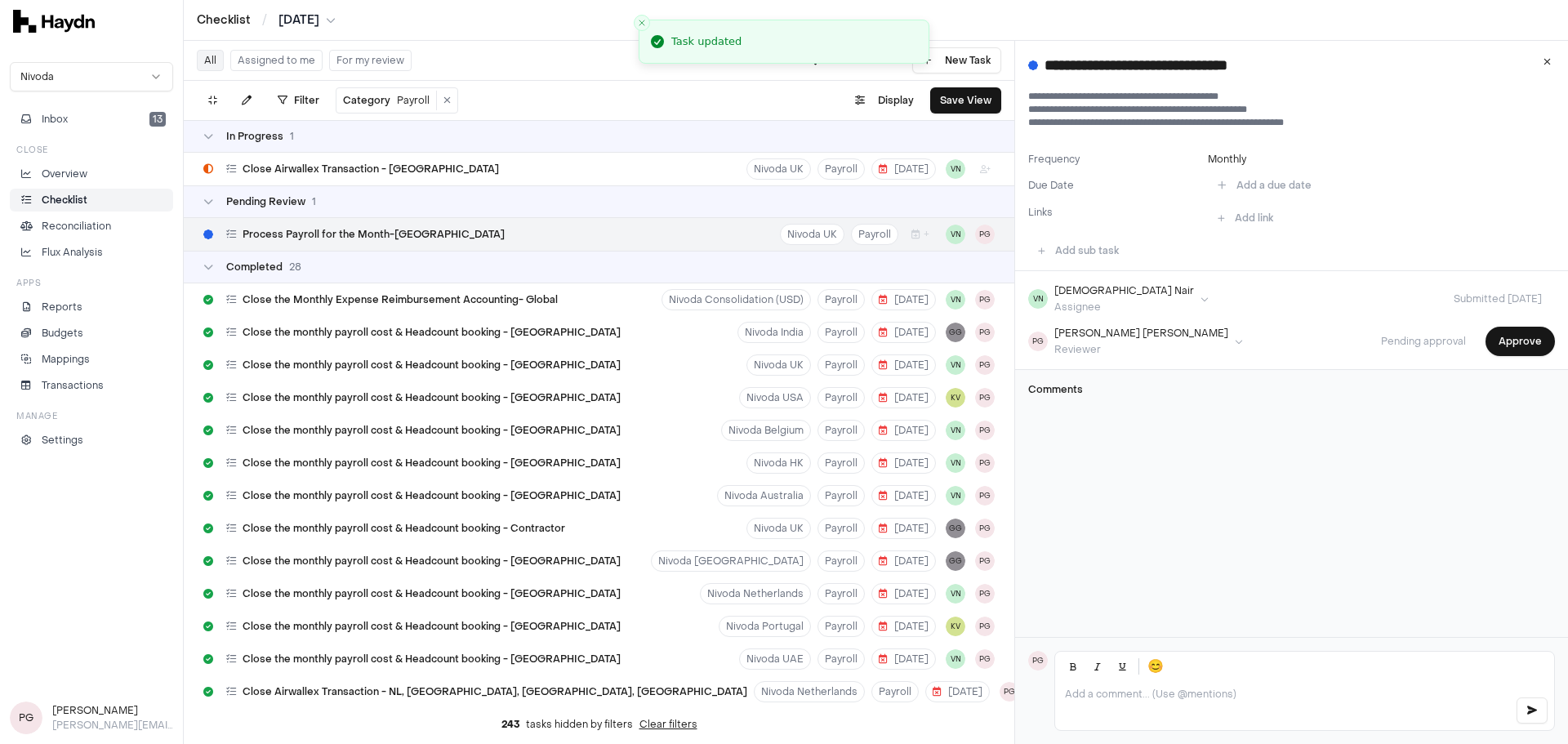
click at [1044, 324] on div "VN [PERSON_NAME] Assignee Submitted [DATE] PG [PERSON_NAME] Reviewer Pending ap…" at bounding box center [1291, 320] width 553 height 99
click at [1044, 331] on button "Approve" at bounding box center [1520, 341] width 69 height 29
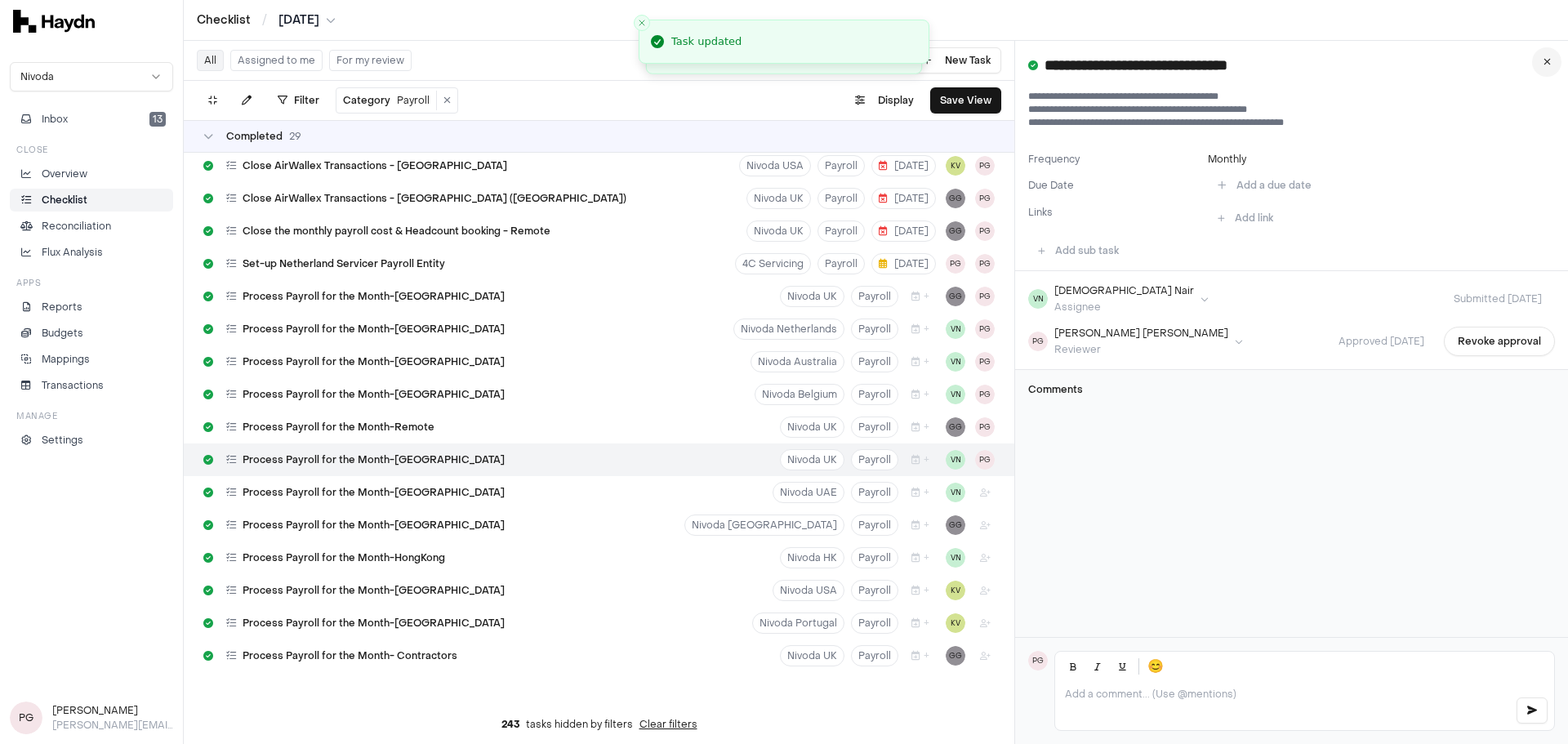
click at [1044, 62] on button at bounding box center [1546, 62] width 29 height 29
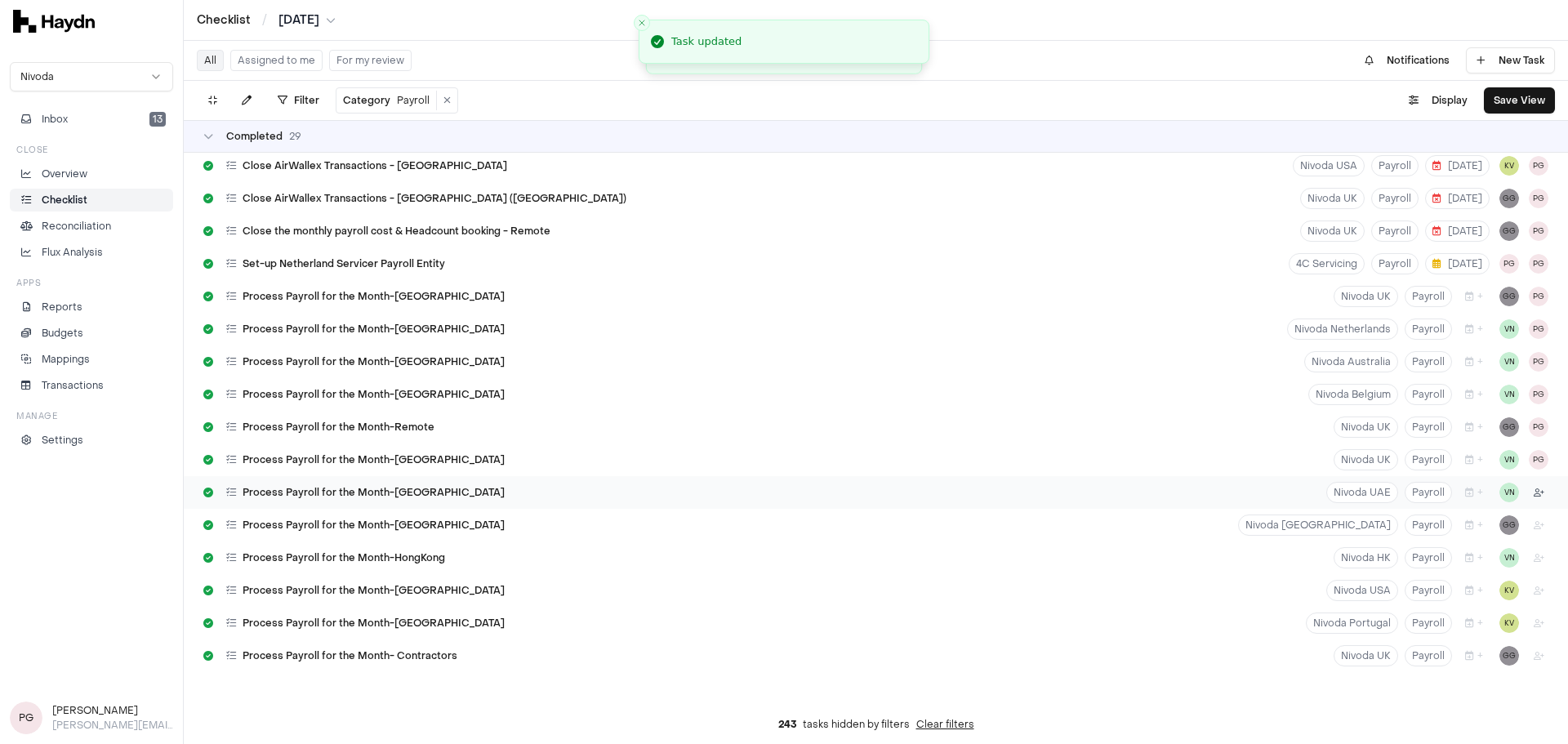
click at [1044, 494] on html "Checklist / [DATE] Nivoda Inbox 13 Close Overview Checklist Reconciliation Flux…" at bounding box center [784, 372] width 1568 height 744
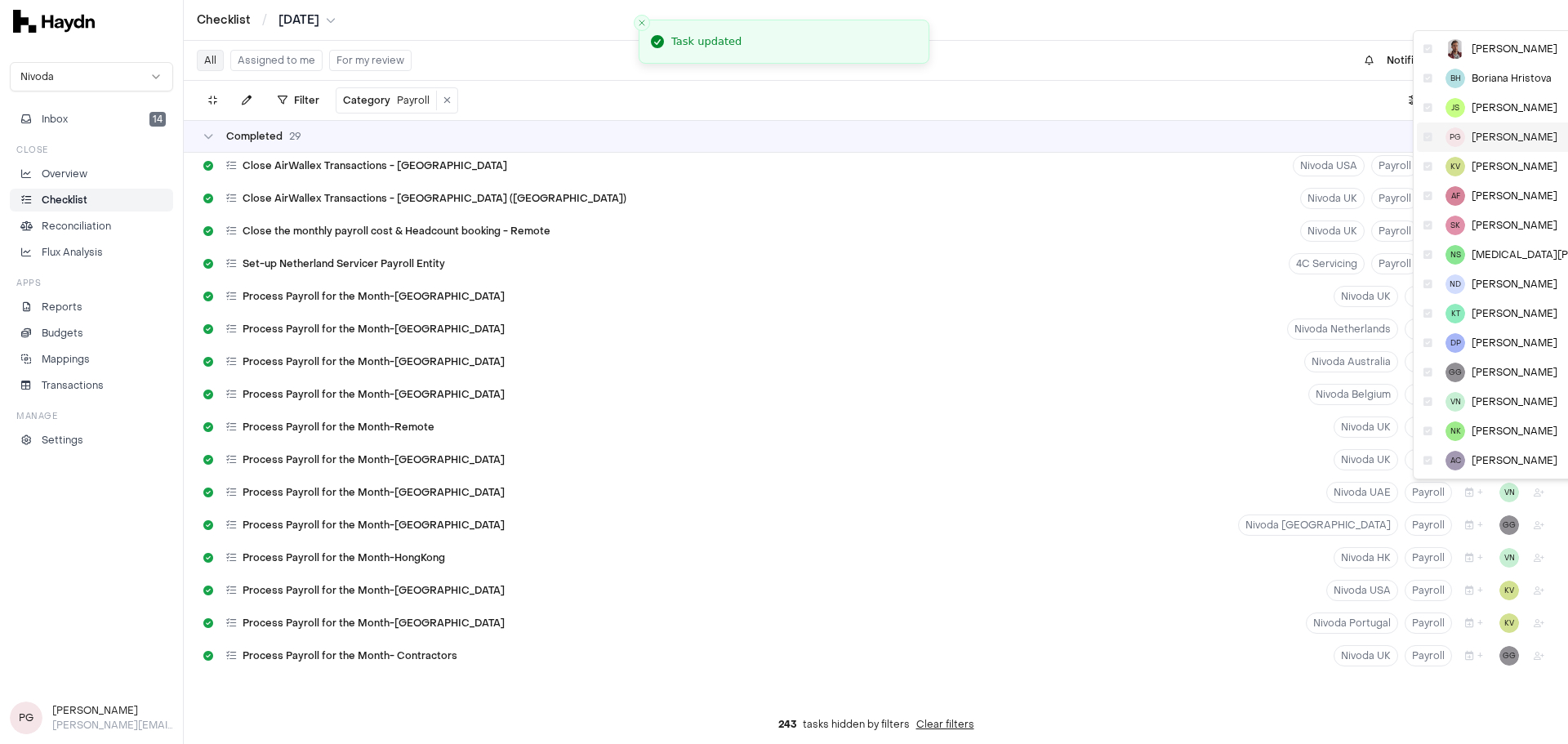
click at [1044, 139] on span "[PERSON_NAME]" at bounding box center [1514, 137] width 86 height 13
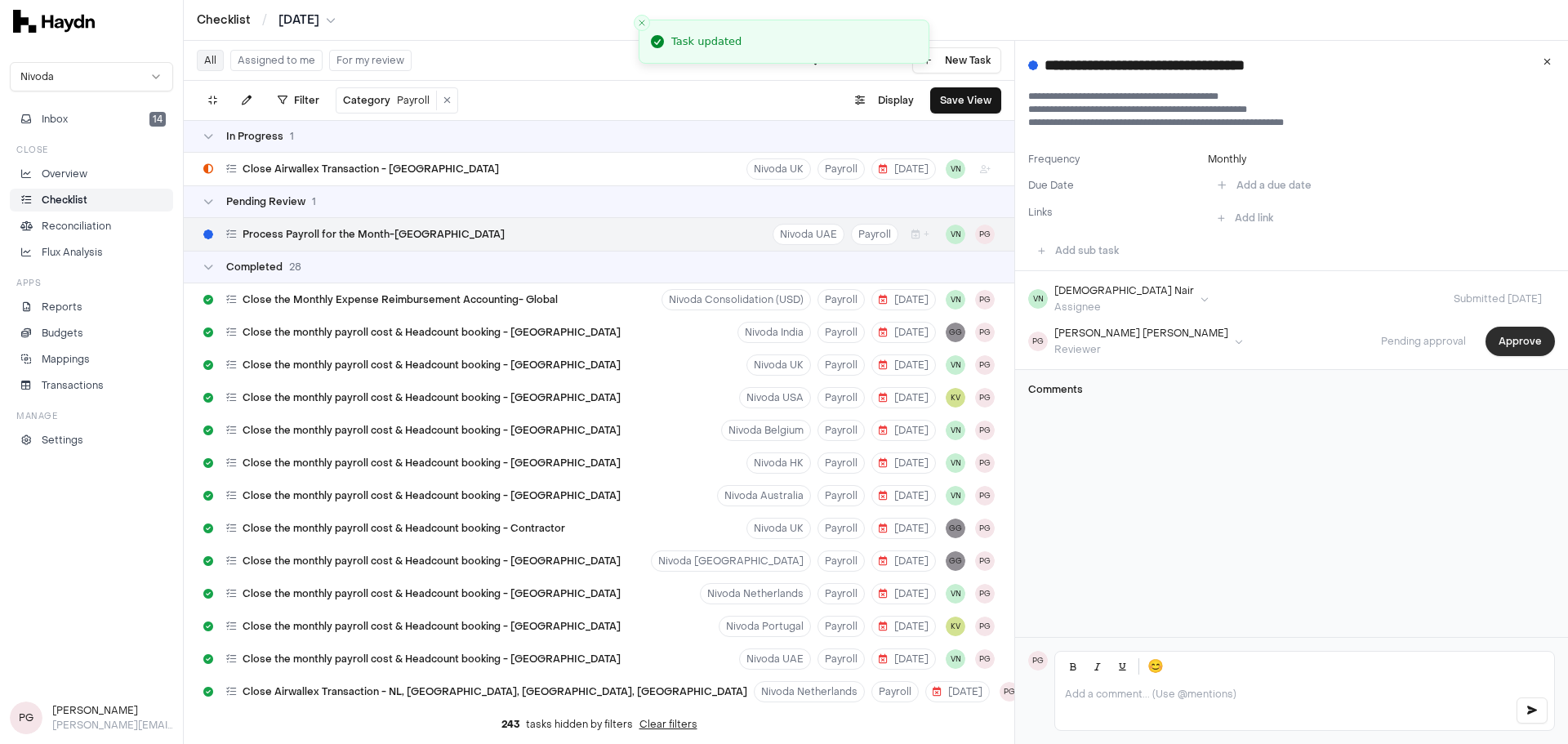
click at [1044, 350] on button "Approve" at bounding box center [1520, 341] width 69 height 29
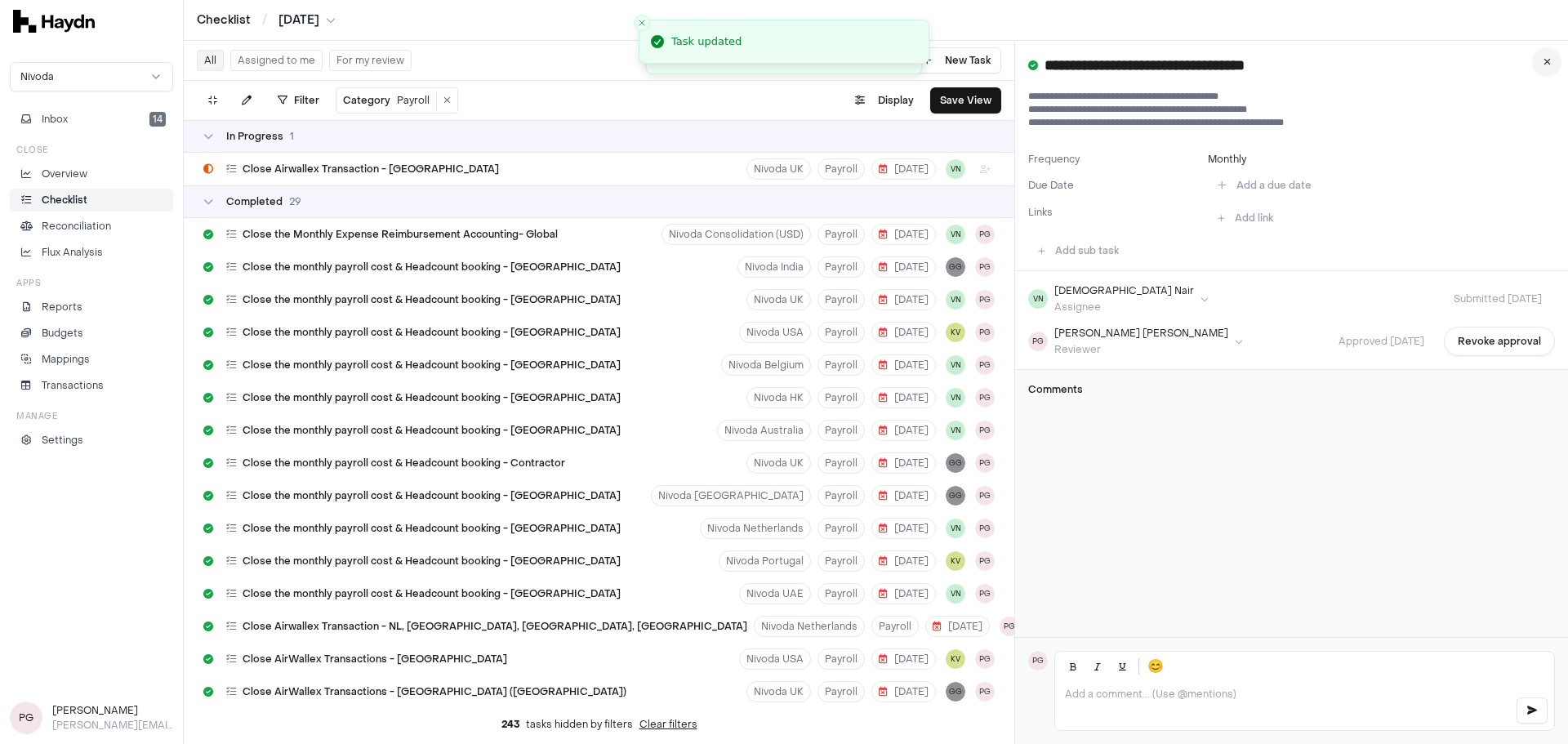
scroll to position [494, 0]
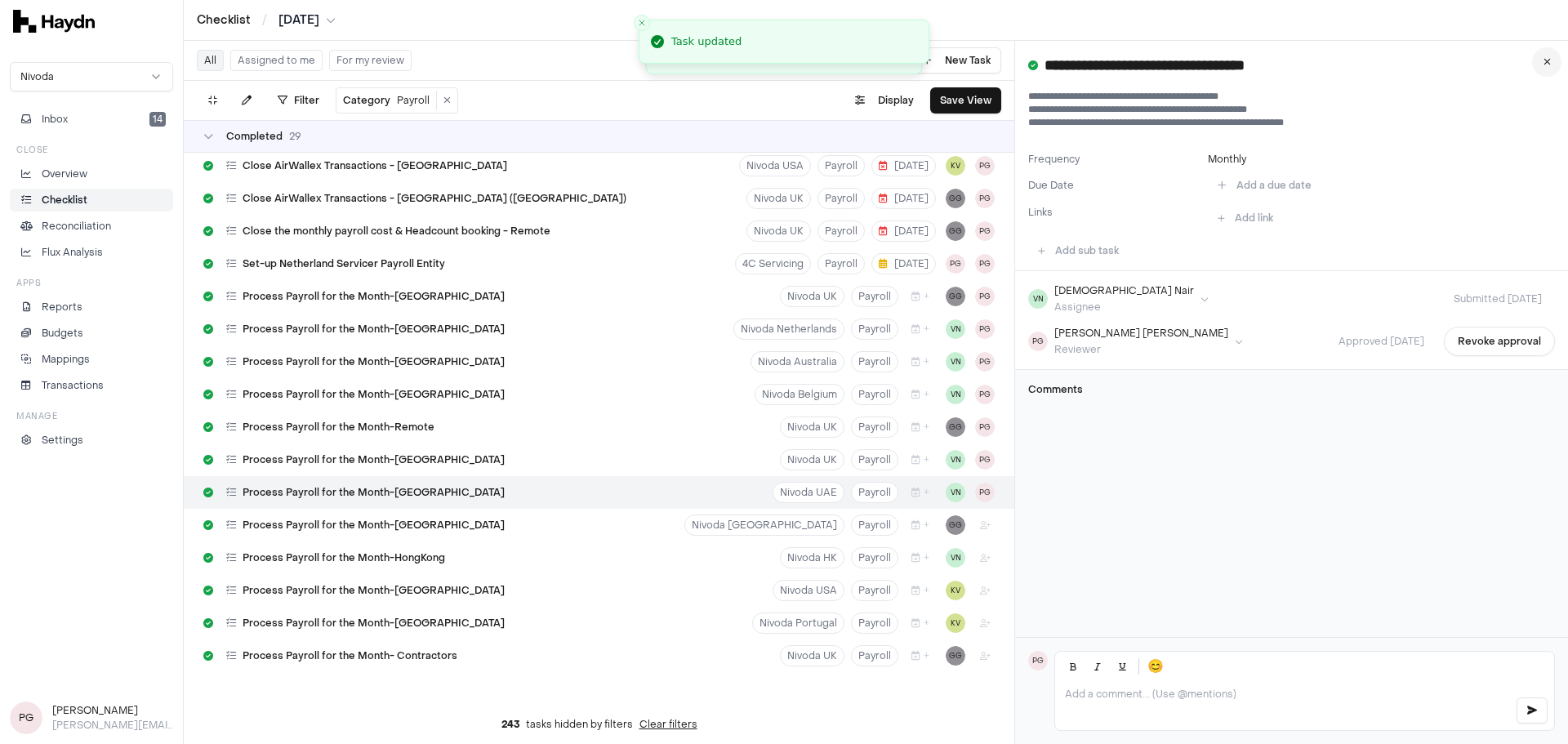
click at [1044, 61] on icon at bounding box center [1547, 61] width 7 height 10
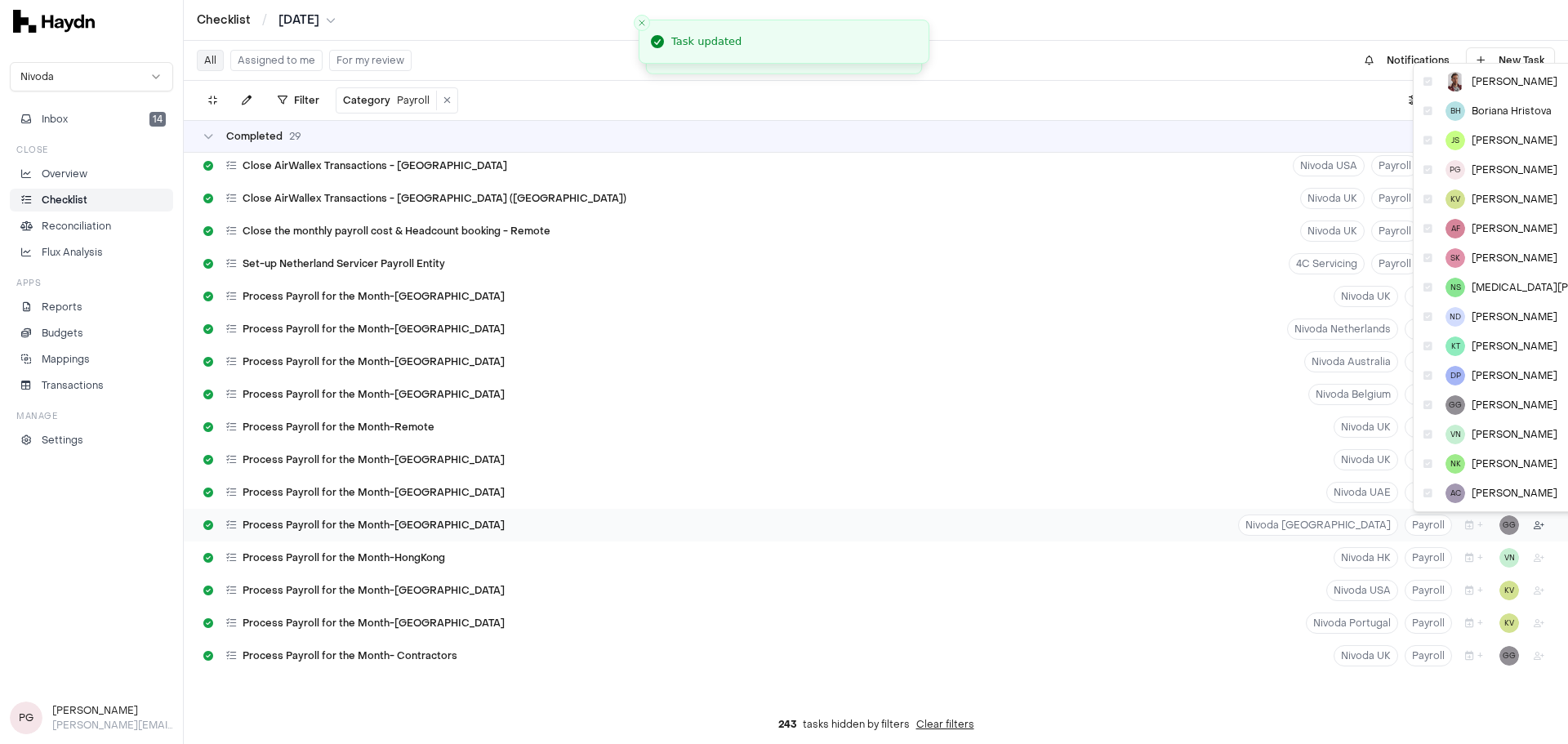
click at [1044, 514] on html "Checklist / [DATE] Nivoda Inbox 14 Close Overview Checklist Reconciliation Flux…" at bounding box center [784, 372] width 1568 height 744
click at [1044, 168] on span "[PERSON_NAME]" at bounding box center [1514, 170] width 86 height 13
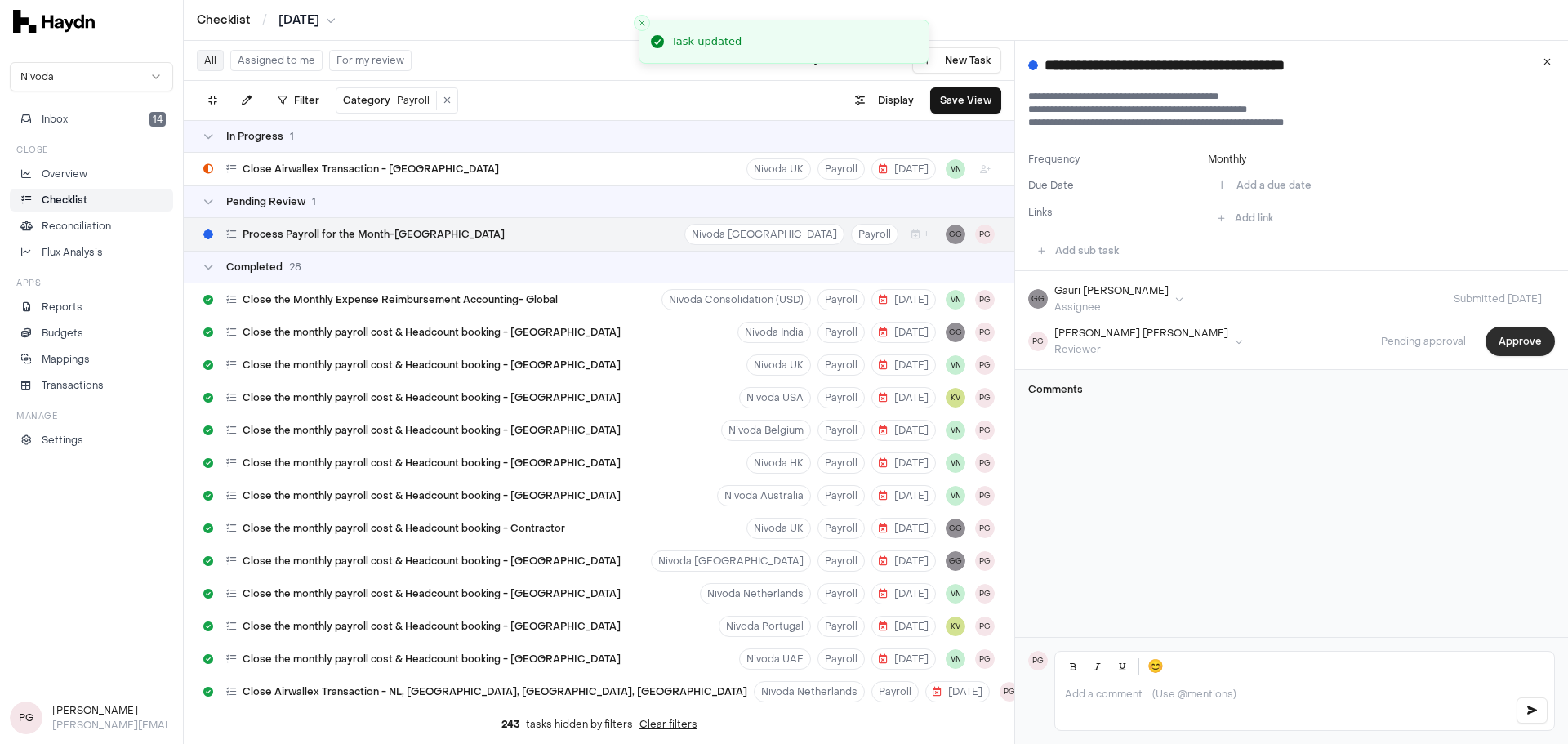
click at [1044, 340] on button "Approve" at bounding box center [1520, 341] width 69 height 29
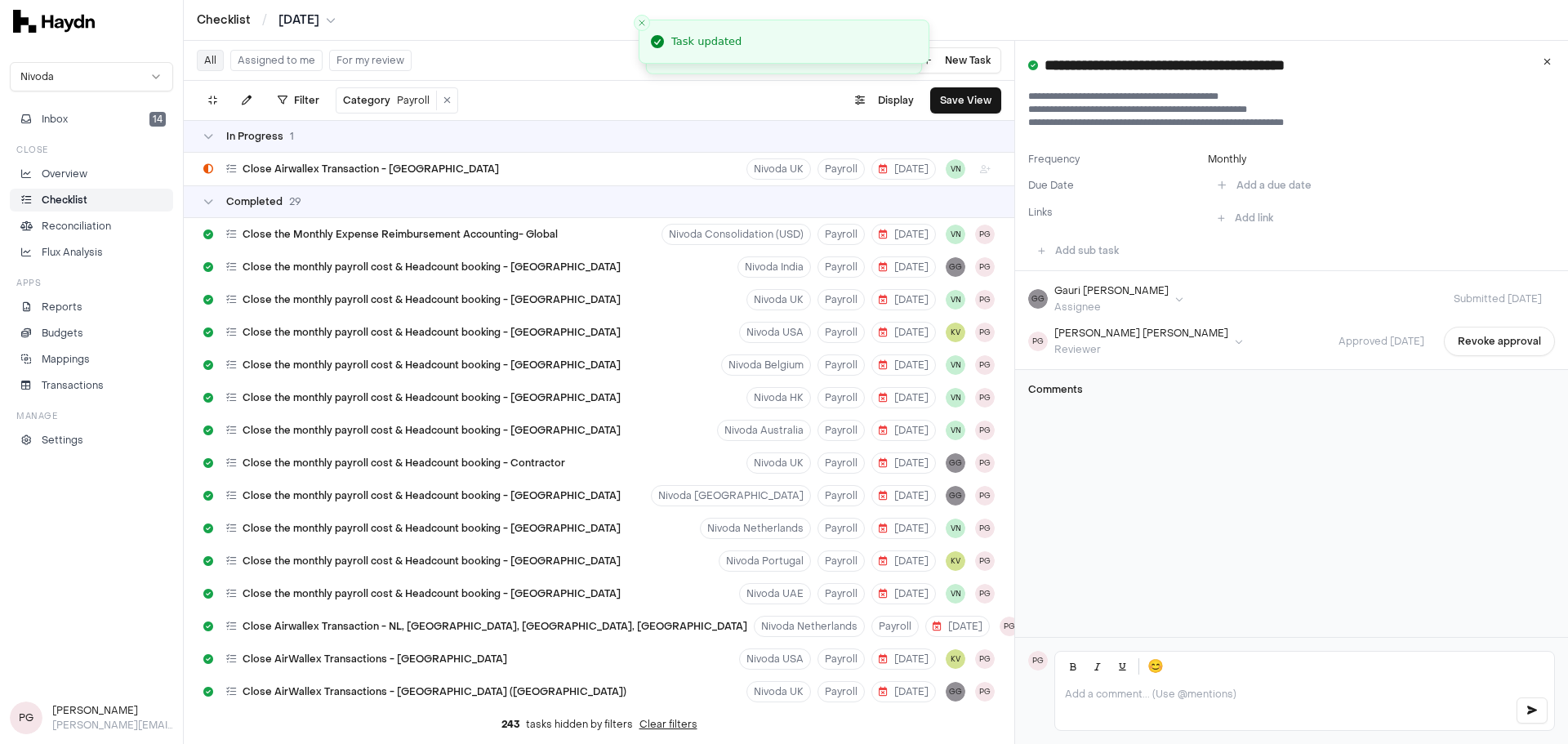
scroll to position [494, 0]
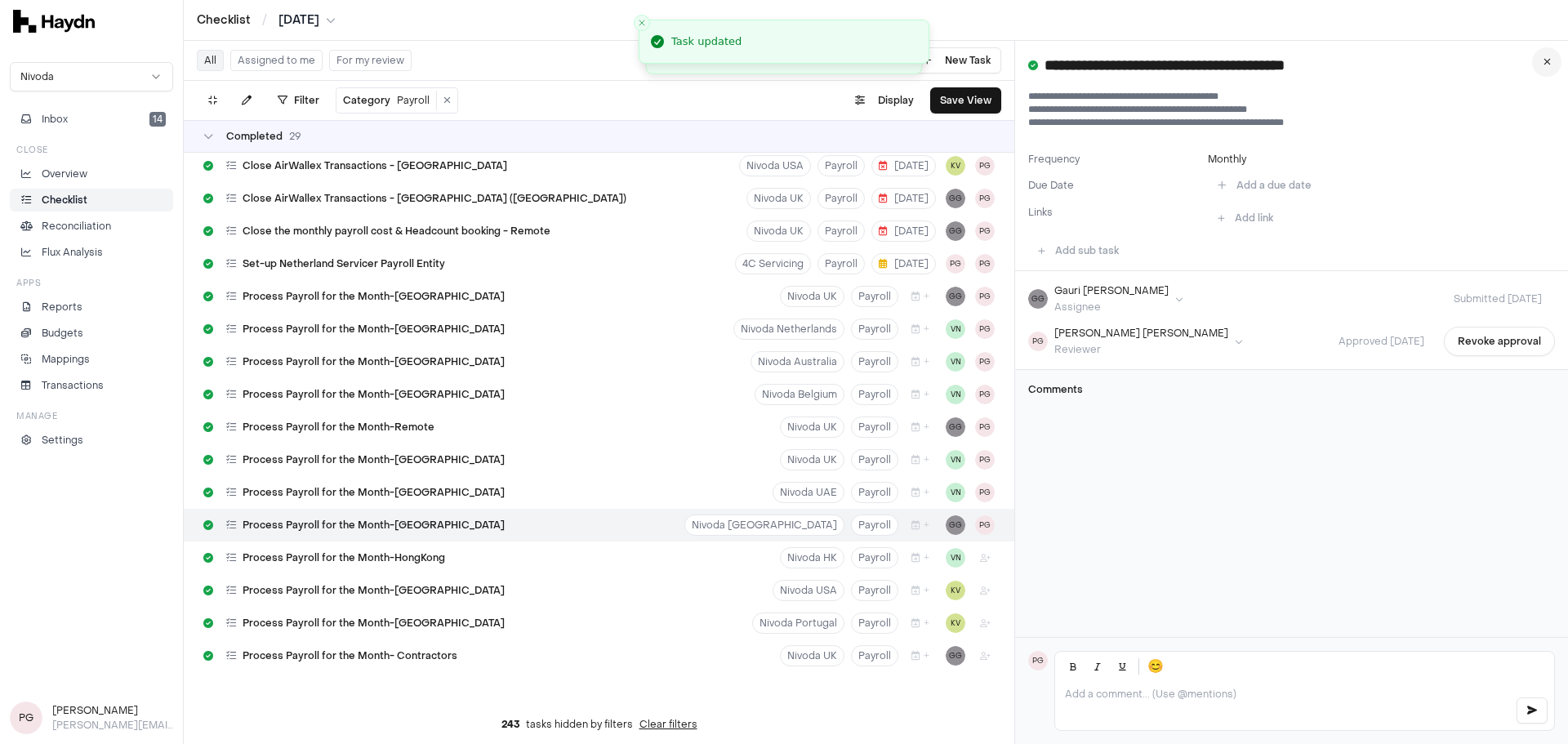
click at [1044, 62] on button at bounding box center [1546, 62] width 29 height 29
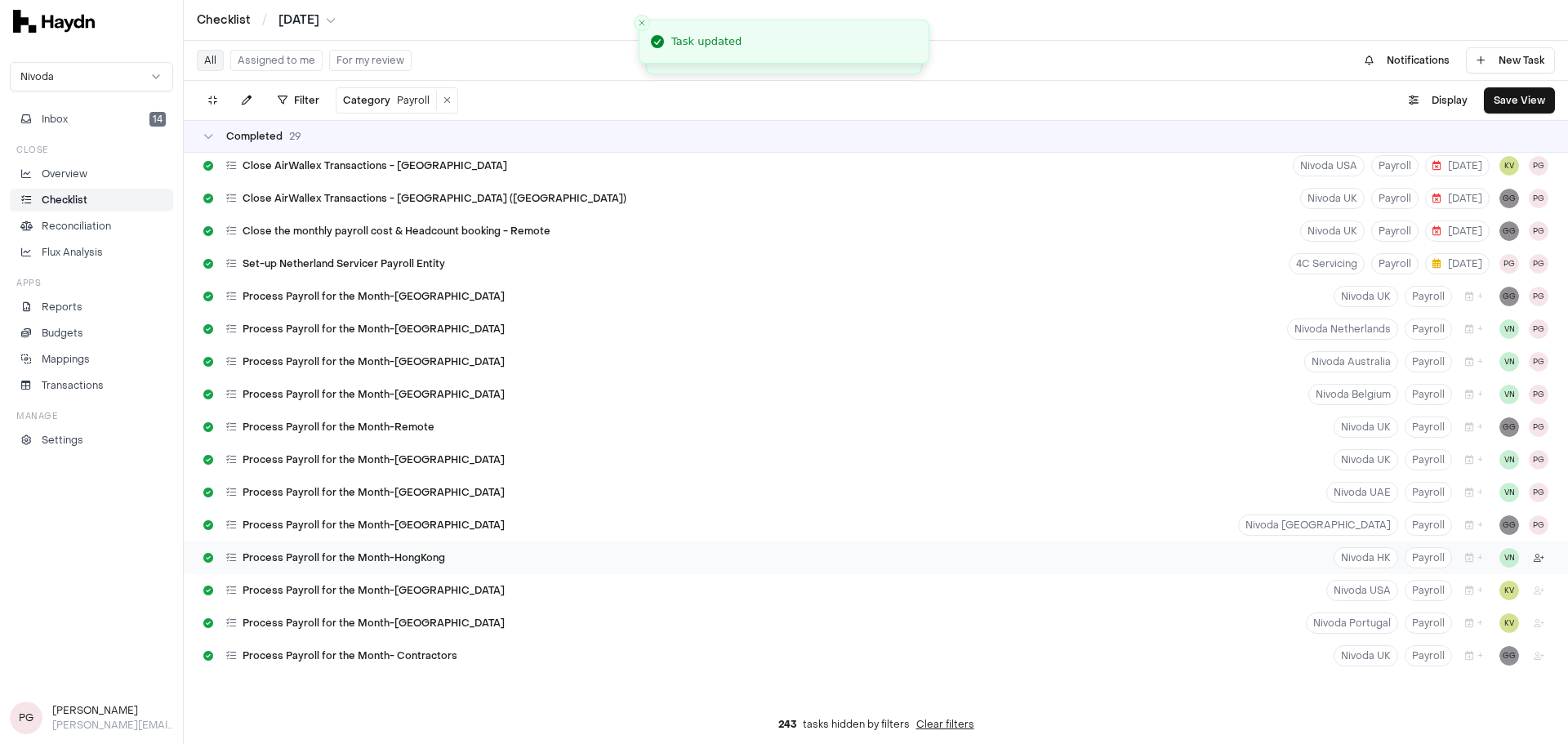
click at [1044, 514] on html "Checklist / [DATE] Nivoda Inbox 14 Close Overview Checklist Reconciliation Flux…" at bounding box center [784, 372] width 1568 height 744
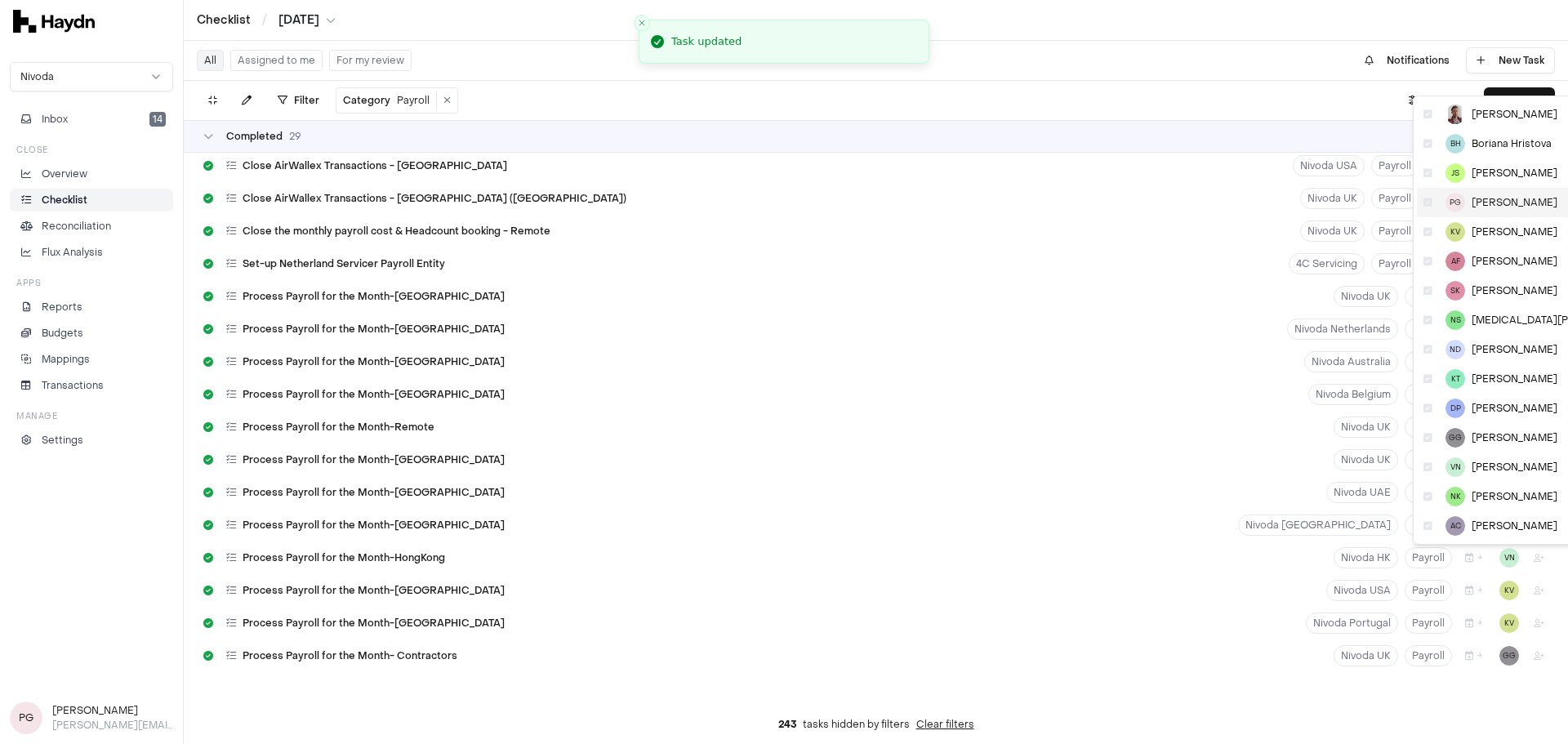
click at [1044, 194] on div "PG [PERSON_NAME]" at bounding box center [1533, 203] width 233 height 29
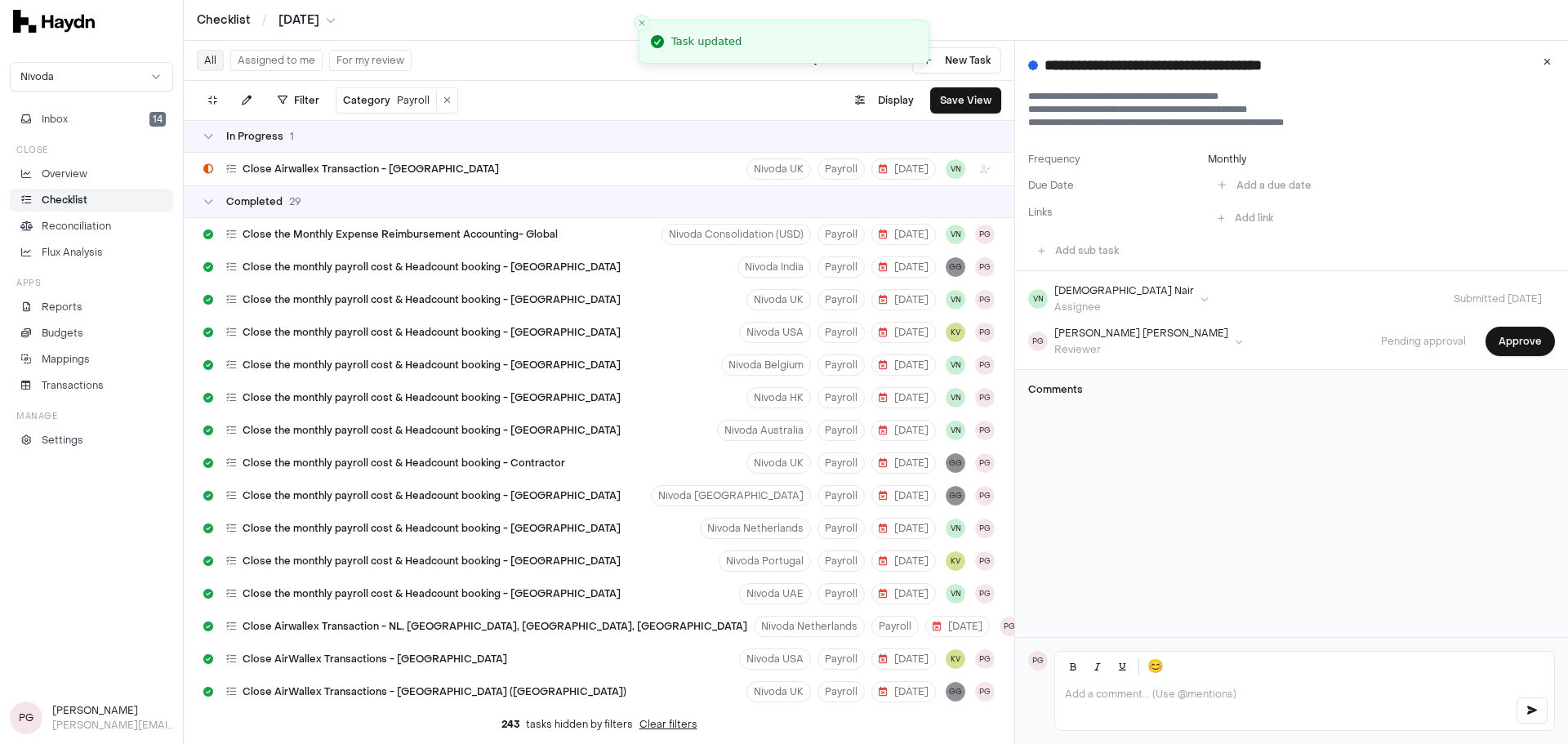
click at [1044, 324] on div "VN [PERSON_NAME] Assignee Submitted [DATE] PG [PERSON_NAME] Reviewer Pending ap…" at bounding box center [1291, 320] width 553 height 99
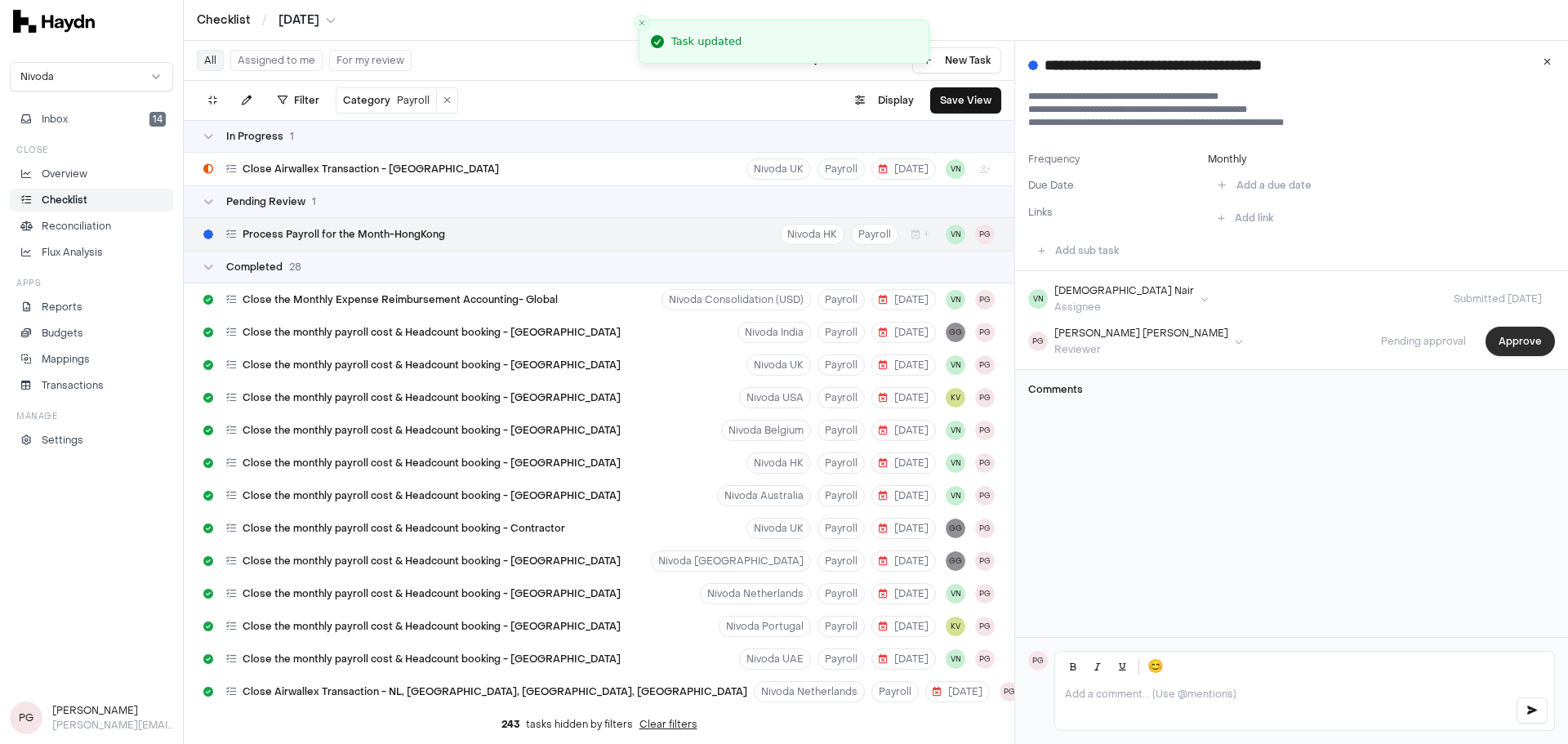
click at [1044, 352] on button "Approve" at bounding box center [1520, 341] width 69 height 29
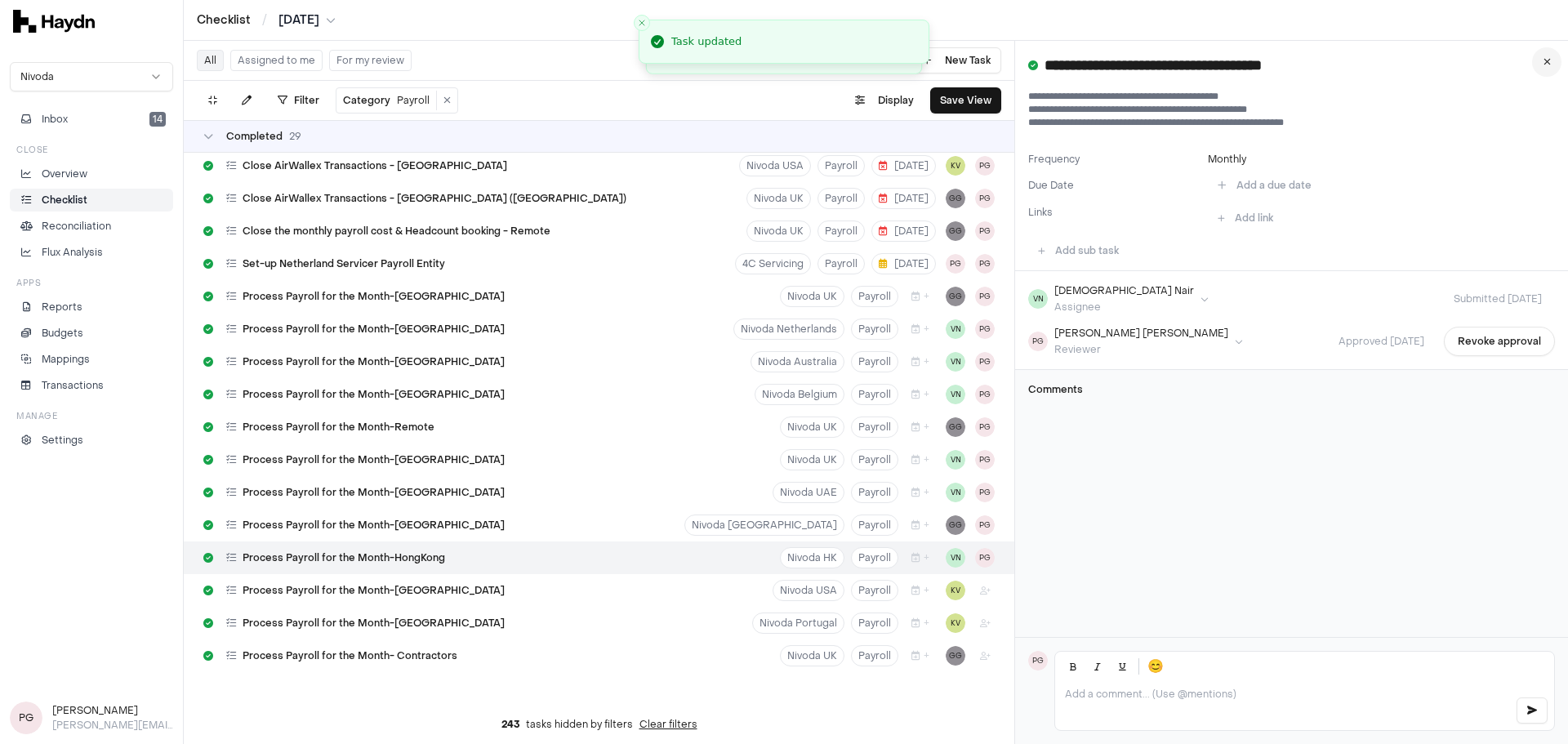
click at [1044, 57] on icon at bounding box center [1547, 61] width 7 height 10
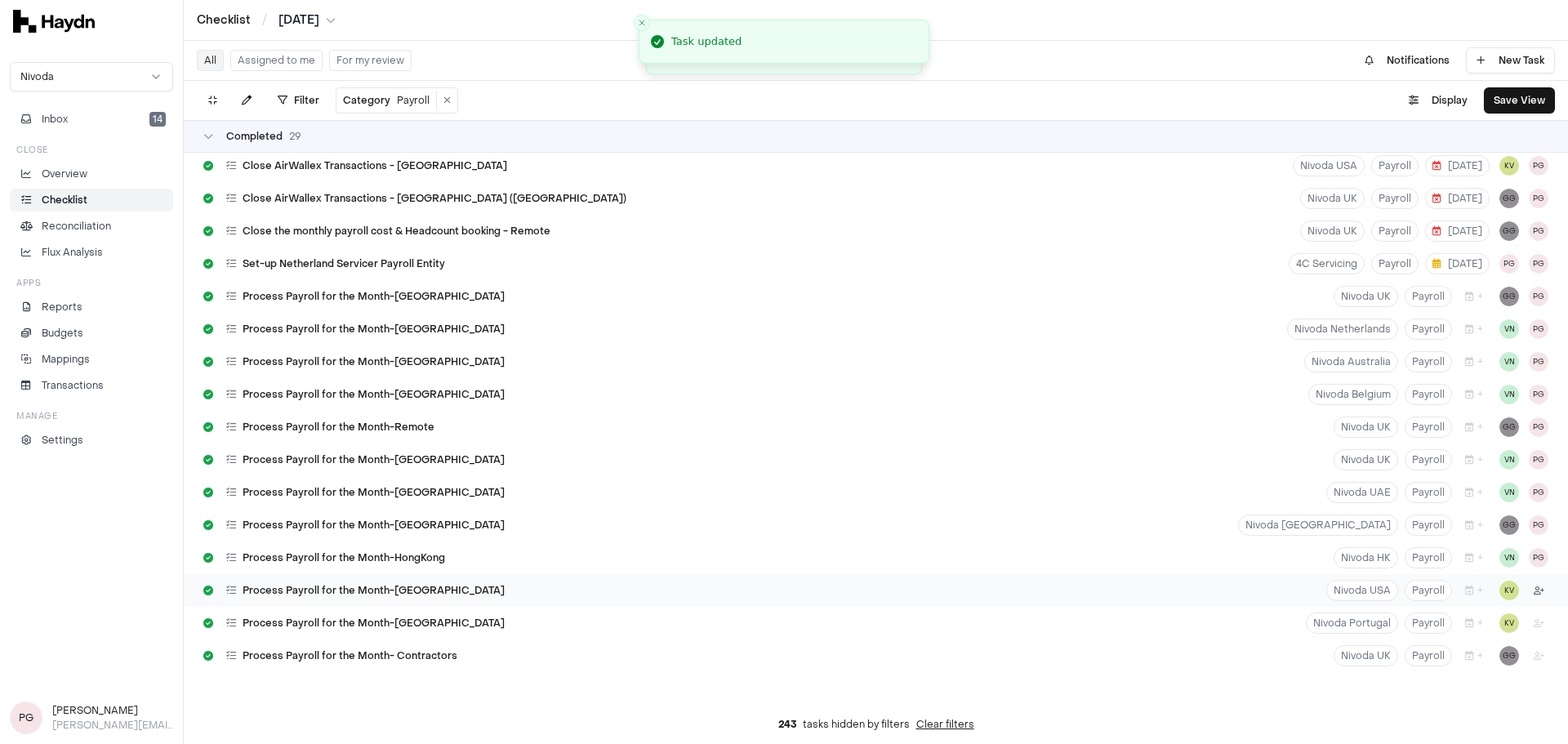
click at [1044, 514] on html "Checklist / [DATE] Nivoda Inbox 14 Close Overview Checklist Reconciliation Flux…" at bounding box center [784, 372] width 1568 height 744
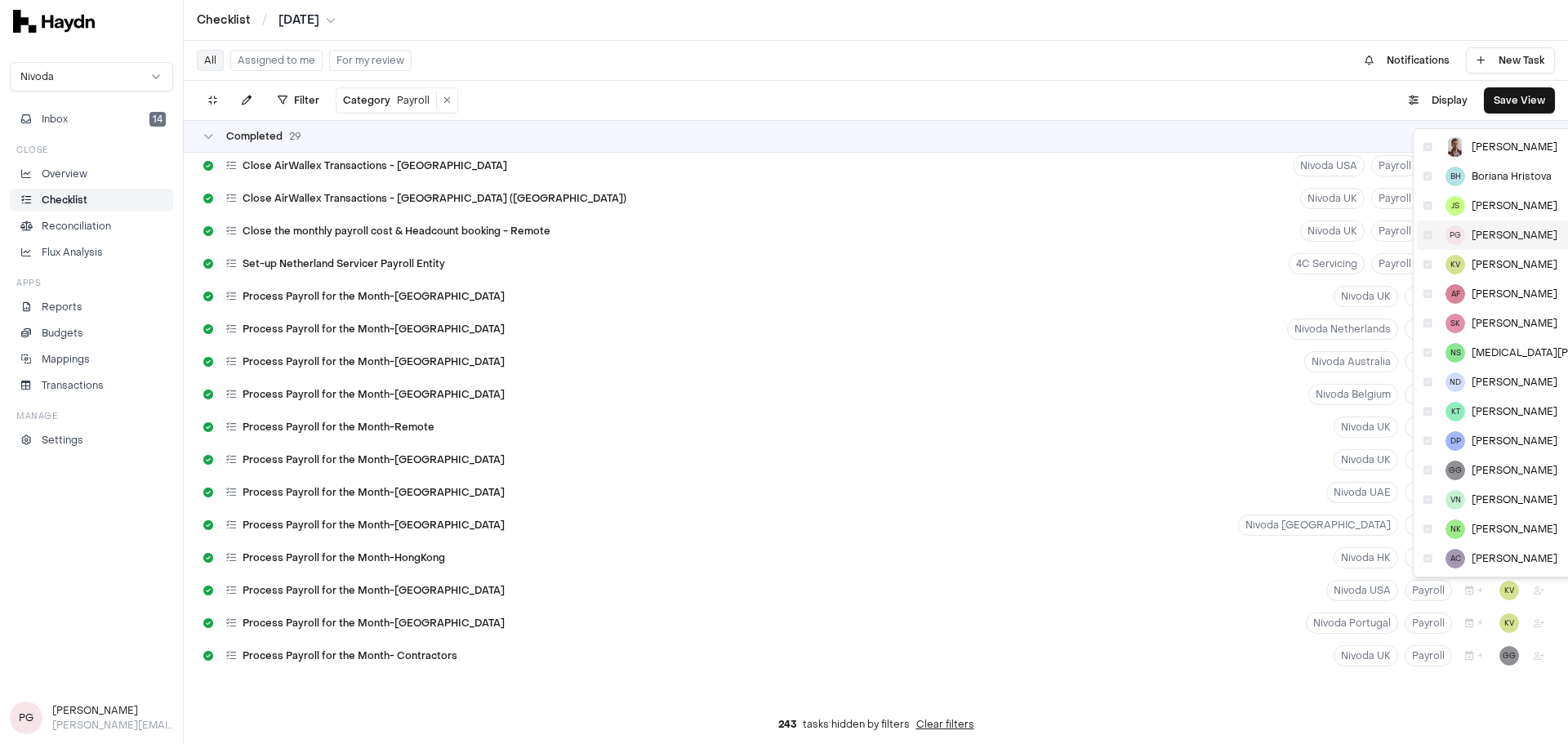
click at [1044, 231] on div "PG [PERSON_NAME]" at bounding box center [1533, 236] width 233 height 29
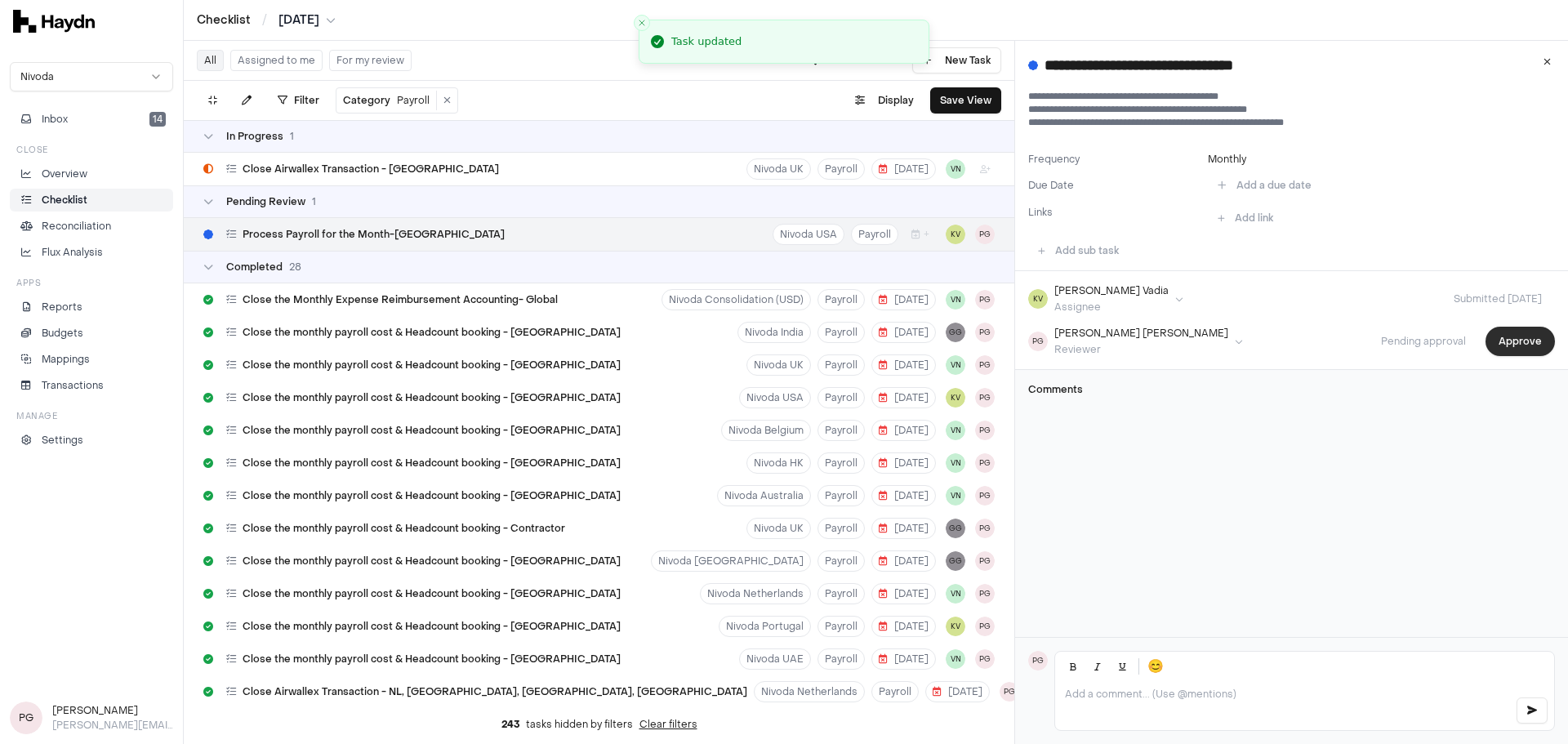
click at [1044, 349] on button "Approve" at bounding box center [1520, 341] width 69 height 29
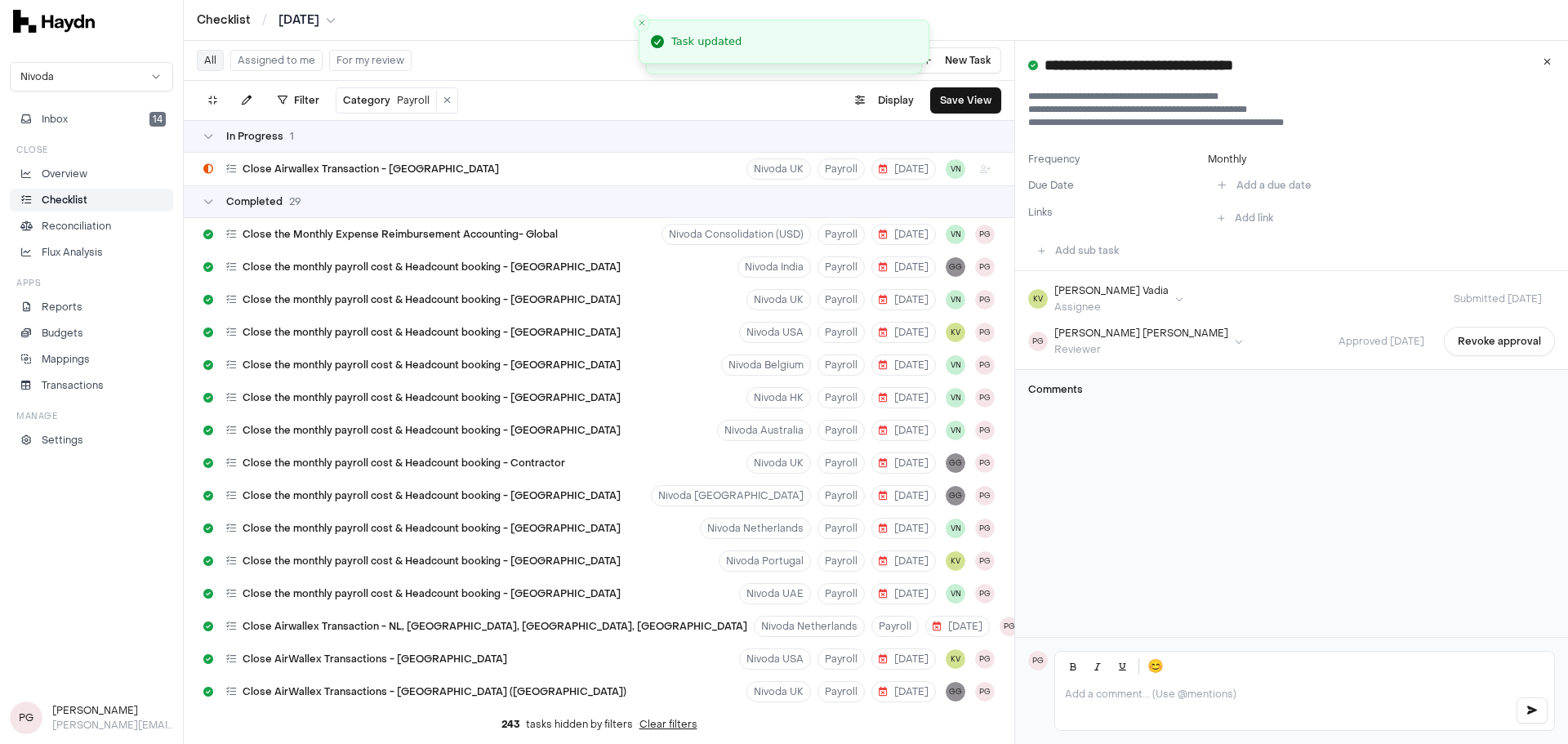
scroll to position [494, 0]
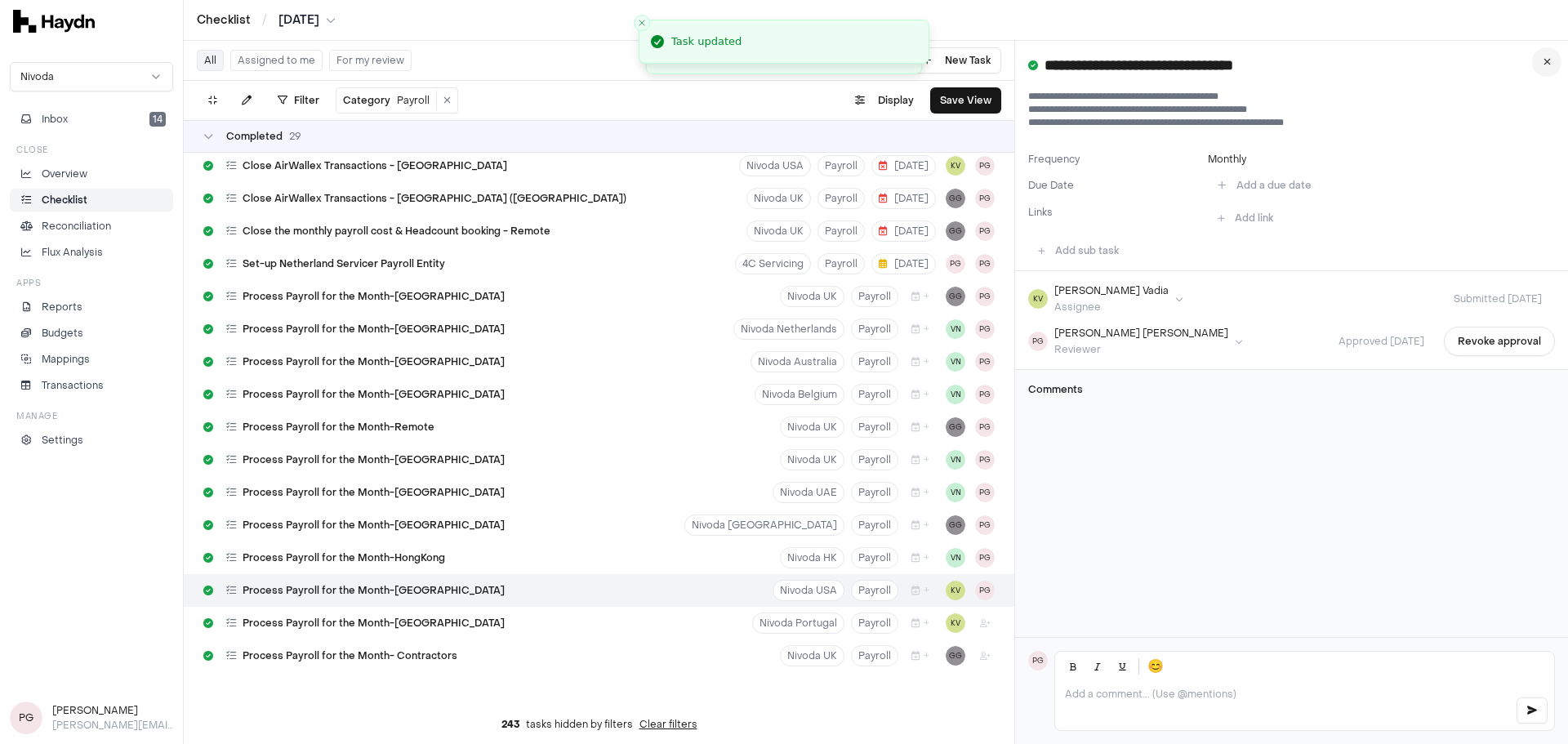
click at [1044, 62] on icon at bounding box center [1547, 61] width 7 height 10
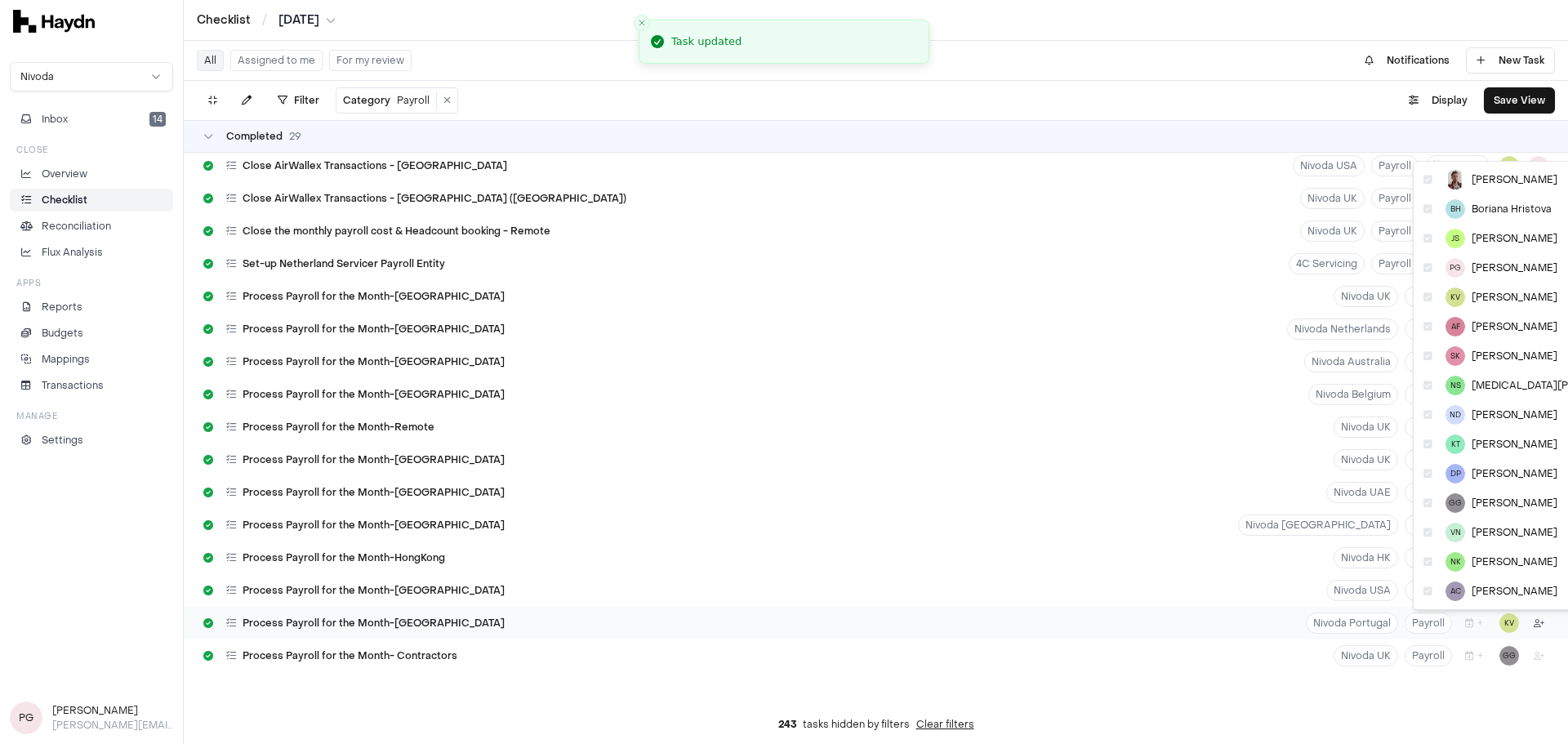
click at [1044, 514] on html "Checklist / [DATE] Nivoda Inbox 14 Close Overview Checklist Reconciliation Flux…" at bounding box center [784, 372] width 1568 height 744
click at [1044, 259] on div "PG [PERSON_NAME]" at bounding box center [1533, 268] width 233 height 29
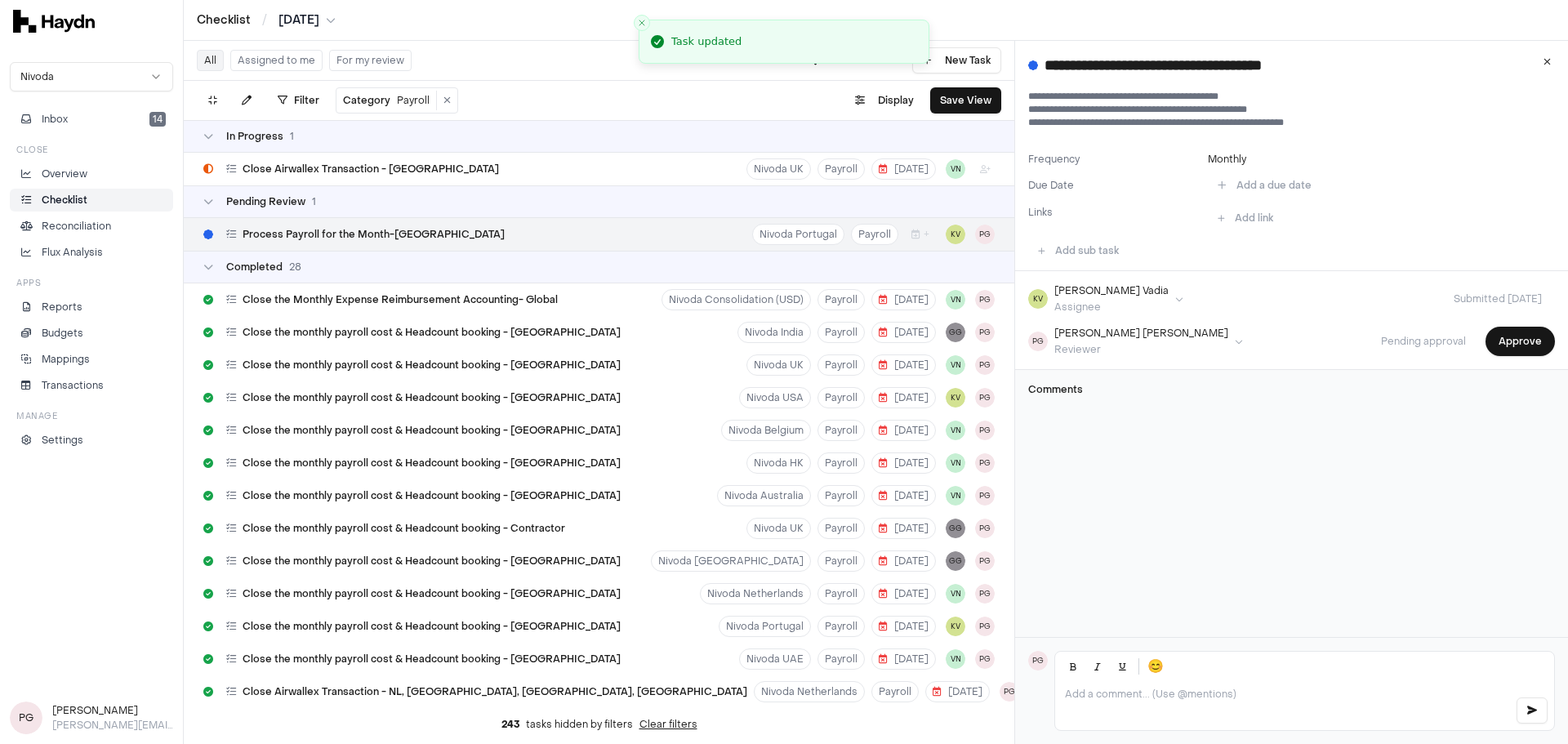
click at [1044, 356] on div "KV [PERSON_NAME] Assignee Submitted [DATE] PG [PERSON_NAME] Reviewer Pending ap…" at bounding box center [1291, 320] width 553 height 99
click at [1044, 351] on button "Approve" at bounding box center [1520, 341] width 69 height 29
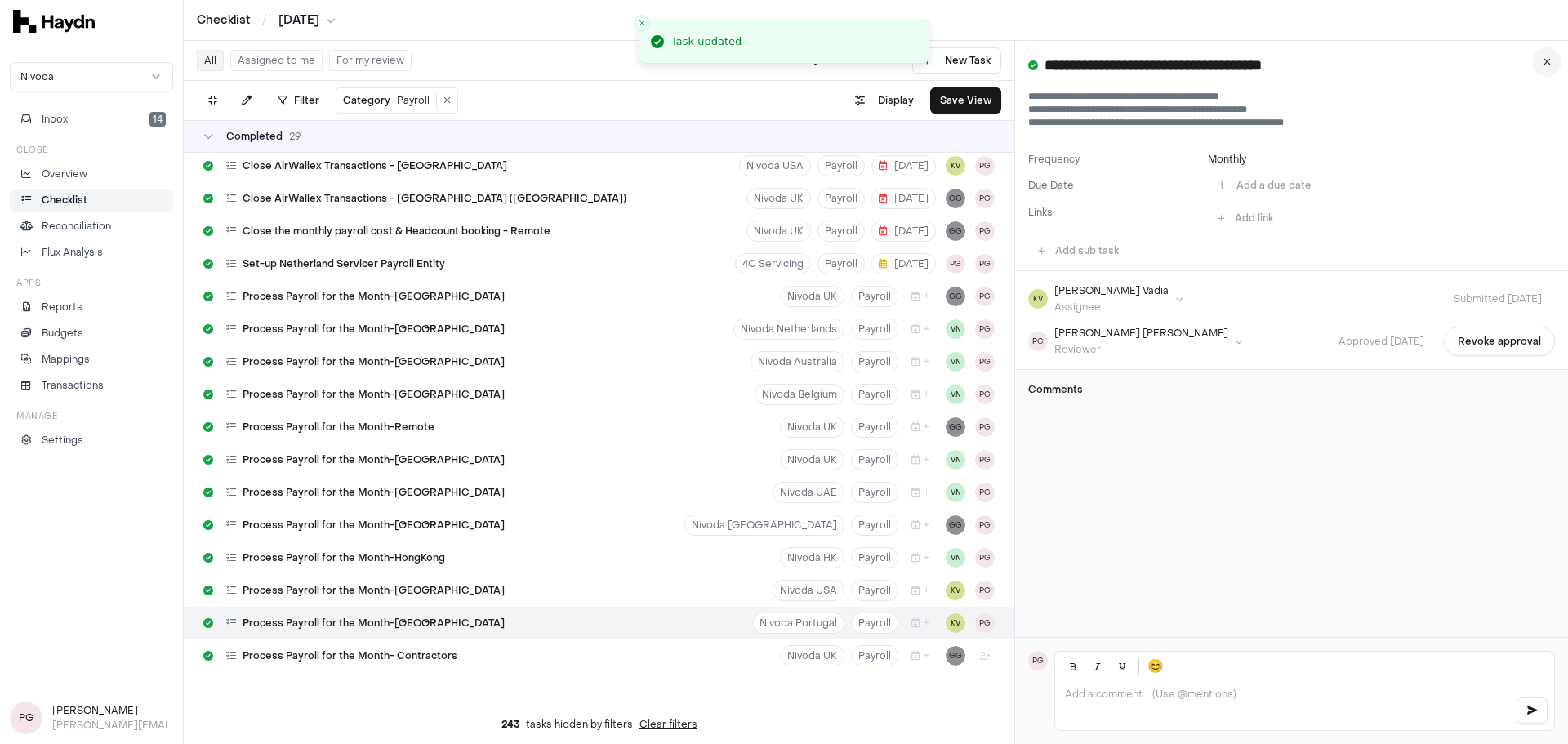
click at [1044, 57] on icon at bounding box center [1547, 61] width 7 height 10
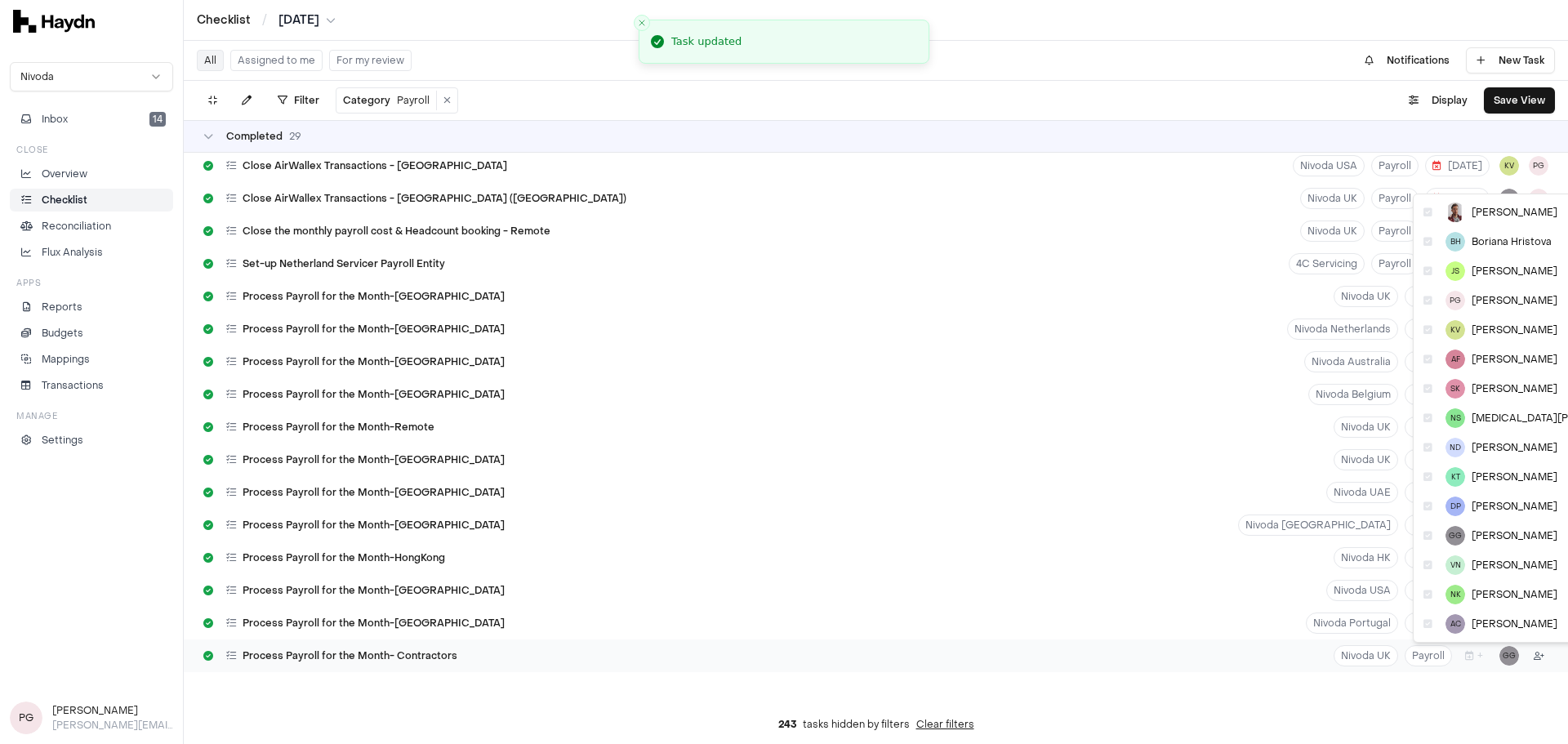
click at [1044, 514] on html "Checklist / [DATE] Nivoda Inbox 14 Close Overview Checklist Reconciliation Flux…" at bounding box center [784, 372] width 1568 height 744
click at [1044, 303] on span "[PERSON_NAME]" at bounding box center [1514, 301] width 86 height 13
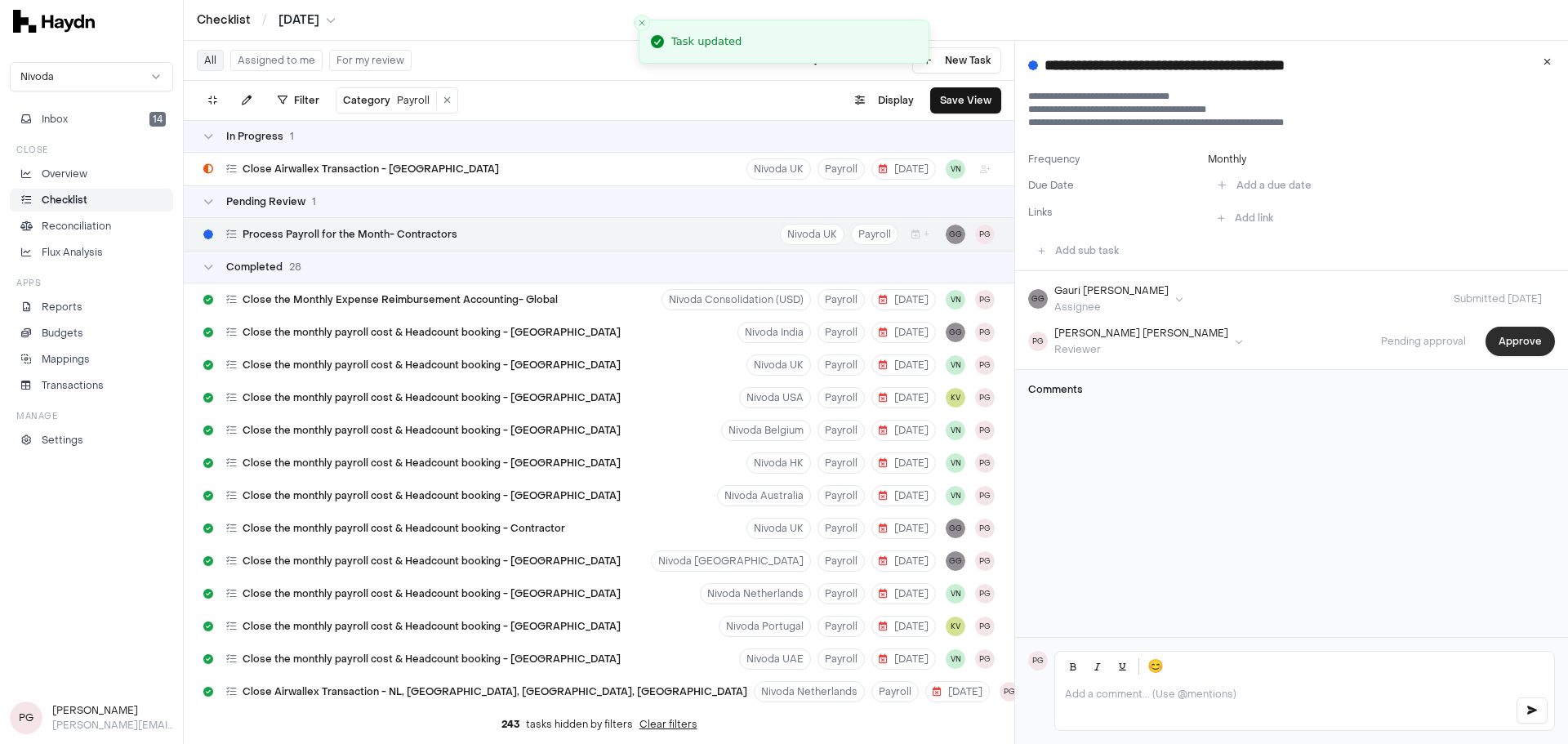
click at [1044, 346] on button "Approve" at bounding box center [1520, 341] width 69 height 29
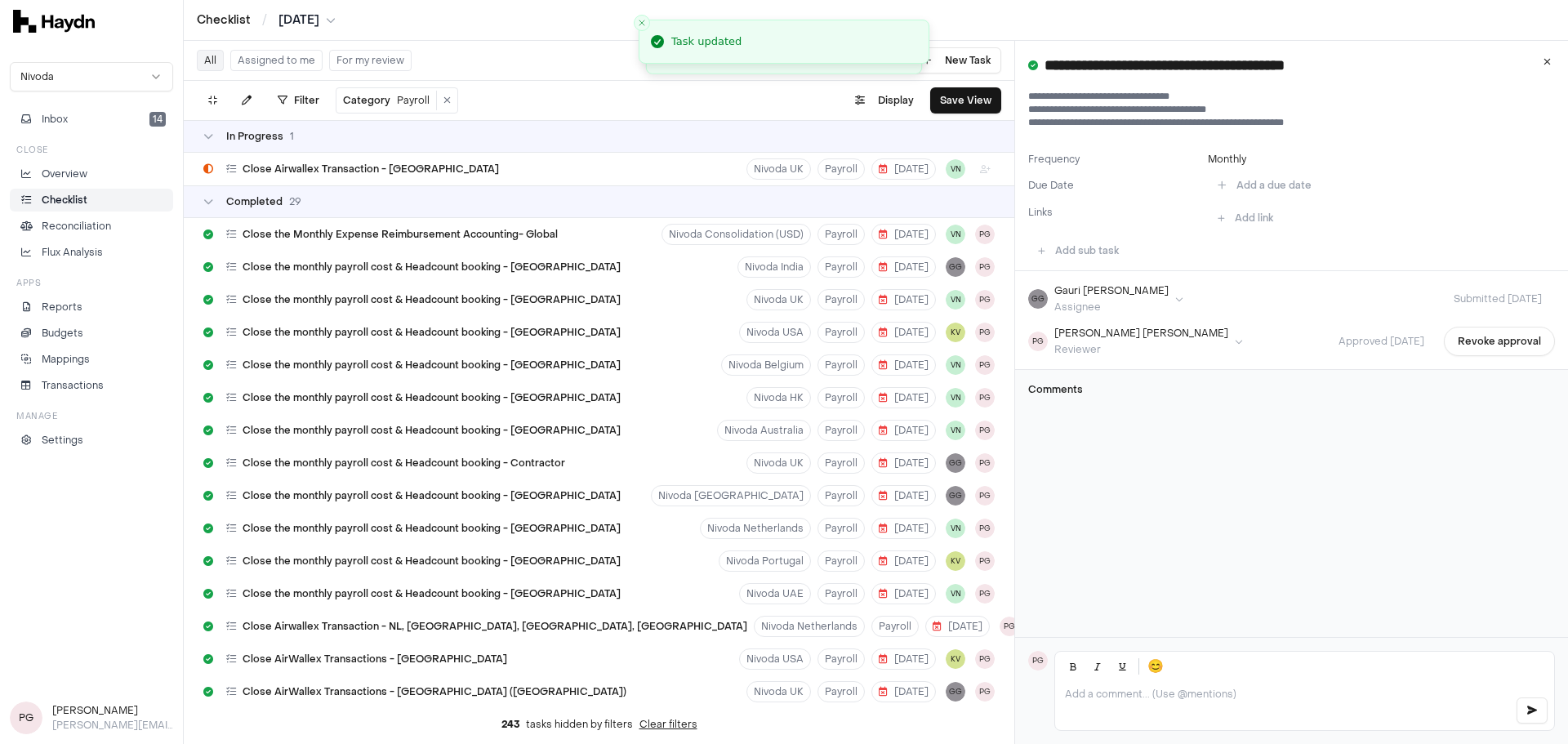
scroll to position [494, 0]
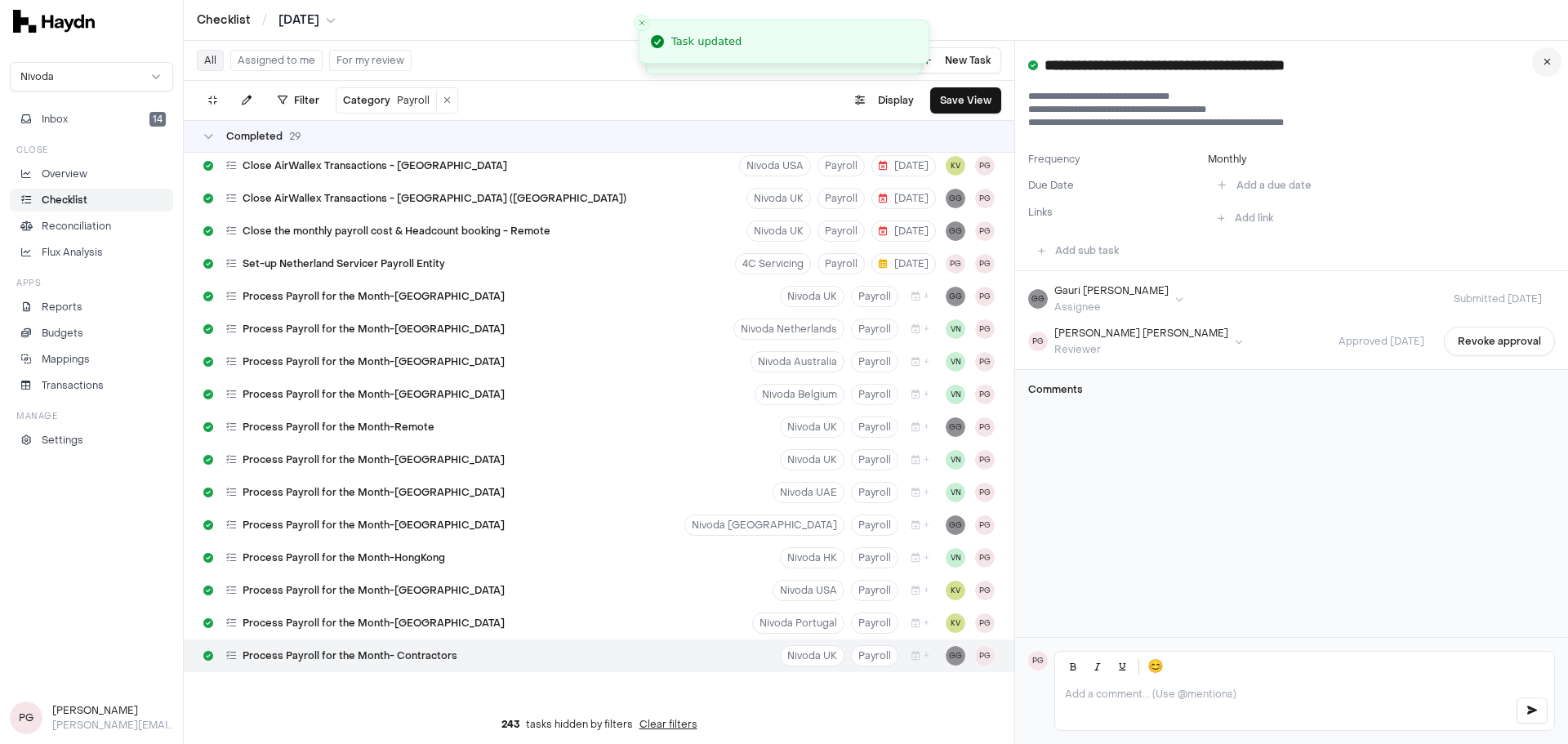
click at [1044, 61] on icon at bounding box center [1547, 61] width 7 height 10
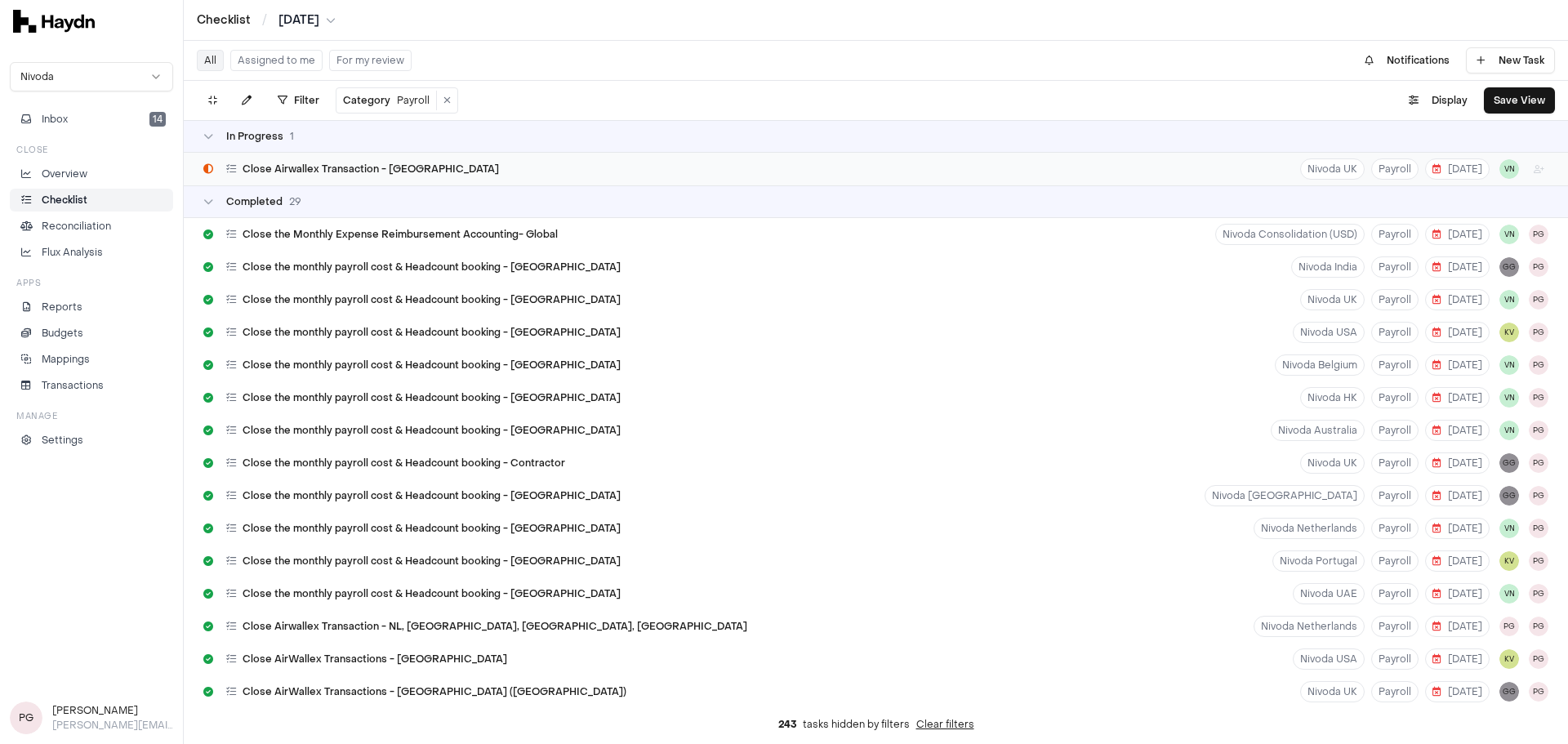
click at [558, 166] on div "Close Airwallex Transaction - [GEOGRAPHIC_DATA] Nivoda UK Payroll [DATE] VN" at bounding box center [875, 169] width 1384 height 33
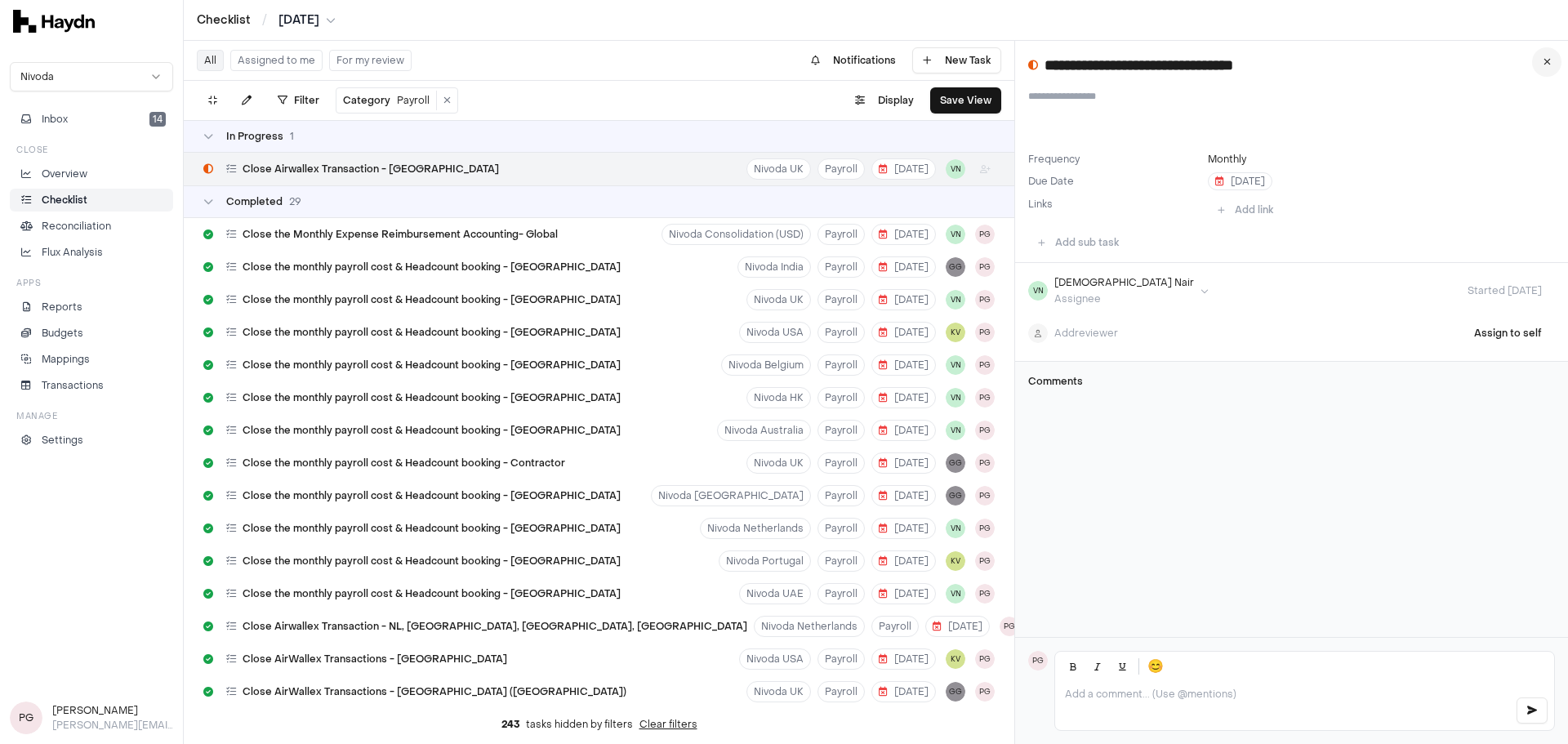
click at [1044, 66] on icon at bounding box center [1547, 61] width 7 height 10
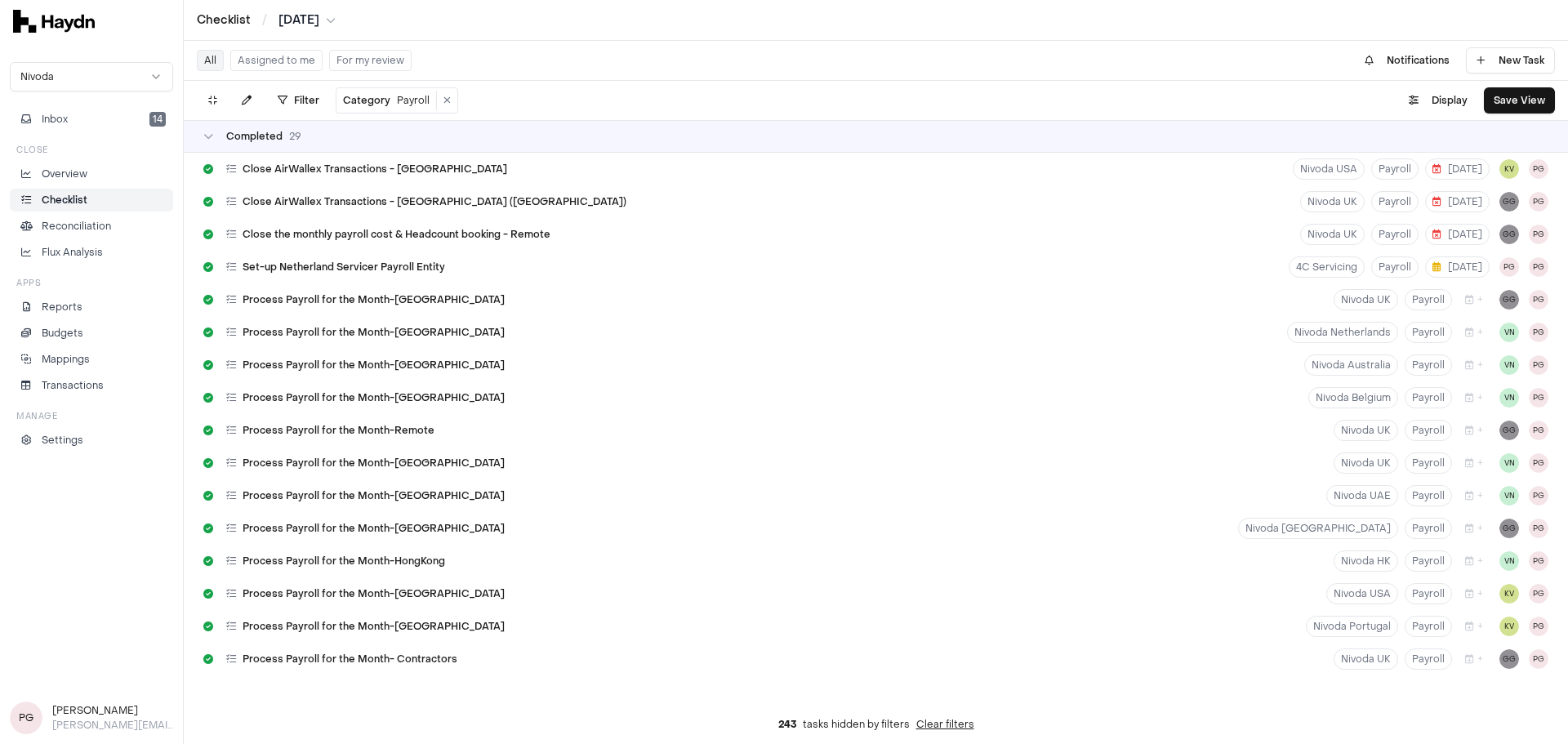
scroll to position [494, 0]
